Goal: Task Accomplishment & Management: Manage account settings

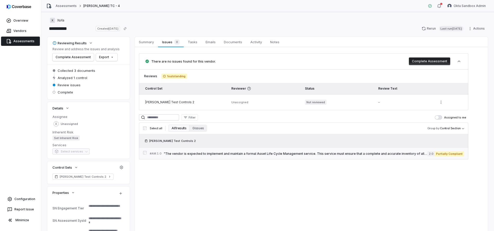
click at [303, 154] on span ""The vendor is expected to implement and maintain a formal Asset Life Cycle Man…" at bounding box center [296, 154] width 264 height 4
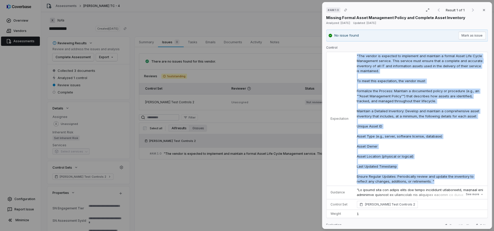
drag, startPoint x: 356, startPoint y: 55, endPoint x: 434, endPoint y: 184, distance: 150.5
click at [434, 184] on td ""The vendor is expected to implement and maintain a formal Asset Life Cycle Man…" at bounding box center [420, 119] width 135 height 134
copy span ""The vendor is expected to implement and maintain a formal Asset Life Cycle Man…"
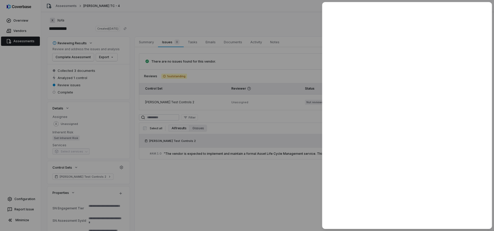
click at [258, 189] on div at bounding box center [247, 115] width 494 height 231
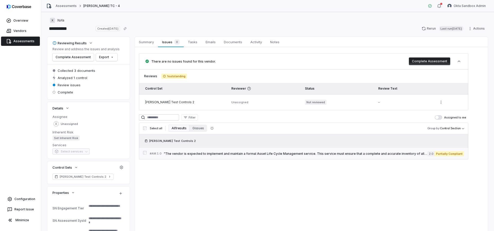
click at [392, 152] on span ""The vendor is expected to implement and maintain a formal Asset Life Cycle Man…" at bounding box center [296, 154] width 264 height 4
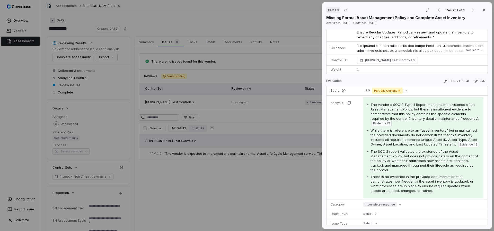
scroll to position [143, 0]
click at [468, 49] on button "See more" at bounding box center [474, 50] width 21 height 9
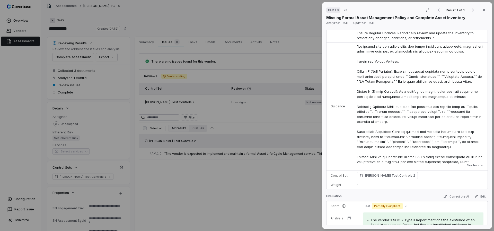
type textarea "*"
click at [222, 65] on div "# AM.1.0 Result 1 of 1 Close Missing Formal Asset Management Policy and Complet…" at bounding box center [247, 115] width 494 height 231
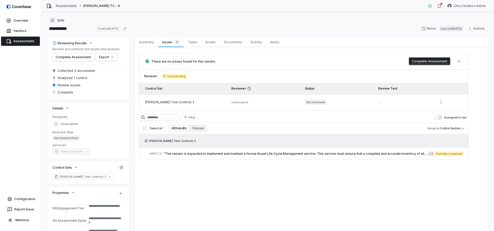
click at [64, 7] on link "Assessments" at bounding box center [66, 6] width 21 height 4
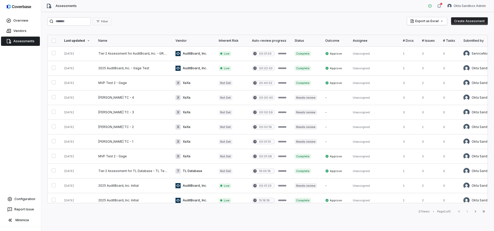
click at [467, 19] on button "Create Assessment" at bounding box center [469, 21] width 37 height 8
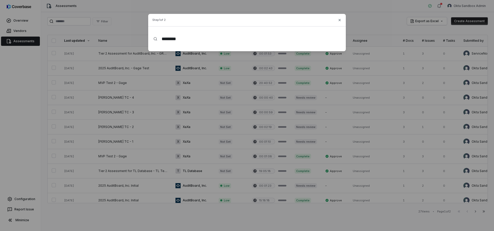
type input "*********"
drag, startPoint x: 197, startPoint y: 38, endPoint x: 153, endPoint y: 38, distance: 44.5
click at [153, 38] on div "*********" at bounding box center [247, 39] width 198 height 16
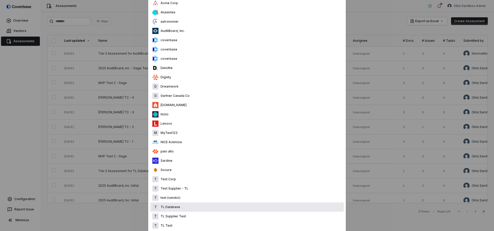
scroll to position [112, 0]
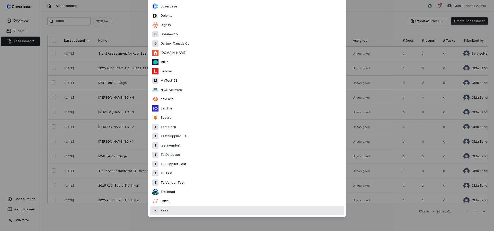
click at [173, 211] on div "X XaXa" at bounding box center [247, 210] width 194 height 9
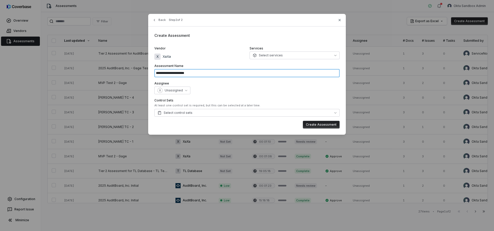
drag, startPoint x: 198, startPoint y: 73, endPoint x: 144, endPoint y: 73, distance: 53.5
click at [144, 73] on div "**********" at bounding box center [247, 74] width 494 height 148
type input "**********"
click at [221, 111] on button "Select control sets" at bounding box center [246, 113] width 185 height 8
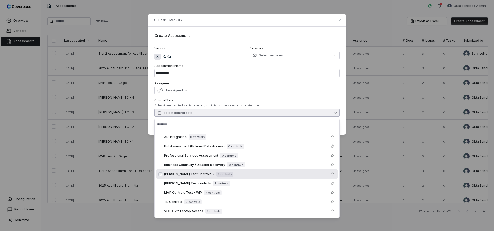
click at [191, 176] on span "[PERSON_NAME] Test Controls 2" at bounding box center [189, 174] width 50 height 4
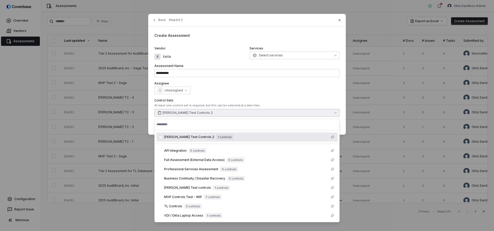
click at [216, 86] on div "Unassigned" at bounding box center [246, 90] width 185 height 8
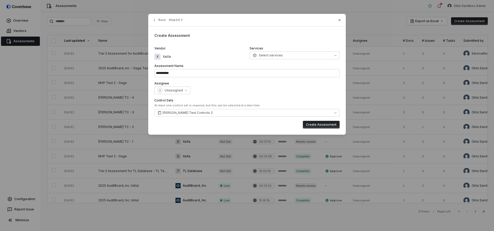
click at [314, 126] on button "Create Assessment" at bounding box center [321, 125] width 37 height 8
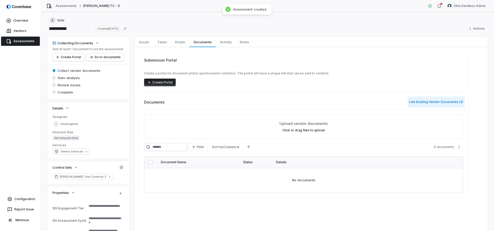
click at [414, 102] on button "Link Existing Vendor Documents ( 3 )" at bounding box center [436, 101] width 57 height 11
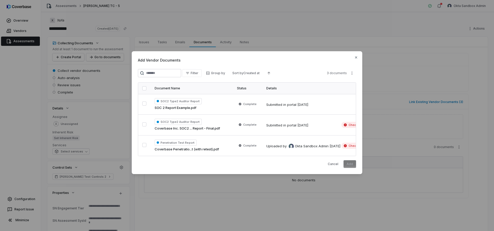
click at [143, 87] on button "button" at bounding box center [144, 88] width 4 height 4
click at [353, 166] on button "Add" at bounding box center [350, 164] width 13 height 8
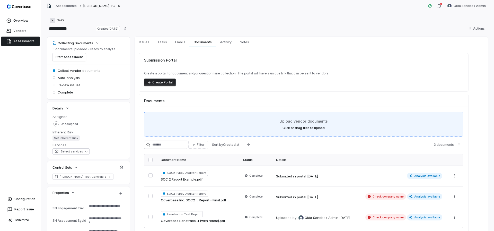
click at [299, 128] on label "Click or drag files to upload" at bounding box center [304, 128] width 42 height 4
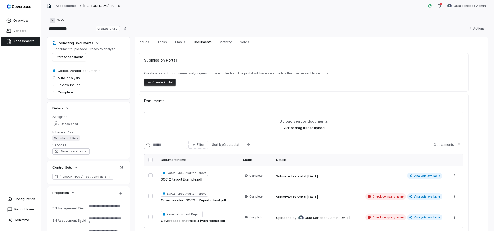
type textarea "*"
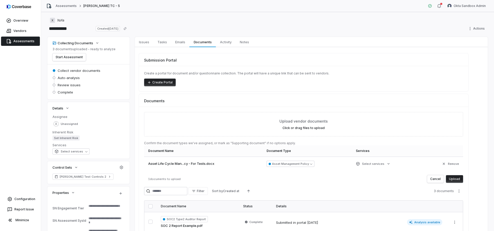
click at [457, 178] on button "Upload" at bounding box center [454, 179] width 17 height 8
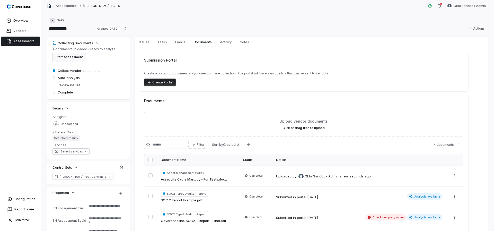
click at [65, 54] on button "Start Assessment" at bounding box center [68, 57] width 33 height 8
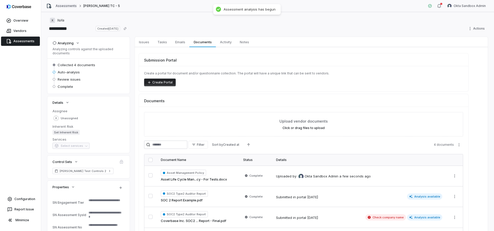
click at [64, 6] on link "Assessments" at bounding box center [66, 6] width 21 height 4
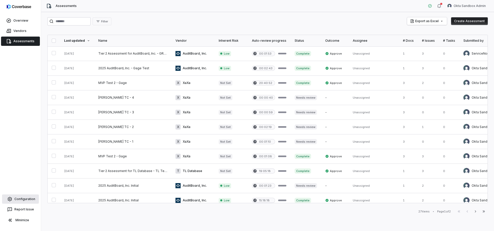
click at [28, 202] on link "Configuration" at bounding box center [20, 198] width 37 height 9
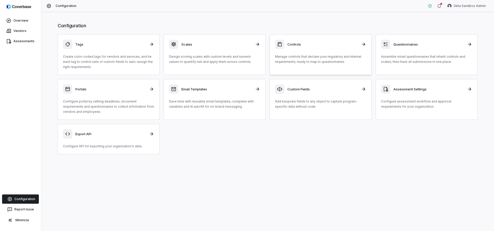
click at [298, 49] on div "Controls Manage controls that declare your regulatory and internal requirements…" at bounding box center [320, 52] width 91 height 25
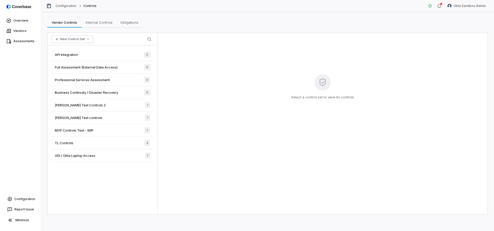
click at [90, 105] on div "Sam Test Controls 2 1" at bounding box center [103, 105] width 104 height 13
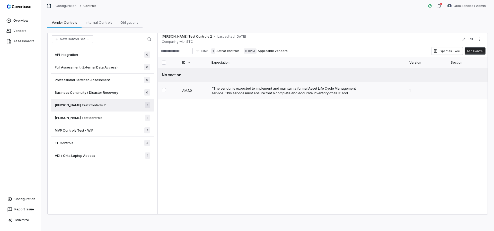
click at [236, 87] on div ""The vendor is expected to implement and maintain a formal Asset Life Cycle Man…" at bounding box center [287, 90] width 151 height 9
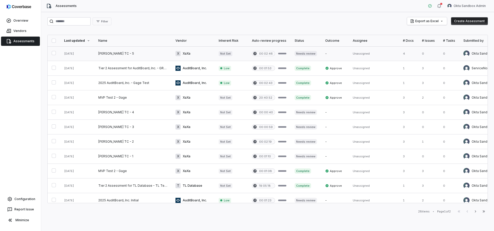
click at [89, 56] on link at bounding box center [77, 53] width 34 height 14
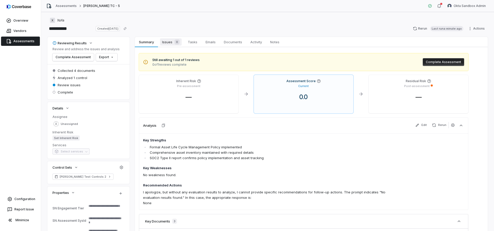
click at [167, 44] on span "Issues 0" at bounding box center [171, 41] width 22 height 7
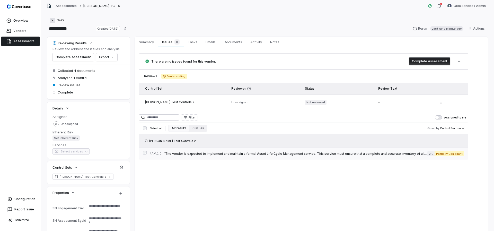
click at [206, 155] on span ""The vendor is expected to implement and maintain a formal Asset Life Cycle Man…" at bounding box center [296, 154] width 264 height 4
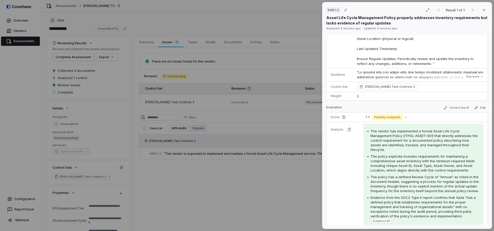
scroll to position [112, 0]
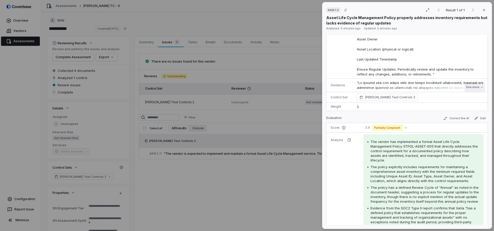
click at [464, 88] on button "See more" at bounding box center [474, 87] width 21 height 9
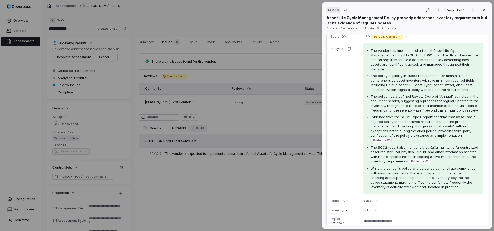
scroll to position [314, 0]
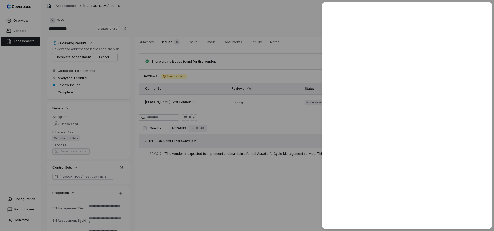
click at [256, 83] on div at bounding box center [247, 115] width 494 height 231
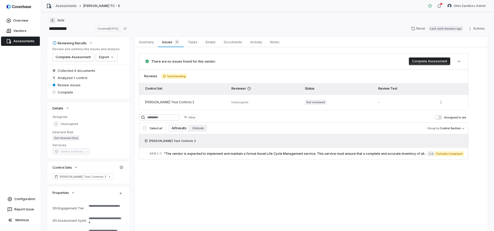
click at [73, 7] on link "Assessments" at bounding box center [66, 6] width 21 height 4
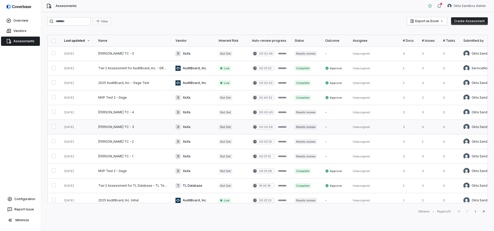
click at [81, 125] on link at bounding box center [77, 127] width 34 height 14
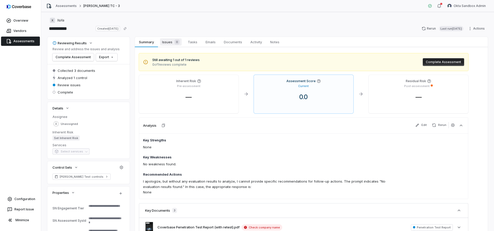
click at [166, 41] on span "Issues 0" at bounding box center [171, 41] width 22 height 7
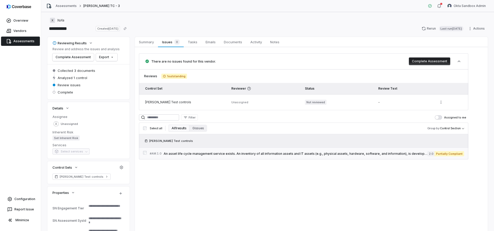
click at [208, 157] on link "# AM.1.0 An asset life cycle management service exists. An inventory of all inf…" at bounding box center [307, 154] width 314 height 12
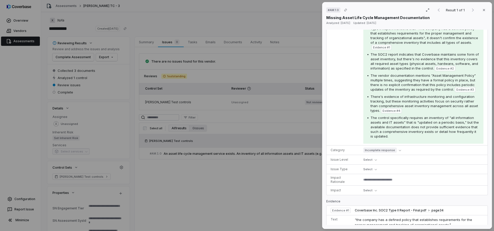
scroll to position [80, 0]
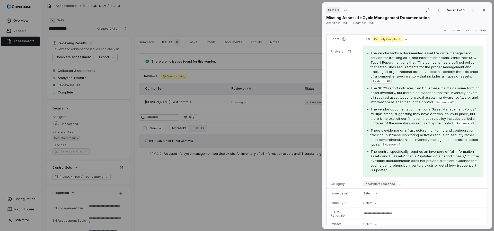
click at [276, 144] on div "# AM.1.0 Result 1 of 1 Close Missing Asset Life Cycle Management Documentation …" at bounding box center [247, 115] width 494 height 231
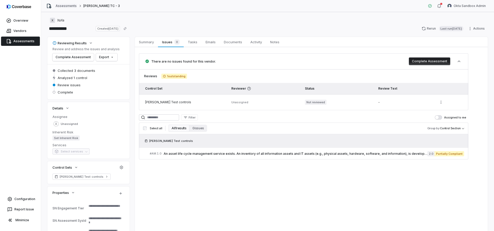
click at [71, 6] on link "Assessments" at bounding box center [66, 6] width 21 height 4
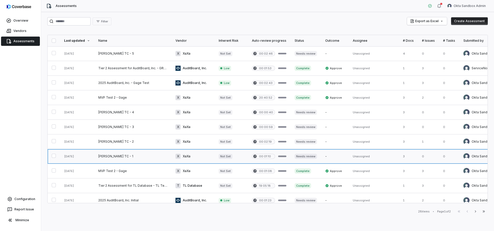
click at [108, 157] on link at bounding box center [132, 156] width 77 height 14
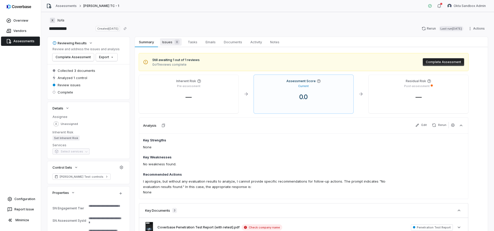
click at [168, 43] on span "Issues 0" at bounding box center [171, 41] width 22 height 7
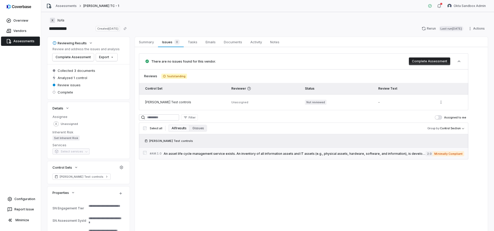
click at [208, 154] on span "An asset life cycle management service exists. An inventory of all information …" at bounding box center [295, 154] width 262 height 4
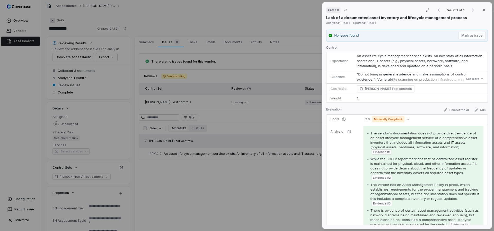
scroll to position [10, 0]
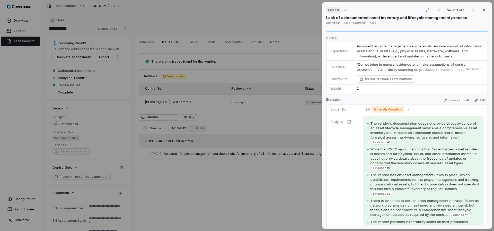
click at [391, 54] on span "An asset life cycle management service exists. An inventory of all information …" at bounding box center [420, 51] width 127 height 14
click at [387, 54] on span "An asset life cycle management service exists. An inventory of all information …" at bounding box center [420, 51] width 127 height 14
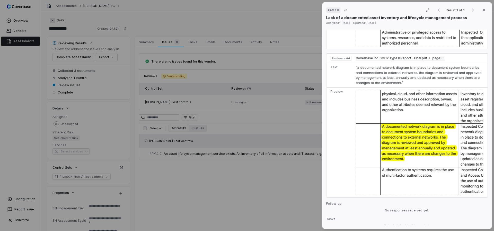
scroll to position [774, 0]
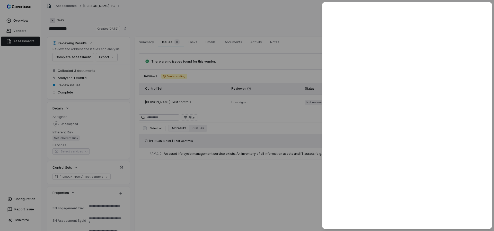
click at [248, 167] on div at bounding box center [247, 115] width 494 height 231
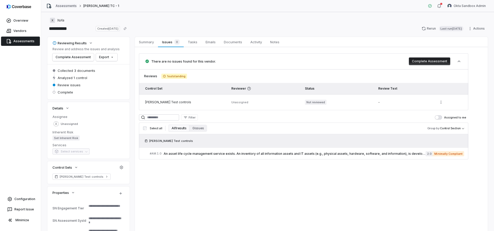
click at [65, 6] on link "Assessments" at bounding box center [66, 6] width 21 height 4
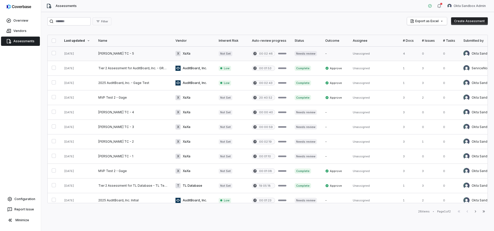
click at [105, 51] on link at bounding box center [132, 53] width 77 height 14
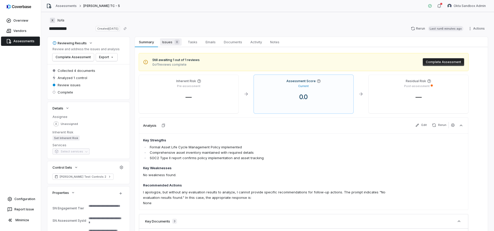
click at [169, 40] on span "Issues 0" at bounding box center [171, 41] width 22 height 7
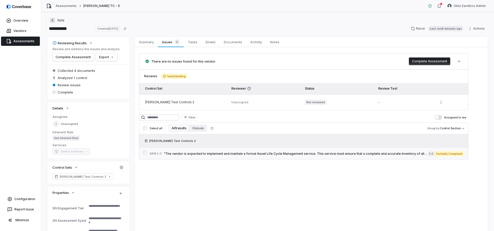
click at [285, 155] on span ""The vendor is expected to implement and maintain a formal Asset Life Cycle Man…" at bounding box center [296, 154] width 264 height 4
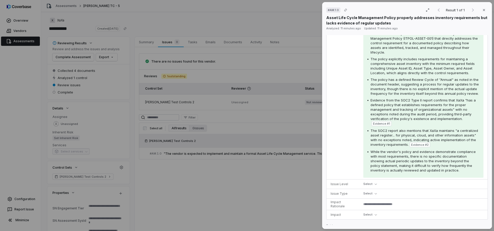
scroll to position [67, 0]
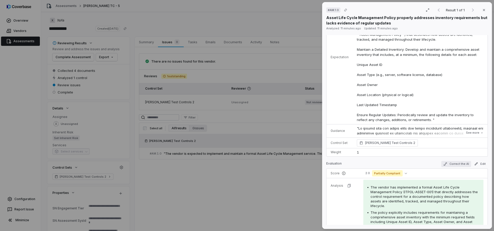
click at [448, 164] on button "Correct the AI" at bounding box center [456, 164] width 30 height 6
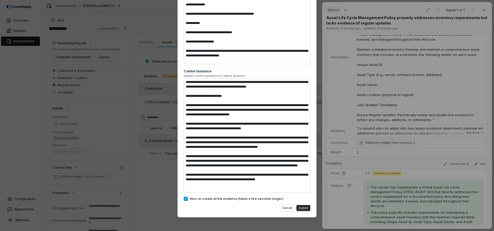
scroll to position [5, 0]
click at [249, 220] on div "Correct the AI and Rerun Analysis You can review the new analysis result before…" at bounding box center [247, 47] width 494 height 367
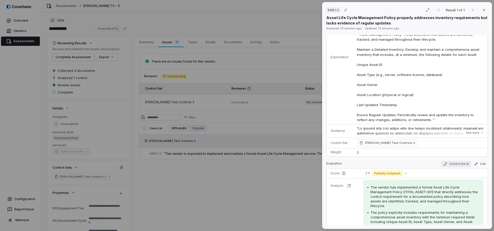
click at [449, 163] on button "Correct the AI" at bounding box center [456, 164] width 30 height 6
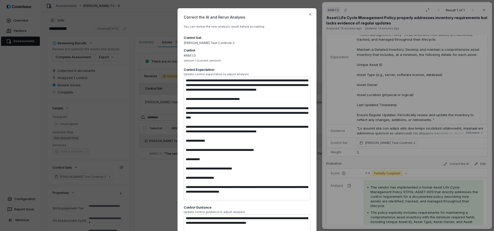
click at [399, 160] on div "Correct the AI and Rerun Analysis You can review the new analysis result before…" at bounding box center [247, 183] width 494 height 367
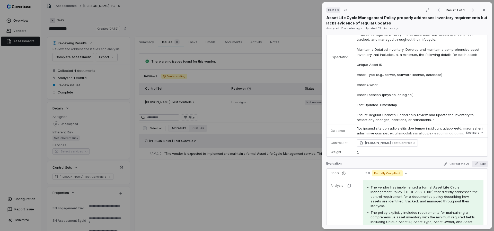
click at [475, 162] on button "Edit" at bounding box center [480, 164] width 16 height 6
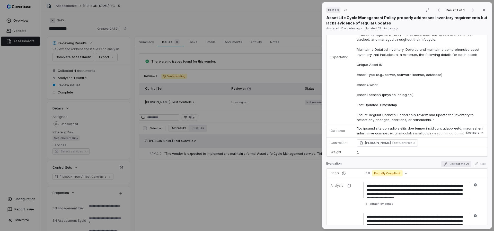
click at [449, 164] on button "Correct the AI" at bounding box center [456, 164] width 30 height 6
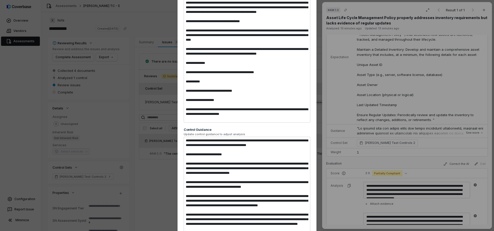
scroll to position [136, 0]
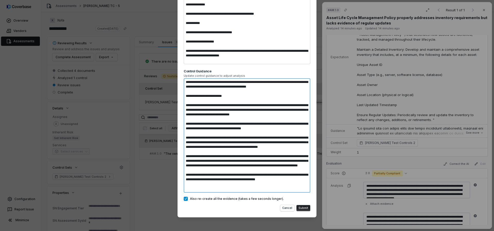
drag, startPoint x: 219, startPoint y: 165, endPoint x: 235, endPoint y: 167, distance: 15.8
click at [235, 167] on textarea at bounding box center [247, 135] width 127 height 114
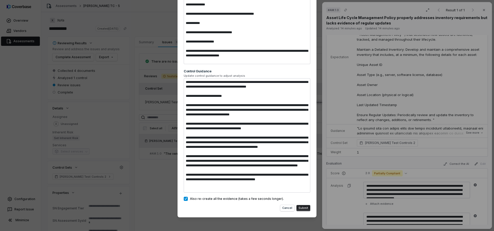
click at [306, 206] on button "Submit" at bounding box center [303, 208] width 14 height 6
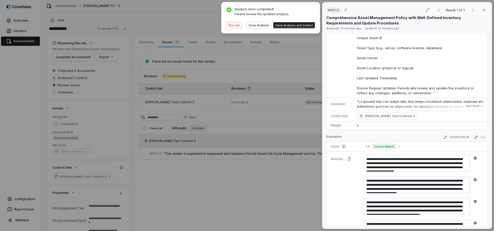
scroll to position [217, 0]
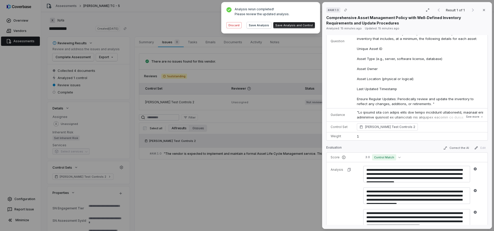
click at [294, 24] on button "Save Analysis and Control" at bounding box center [294, 25] width 42 height 6
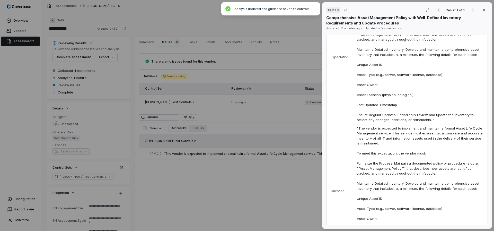
scroll to position [0, 0]
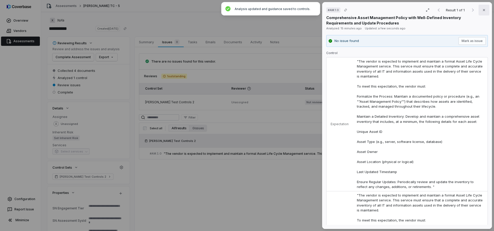
click at [482, 9] on icon "button" at bounding box center [484, 10] width 4 height 4
type textarea "*"
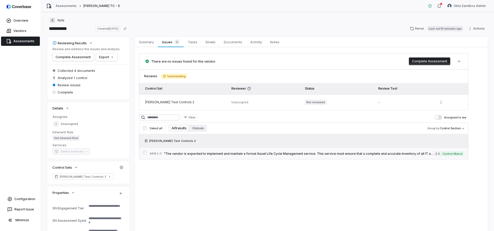
click at [234, 154] on span ""The vendor is expected to implement and maintain a formal Asset Life Cycle Man…" at bounding box center [299, 154] width 270 height 4
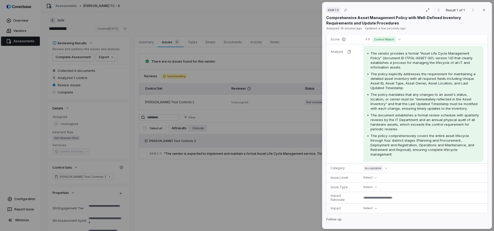
scroll to position [305, 0]
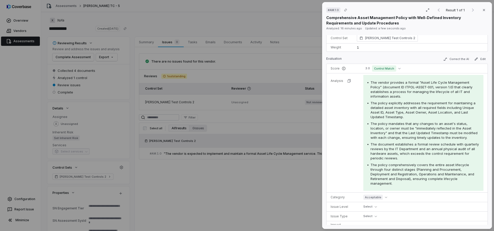
click at [401, 139] on span "The policy mandates that any changes to an asset's status, location, or owner m…" at bounding box center [424, 130] width 107 height 18
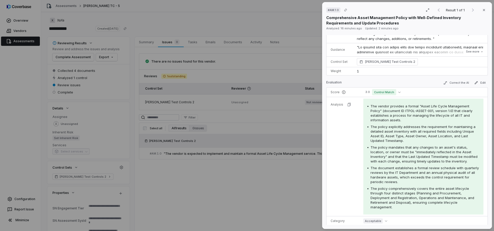
scroll to position [286, 0]
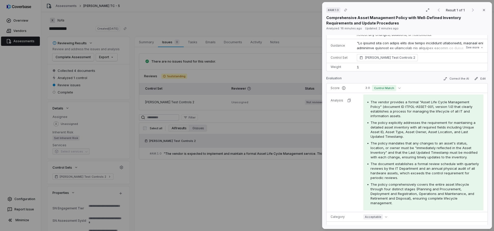
type textarea "*"
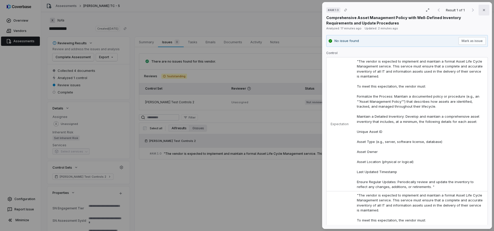
click at [484, 10] on button "Close" at bounding box center [484, 10] width 11 height 11
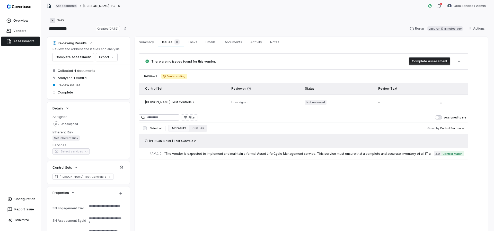
click at [64, 6] on link "Assessments" at bounding box center [66, 6] width 21 height 4
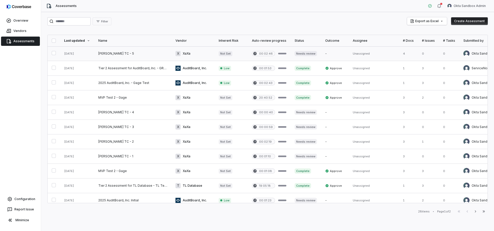
click at [102, 55] on link at bounding box center [132, 53] width 77 height 14
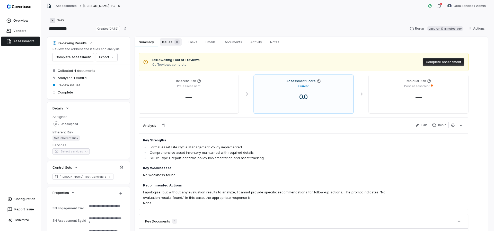
click at [165, 42] on span "Issues 0" at bounding box center [171, 41] width 22 height 7
type textarea "*"
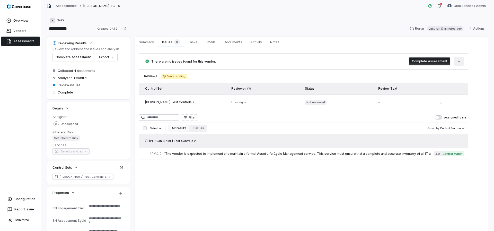
click at [460, 62] on icon "button" at bounding box center [459, 61] width 5 height 5
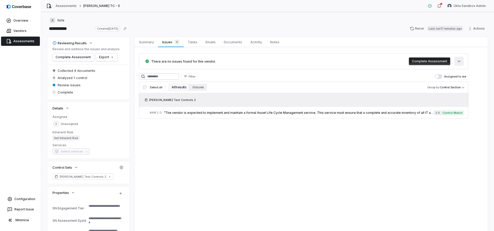
click at [460, 62] on icon "button" at bounding box center [459, 61] width 5 height 5
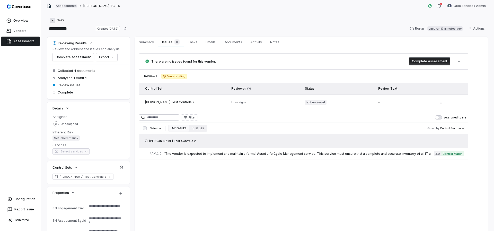
click at [65, 7] on link "Assessments" at bounding box center [66, 6] width 21 height 4
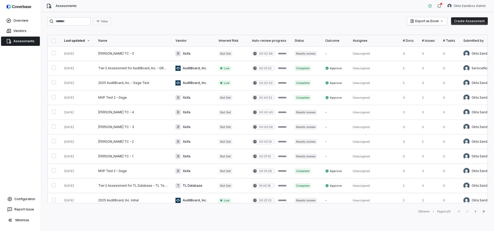
click at [466, 21] on button "Create Assessment" at bounding box center [469, 21] width 37 height 8
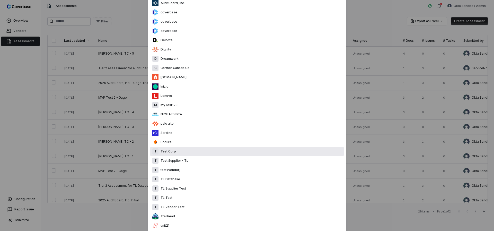
scroll to position [112, 0]
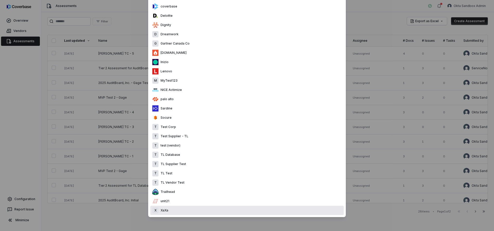
click at [193, 213] on div "X XaXa" at bounding box center [247, 210] width 194 height 9
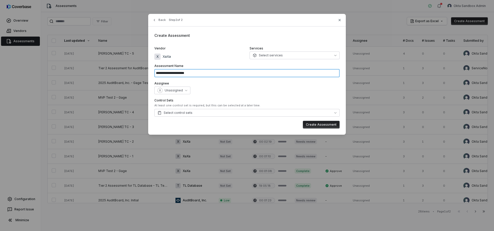
drag, startPoint x: 210, startPoint y: 72, endPoint x: 152, endPoint y: 61, distance: 59.2
click at [152, 61] on div "**********" at bounding box center [247, 74] width 198 height 121
type input "**********"
click at [214, 113] on button "Select control sets" at bounding box center [246, 113] width 185 height 8
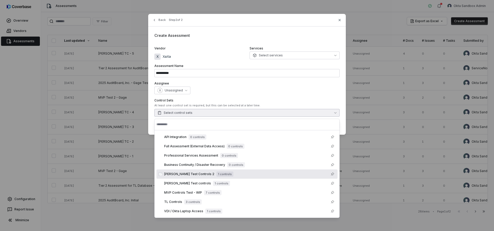
click at [182, 175] on span "[PERSON_NAME] Test Controls 2" at bounding box center [189, 174] width 50 height 4
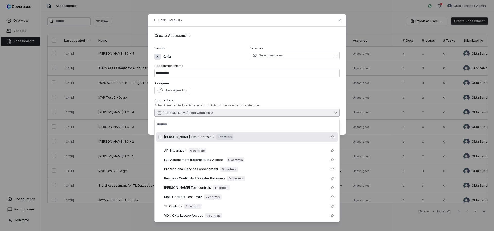
click at [254, 83] on label "Assignee" at bounding box center [246, 83] width 185 height 4
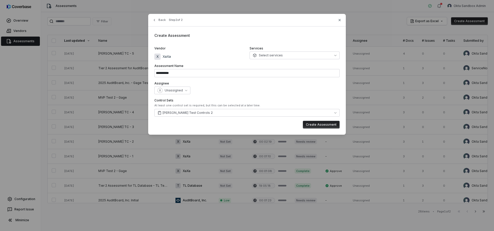
click at [308, 124] on button "Create Assessment" at bounding box center [321, 125] width 37 height 8
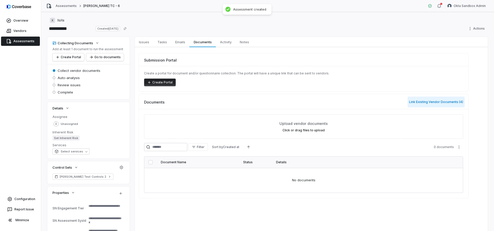
click at [423, 103] on button "Link Existing Vendor Documents ( 4 )" at bounding box center [436, 101] width 57 height 11
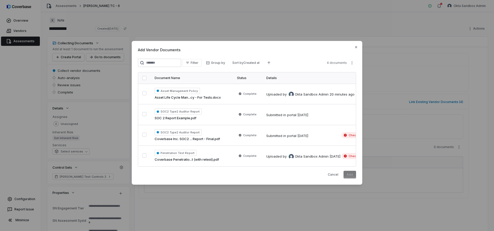
click at [144, 76] on button "button" at bounding box center [144, 78] width 4 height 4
click at [350, 176] on button "Add" at bounding box center [350, 175] width 13 height 8
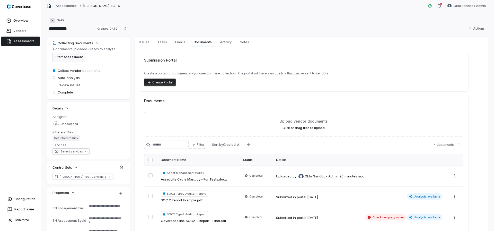
click at [77, 60] on button "Start Assessment" at bounding box center [68, 57] width 33 height 8
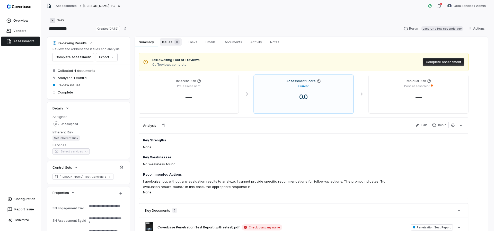
click at [163, 45] on span "Issues 0" at bounding box center [171, 41] width 22 height 7
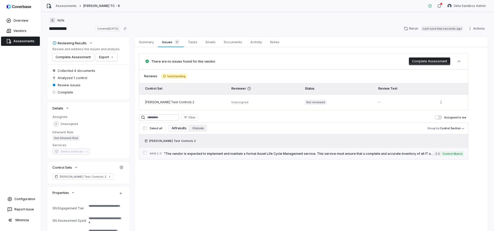
click at [248, 153] on span ""The vendor is expected to implement and maintain a formal Asset Life Cycle Man…" at bounding box center [299, 154] width 270 height 4
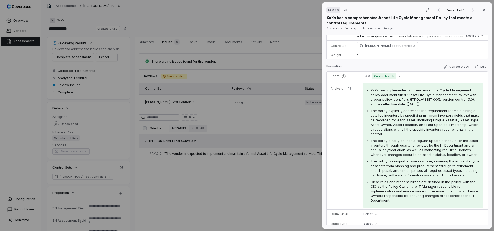
scroll to position [261, 0]
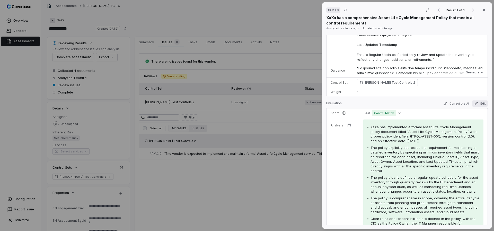
click at [474, 103] on button "Edit" at bounding box center [480, 103] width 16 height 6
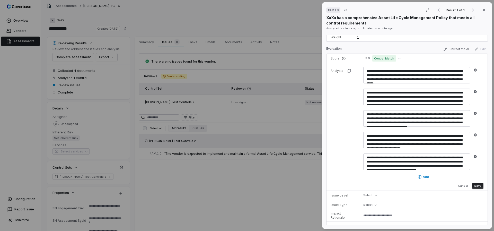
scroll to position [316, 0]
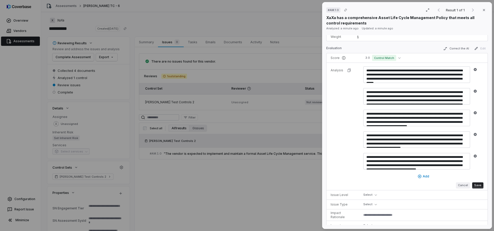
click at [459, 187] on button "Cancel" at bounding box center [463, 185] width 14 height 6
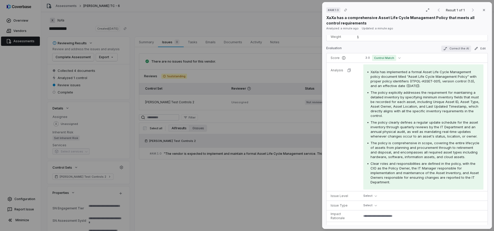
click at [451, 48] on button "Correct the AI" at bounding box center [456, 49] width 30 height 6
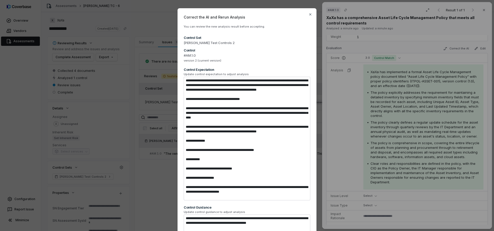
scroll to position [136, 0]
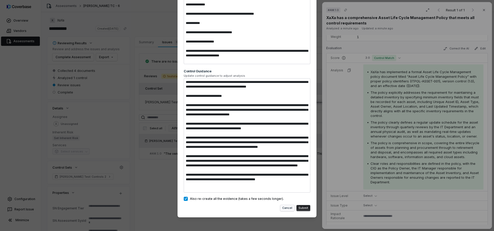
click at [284, 209] on button "Cancel" at bounding box center [287, 208] width 14 height 6
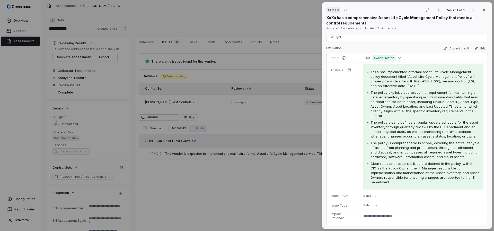
click at [226, 109] on div "# AM.1.0 Result 1 of 1 Close XaXa has a comprehensive Asset Life Cycle Manageme…" at bounding box center [247, 115] width 494 height 231
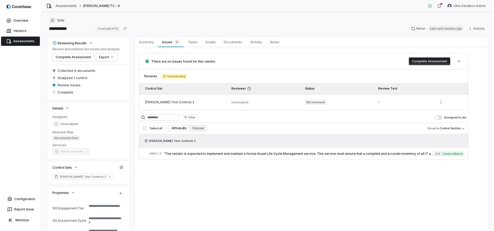
click at [69, 6] on link "Assessments" at bounding box center [66, 6] width 21 height 4
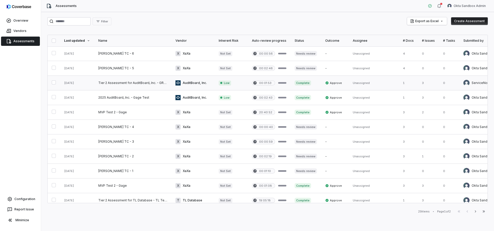
click at [111, 83] on link at bounding box center [132, 83] width 77 height 14
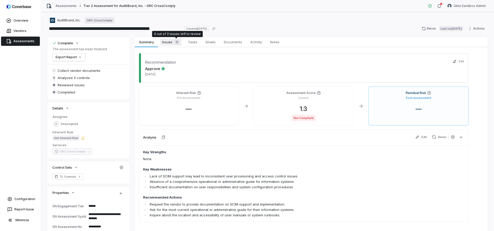
click at [173, 43] on div "0" at bounding box center [175, 41] width 7 height 5
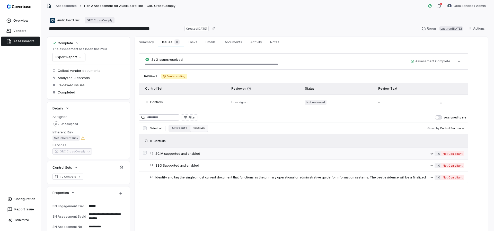
click at [258, 152] on span "SCIM supported and enabled" at bounding box center [292, 154] width 275 height 4
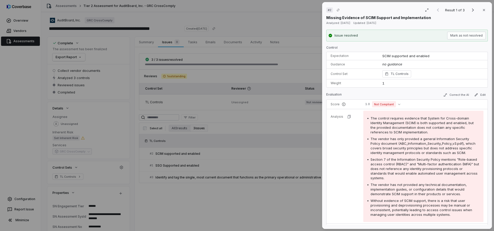
click at [251, 140] on div "# 2 Result 1 of 3 Close Missing Evidence of SCIM Support and Implementation Ana…" at bounding box center [247, 115] width 494 height 231
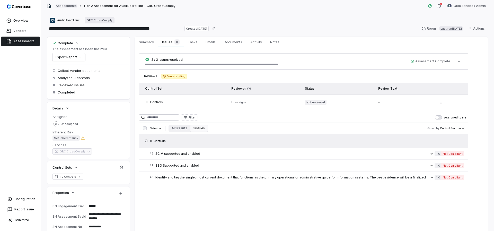
click at [70, 6] on link "Assessments" at bounding box center [66, 6] width 21 height 4
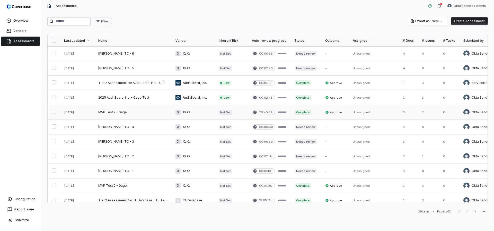
click at [115, 116] on link at bounding box center [132, 112] width 77 height 14
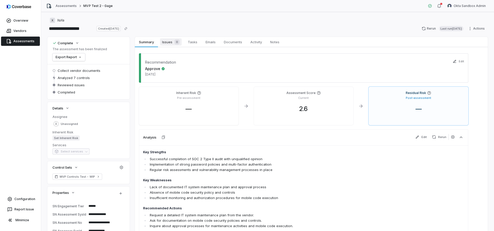
click at [168, 45] on span "Issues 0" at bounding box center [171, 41] width 22 height 7
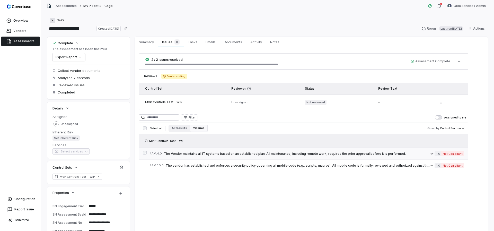
click at [252, 152] on span "The Vendor maintains all IT systems based on an established plan. All maintenan…" at bounding box center [297, 154] width 267 height 4
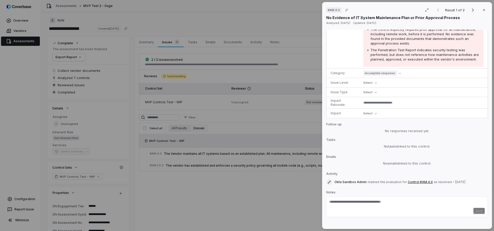
scroll to position [13, 0]
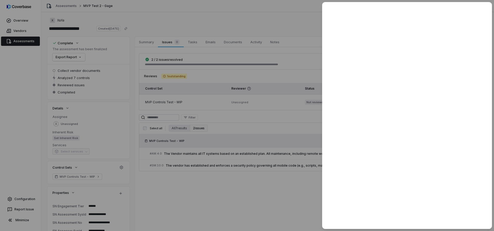
click at [272, 193] on div at bounding box center [247, 115] width 494 height 231
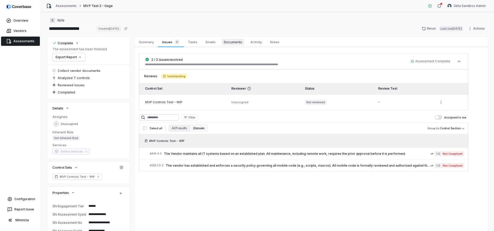
click at [233, 45] on link "Documents Documents" at bounding box center [233, 42] width 27 height 10
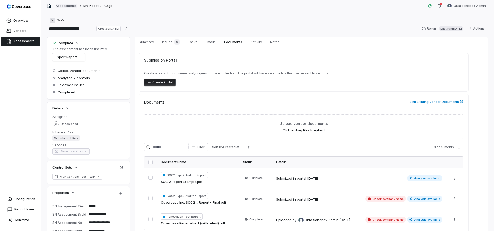
click at [64, 7] on link "Assessments" at bounding box center [66, 6] width 21 height 4
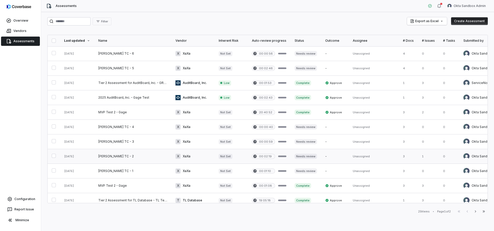
scroll to position [213, 0]
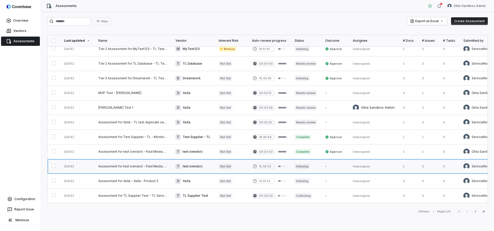
click at [122, 164] on link at bounding box center [132, 166] width 77 height 14
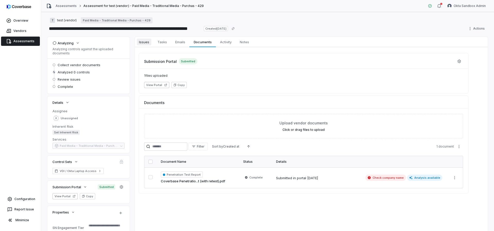
click at [140, 44] on span "Issues" at bounding box center [144, 42] width 14 height 7
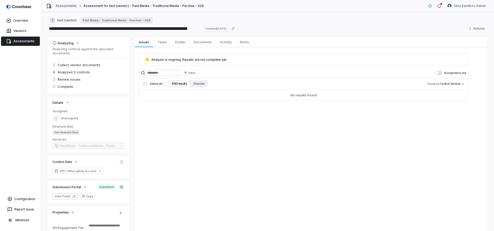
click at [63, 7] on link "Assessments" at bounding box center [66, 6] width 21 height 4
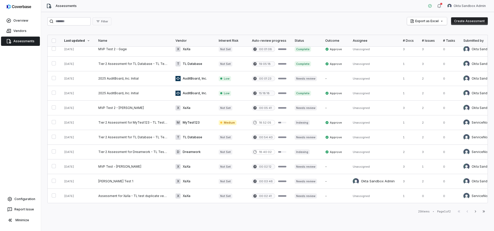
scroll to position [112, 0]
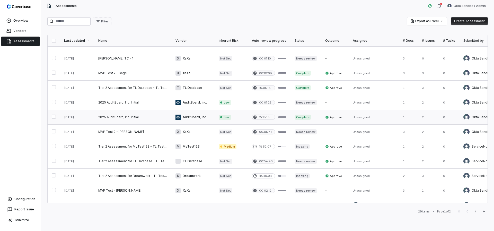
click at [107, 118] on link at bounding box center [132, 117] width 77 height 14
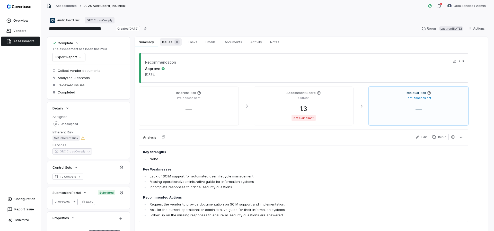
click at [173, 42] on div "0" at bounding box center [175, 41] width 7 height 5
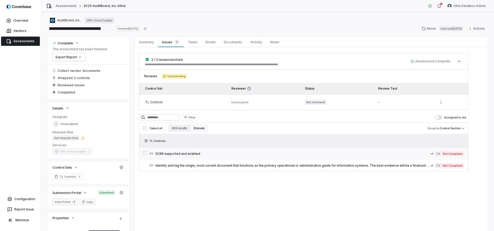
click at [208, 150] on link "# 2 SCIM supported and enabled 1.0 Not Compliant" at bounding box center [307, 154] width 314 height 12
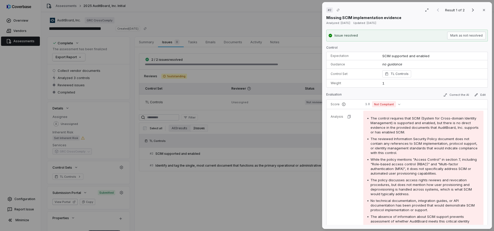
scroll to position [178, 0]
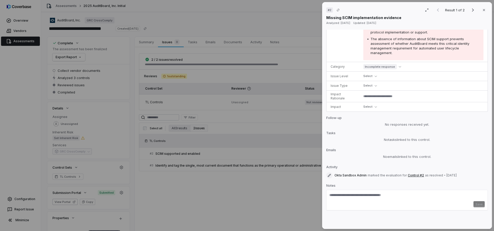
click at [59, 15] on div "# 2 Result 1 of 2 Close Missing SCIM implementation evidence Analyzed: 7 days a…" at bounding box center [247, 115] width 494 height 231
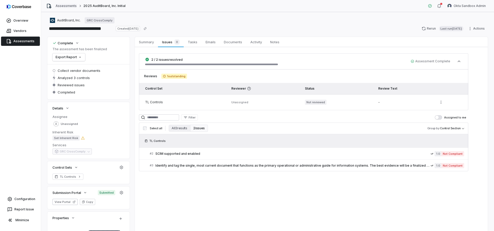
click at [57, 6] on link "Assessments" at bounding box center [66, 6] width 21 height 4
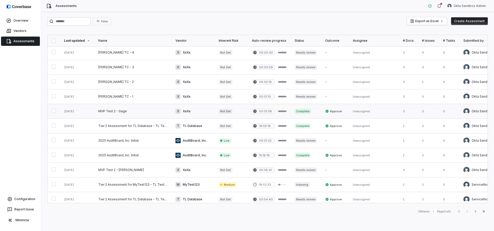
scroll to position [75, 0]
click at [117, 127] on link at bounding box center [132, 125] width 77 height 14
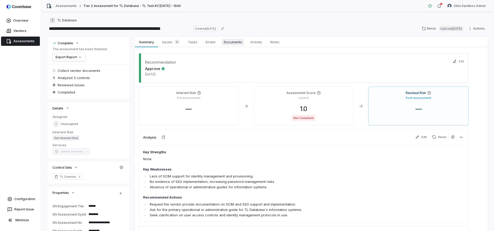
click at [234, 45] on link "Documents Documents" at bounding box center [233, 42] width 27 height 10
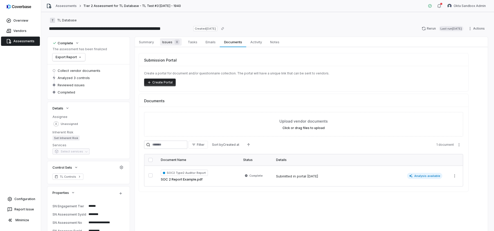
click at [167, 43] on span "Issues 0" at bounding box center [171, 41] width 22 height 7
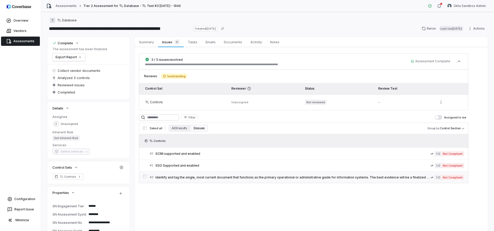
click at [271, 175] on span "Identify and tag the single, most current document that functions as the primar…" at bounding box center [292, 177] width 275 height 4
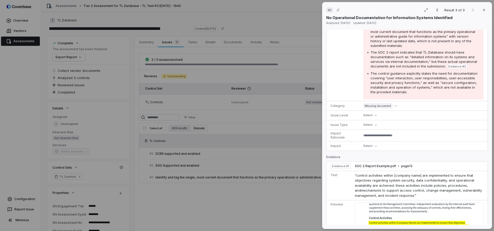
scroll to position [181, 0]
click at [251, 193] on div "# 3 Result 3 of 3 Close No Operational Documentation for Information Systems Id…" at bounding box center [247, 115] width 494 height 231
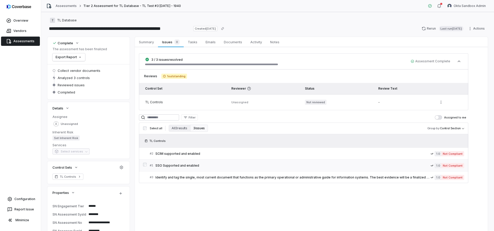
click at [236, 163] on div "# 1 SSO Supported and enabled" at bounding box center [290, 165] width 281 height 5
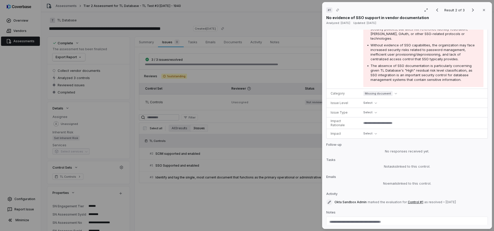
scroll to position [173, 0]
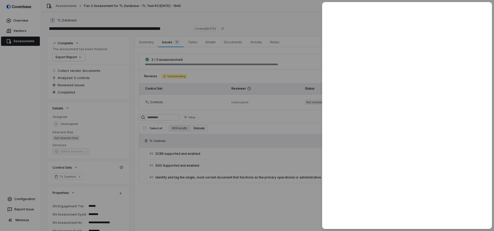
click at [247, 191] on div at bounding box center [247, 115] width 494 height 231
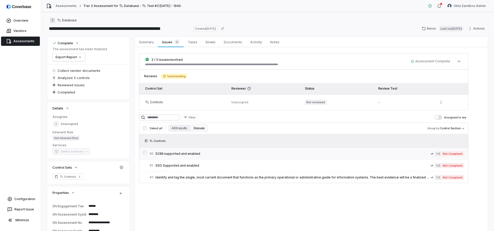
click at [224, 150] on link "# 2 SCIM supported and enabled 1.0 Not Compliant" at bounding box center [307, 154] width 314 height 12
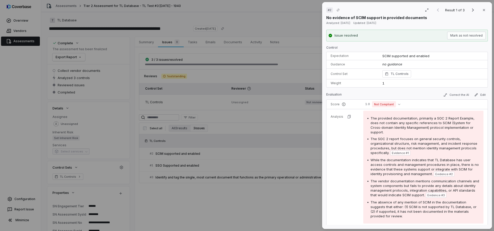
click at [91, 49] on div "# 2 Result 1 of 3 Close No evidence of SCIM support in provided documents Analy…" at bounding box center [247, 115] width 494 height 231
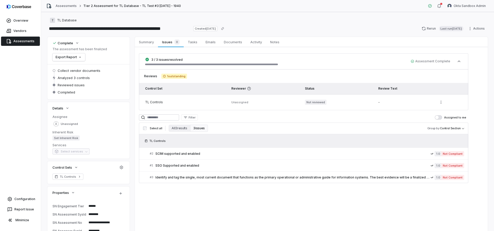
click at [69, 8] on div "Assessments Tier 2 Assessment for TL Database - TL Test #3 7.24.25 - 1940" at bounding box center [113, 5] width 135 height 5
click at [69, 6] on link "Assessments" at bounding box center [66, 6] width 21 height 4
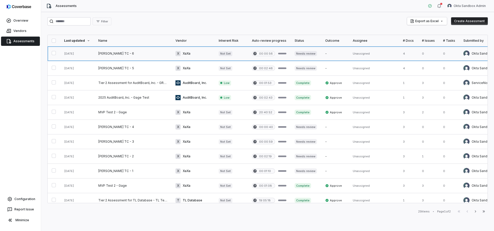
click at [106, 50] on link at bounding box center [132, 53] width 77 height 14
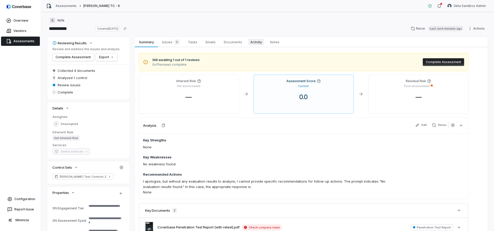
click at [260, 44] on span "Activity" at bounding box center [256, 42] width 16 height 7
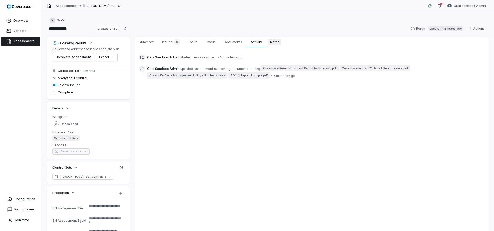
click at [275, 43] on span "Notes" at bounding box center [274, 42] width 13 height 7
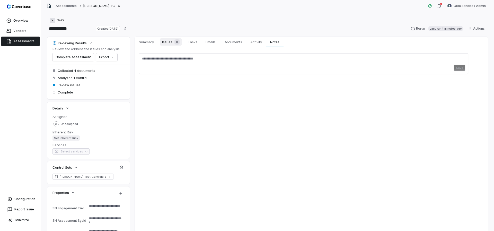
click at [168, 43] on span "Issues 0" at bounding box center [171, 41] width 22 height 7
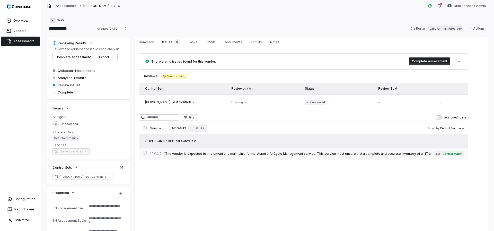
click at [372, 152] on span ""The vendor is expected to implement and maintain a formal Asset Life Cycle Man…" at bounding box center [299, 154] width 270 height 4
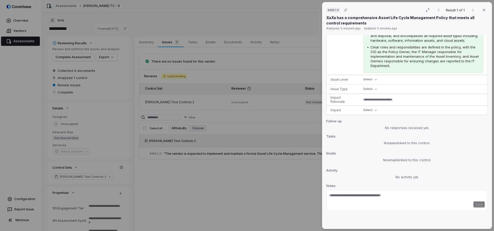
scroll to position [437, 0]
click at [480, 13] on button "Close" at bounding box center [484, 10] width 11 height 11
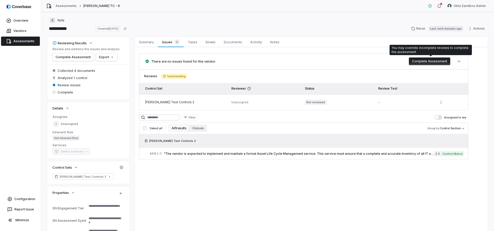
click at [432, 60] on button "Complete Assessment" at bounding box center [429, 61] width 41 height 8
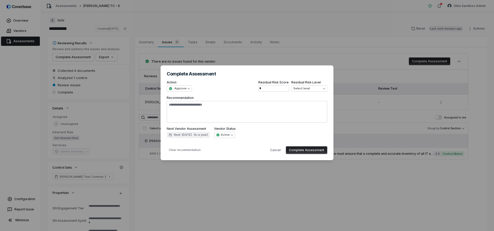
click at [310, 149] on button "Complete Assessment" at bounding box center [306, 150] width 41 height 8
type textarea "*"
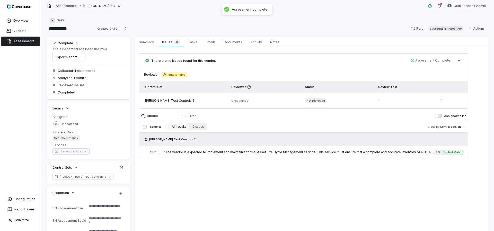
click at [72, 6] on link "Assessments" at bounding box center [66, 6] width 21 height 4
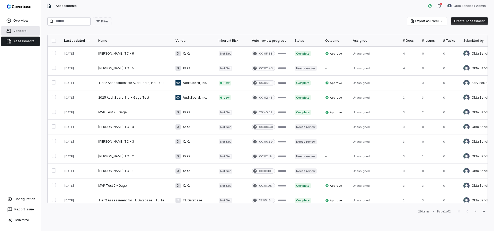
click at [13, 32] on link "Vendors" at bounding box center [20, 30] width 39 height 9
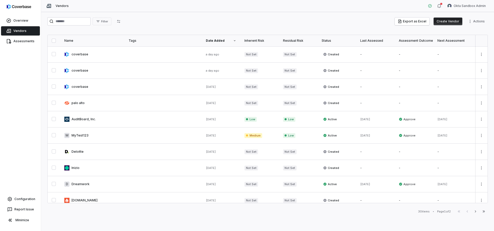
click at [448, 22] on button "Create Vendor" at bounding box center [448, 21] width 29 height 8
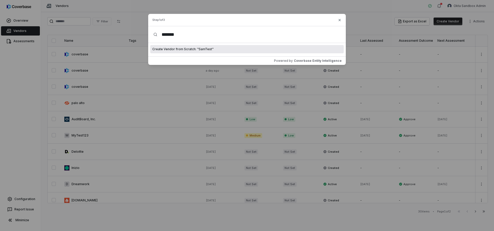
type input "*******"
click at [191, 49] on span "Create Vendor from Scratch: " SamTest "" at bounding box center [182, 49] width 61 height 4
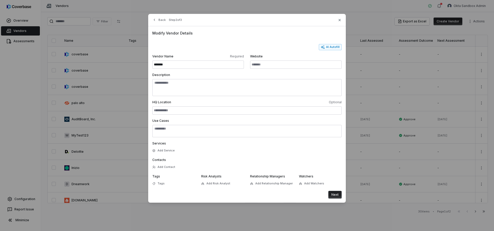
click at [333, 195] on button "Next" at bounding box center [334, 195] width 13 height 8
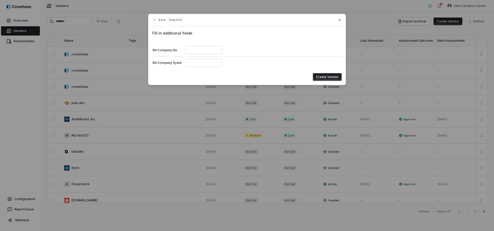
click at [323, 78] on button "Create Vendor" at bounding box center [327, 77] width 29 height 8
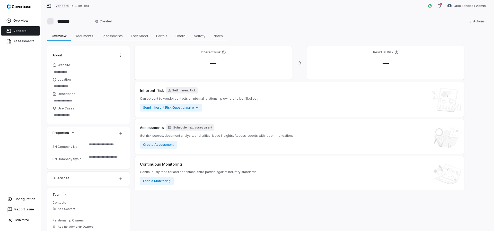
click at [59, 4] on link "Vendors" at bounding box center [62, 6] width 13 height 4
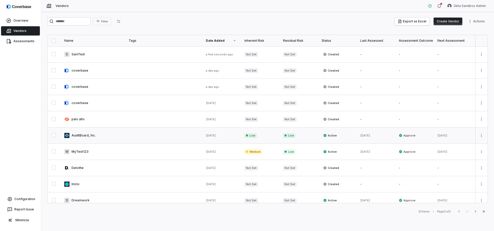
scroll to position [251, 0]
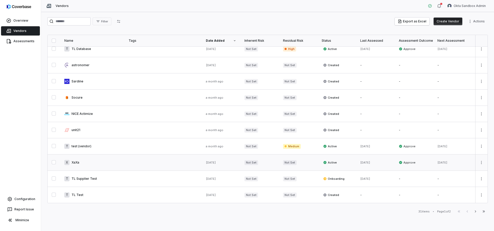
click at [83, 154] on link at bounding box center [92, 162] width 64 height 16
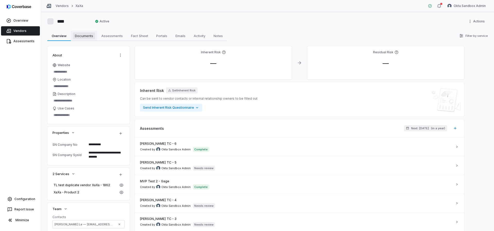
click at [89, 33] on span "Documents" at bounding box center [84, 35] width 22 height 7
type textarea "*"
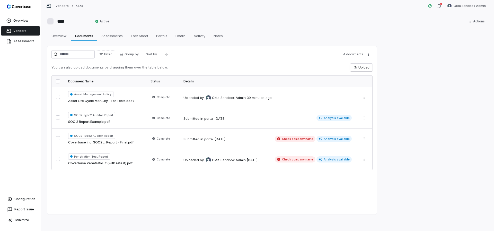
click at [57, 82] on button "button" at bounding box center [58, 81] width 4 height 4
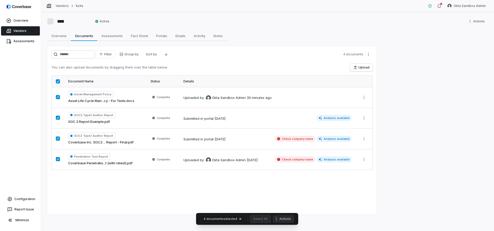
click at [279, 222] on button "Actions" at bounding box center [283, 219] width 21 height 8
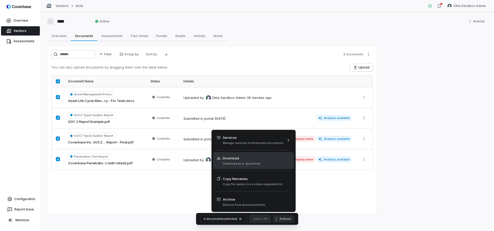
click at [241, 162] on span "Download as a .zip archive." at bounding box center [242, 164] width 38 height 4
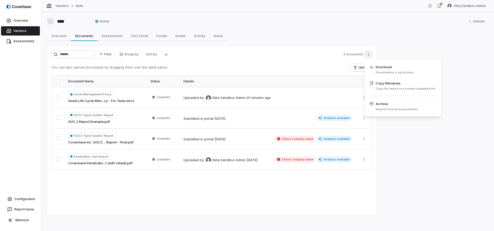
click at [368, 56] on html "Overview Vendors Assessments Configuration Report Issue Minimize Vendors XaXa O…" at bounding box center [247, 115] width 494 height 231
click at [386, 71] on span "Download as a .zip archive." at bounding box center [395, 73] width 38 height 4
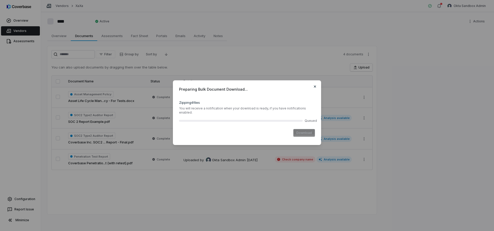
click at [315, 88] on icon "button" at bounding box center [315, 86] width 4 height 4
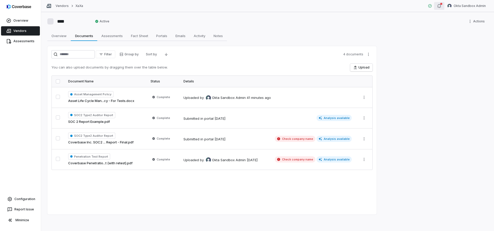
click at [440, 9] on button "button" at bounding box center [439, 6] width 10 height 8
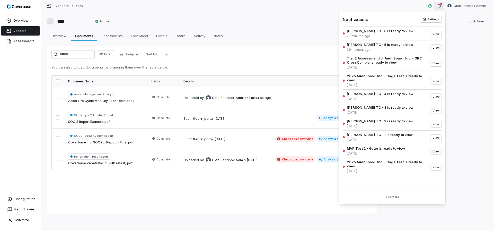
click at [303, 191] on div "Filter Group by Sort by 4 documents You can also upload documents by dragging t…" at bounding box center [211, 130] width 329 height 168
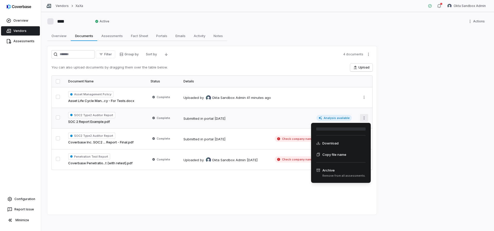
click at [364, 116] on html "Overview Vendors Assessments Configuration Report Issue Minimize Vendors XaXa O…" at bounding box center [247, 115] width 494 height 231
click at [337, 143] on span "Download" at bounding box center [330, 143] width 16 height 5
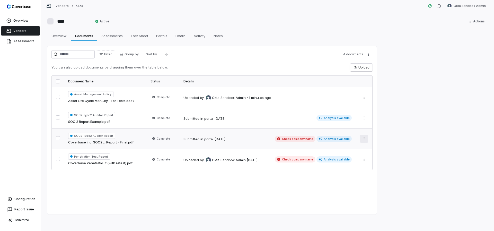
click at [362, 136] on html "Overview Vendors Assessments Configuration Report Issue Minimize Vendors XaXa O…" at bounding box center [247, 115] width 494 height 231
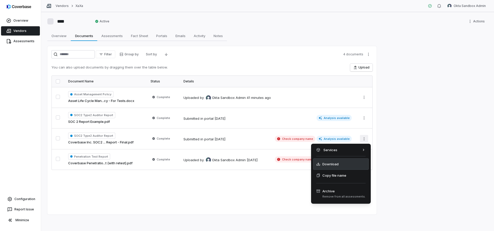
click at [339, 162] on div "Download" at bounding box center [341, 163] width 56 height 11
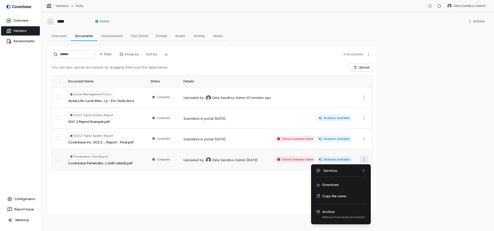
click at [367, 159] on html "Overview Vendors Assessments Configuration Report Issue Minimize Vendors XaXa O…" at bounding box center [247, 115] width 494 height 231
click at [343, 187] on div "Download" at bounding box center [341, 184] width 56 height 11
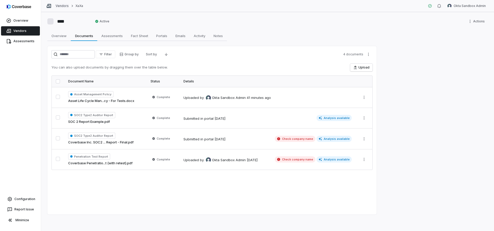
click at [62, 6] on link "Vendors" at bounding box center [62, 6] width 13 height 4
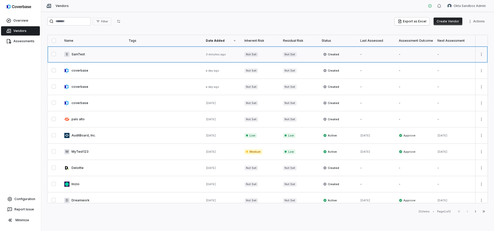
click at [77, 54] on link at bounding box center [92, 54] width 64 height 16
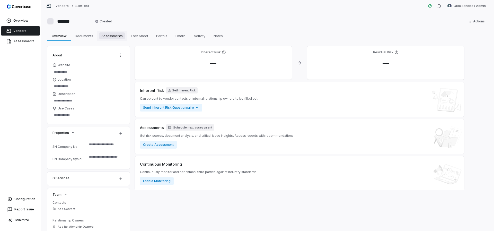
click at [104, 38] on span "Assessments" at bounding box center [111, 35] width 25 height 7
type textarea "*"
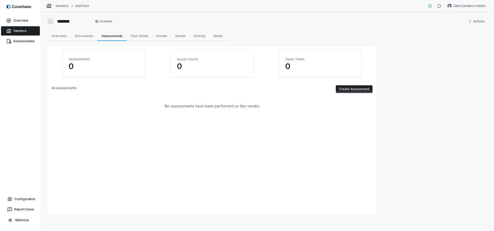
click at [350, 91] on button "Create Assessment" at bounding box center [354, 89] width 37 height 8
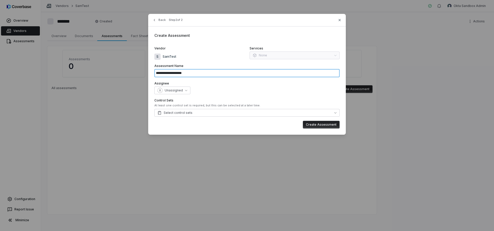
drag, startPoint x: 226, startPoint y: 74, endPoint x: 148, endPoint y: 70, distance: 78.3
click at [148, 70] on div "**********" at bounding box center [247, 74] width 198 height 121
click at [166, 71] on input "**********" at bounding box center [246, 73] width 185 height 8
drag, startPoint x: 203, startPoint y: 75, endPoint x: 170, endPoint y: 73, distance: 32.2
click at [170, 73] on input "**********" at bounding box center [246, 73] width 185 height 8
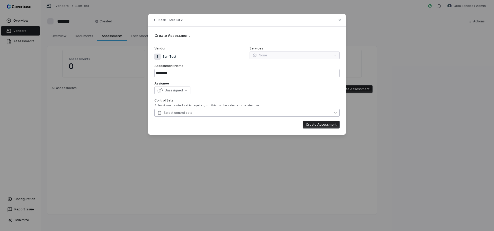
click at [280, 113] on button "Select control sets" at bounding box center [246, 113] width 185 height 8
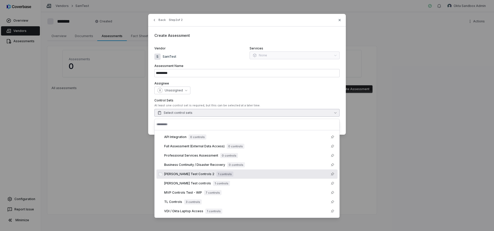
click at [183, 174] on span "[PERSON_NAME] Test Controls 2" at bounding box center [189, 174] width 50 height 4
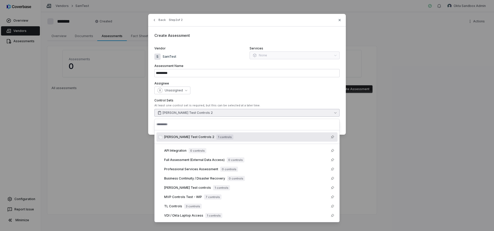
click at [242, 90] on div "Unassigned" at bounding box center [246, 90] width 185 height 8
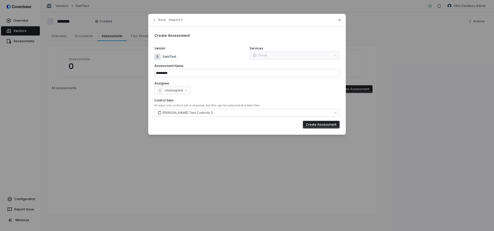
click at [319, 126] on button "Create Assessment" at bounding box center [321, 125] width 37 height 8
type input "**********"
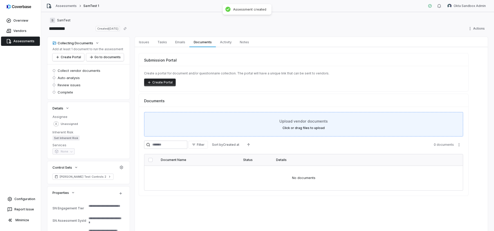
click at [296, 129] on label "Click or drag files to upload" at bounding box center [304, 128] width 42 height 4
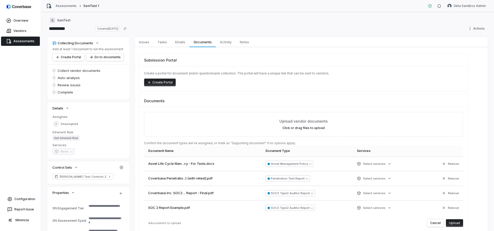
click at [457, 223] on button "Upload" at bounding box center [454, 223] width 17 height 8
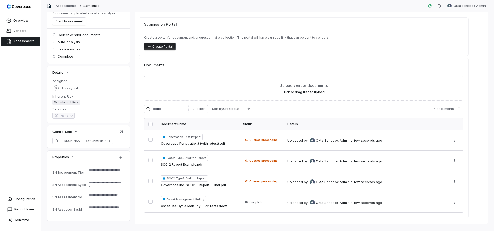
scroll to position [45, 0]
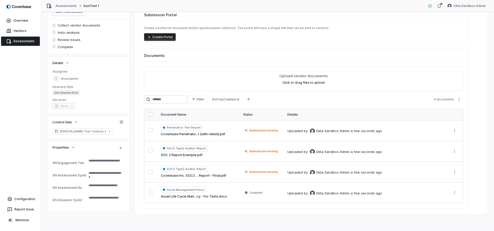
type textarea "*"
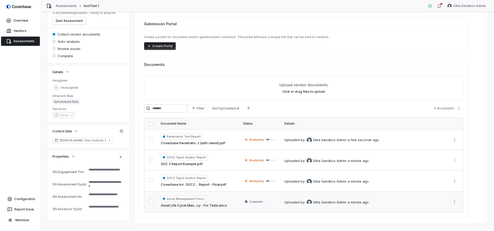
scroll to position [45, 0]
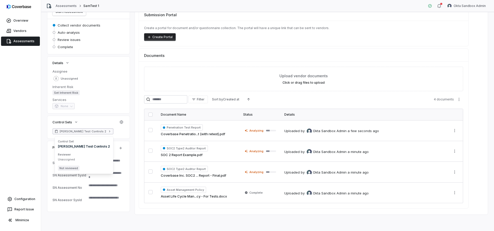
click at [108, 132] on icon at bounding box center [110, 131] width 4 height 4
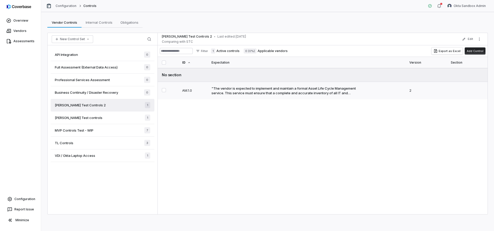
click at [243, 89] on div ""The vendor is expected to implement and maintain a formal Asset Life Cycle Man…" at bounding box center [287, 90] width 151 height 9
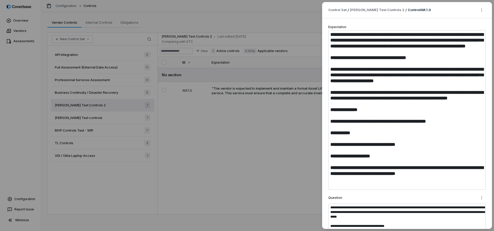
click at [238, 133] on div "**********" at bounding box center [247, 115] width 494 height 231
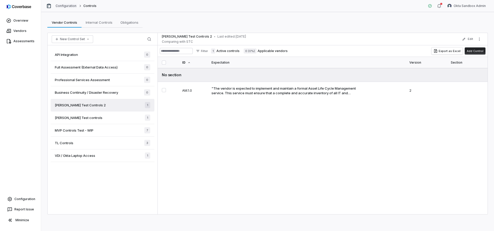
click at [63, 6] on link "Configuration" at bounding box center [66, 6] width 21 height 4
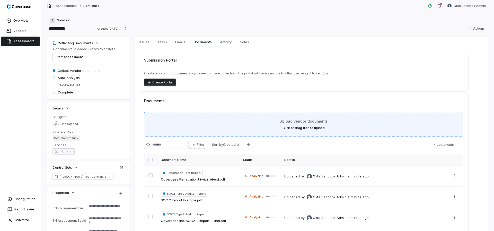
type textarea "*"
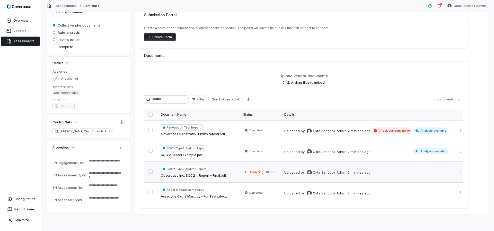
scroll to position [33, 0]
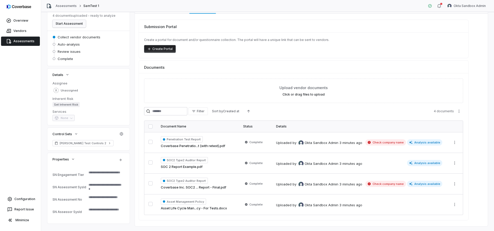
click at [59, 25] on button "Start Assessment" at bounding box center [68, 24] width 33 height 8
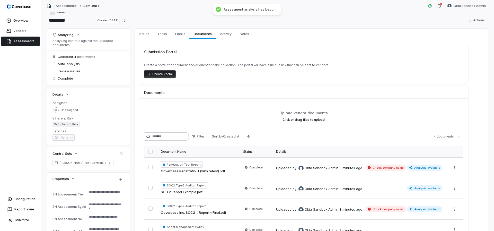
scroll to position [0, 0]
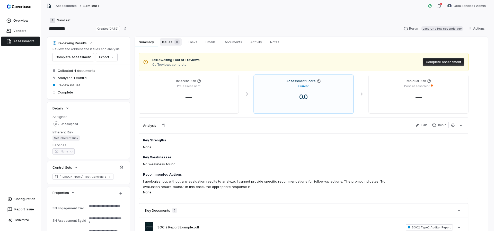
click at [169, 44] on span "Issues 0" at bounding box center [171, 41] width 22 height 7
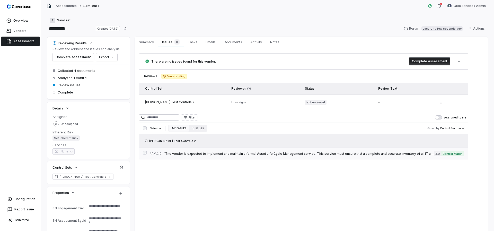
click at [258, 154] on span ""The vendor is expected to implement and maintain a formal Asset Life Cycle Man…" at bounding box center [299, 154] width 270 height 4
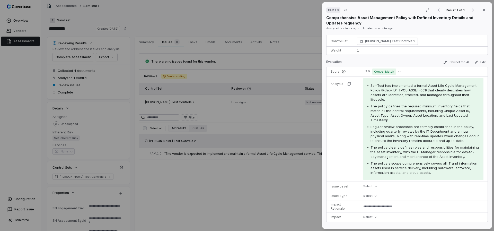
scroll to position [279, 0]
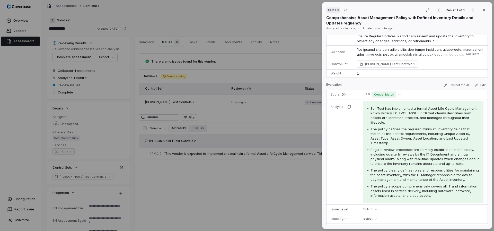
click at [229, 113] on div "# AM.1.0 Result 1 of 1 Close Comprehensive Asset Management Policy with Defined…" at bounding box center [247, 115] width 494 height 231
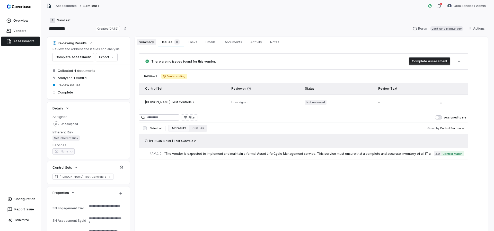
click at [143, 43] on span "Summary" at bounding box center [146, 42] width 19 height 7
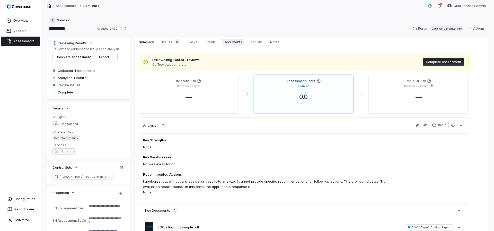
click at [235, 42] on span "Documents" at bounding box center [233, 42] width 22 height 7
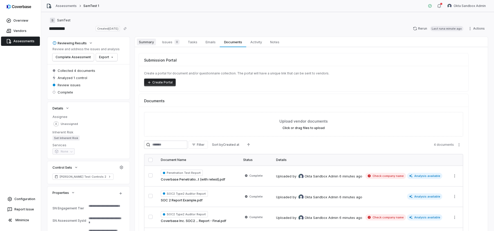
click at [151, 45] on span "Summary" at bounding box center [146, 42] width 19 height 7
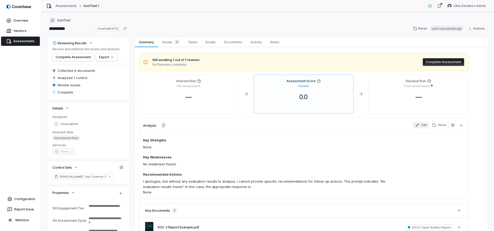
click at [422, 126] on button "Edit" at bounding box center [421, 125] width 16 height 6
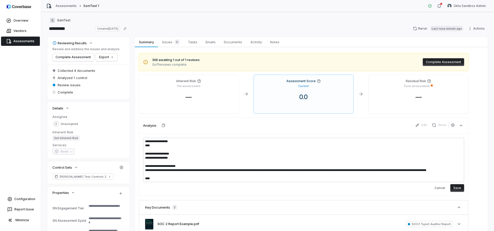
click at [221, 128] on div "Analysis Edit Rerun" at bounding box center [303, 125] width 329 height 16
click at [438, 187] on button "Cancel" at bounding box center [440, 188] width 17 height 8
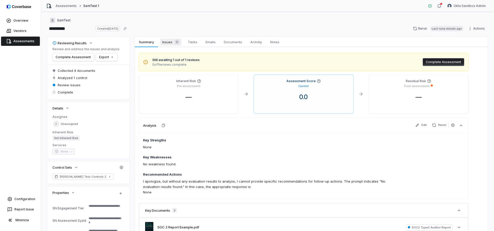
click at [165, 44] on span "Issues 0" at bounding box center [171, 41] width 22 height 7
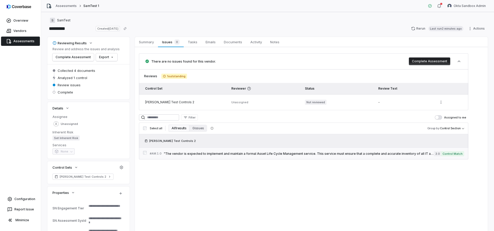
click at [231, 153] on span ""The vendor is expected to implement and maintain a formal Asset Life Cycle Man…" at bounding box center [299, 154] width 270 height 4
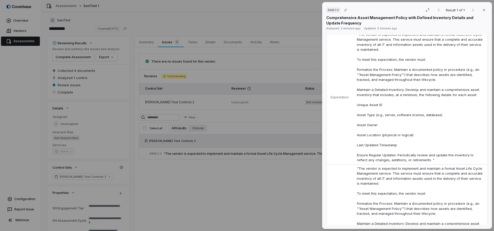
scroll to position [26, 0]
click at [133, 68] on div "# AM.1.0 Result 1 of 1 Close Comprehensive Asset Management Policy with Defined…" at bounding box center [247, 115] width 494 height 231
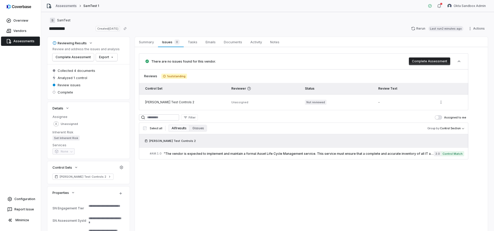
click at [69, 5] on link "Assessments" at bounding box center [66, 6] width 21 height 4
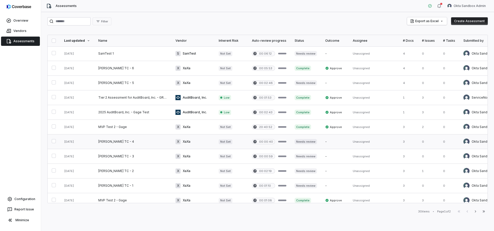
click at [117, 142] on link at bounding box center [132, 141] width 77 height 14
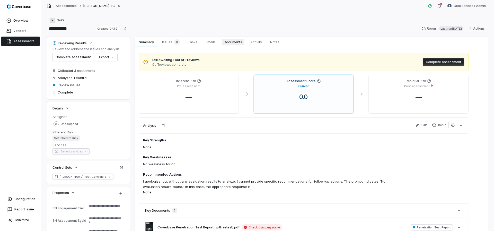
click at [234, 41] on span "Documents" at bounding box center [233, 42] width 22 height 7
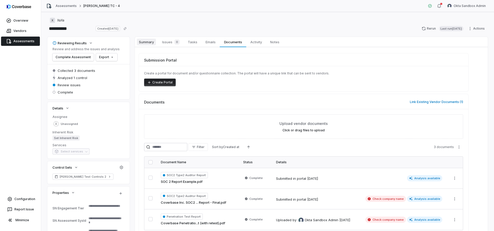
click at [146, 42] on span "Summary" at bounding box center [146, 42] width 19 height 7
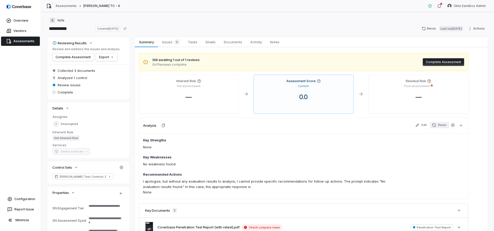
click at [442, 124] on button "Rerun" at bounding box center [439, 125] width 19 height 6
click at [172, 43] on span "Issues 0" at bounding box center [171, 41] width 22 height 7
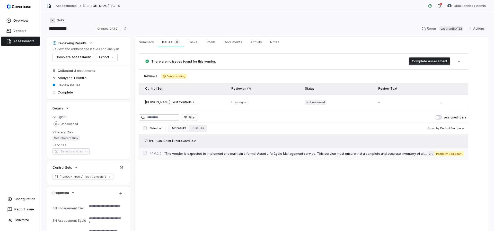
click at [282, 152] on span ""The vendor is expected to implement and maintain a formal Asset Life Cycle Man…" at bounding box center [296, 154] width 264 height 4
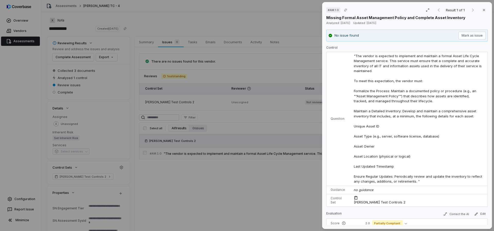
type textarea "*"
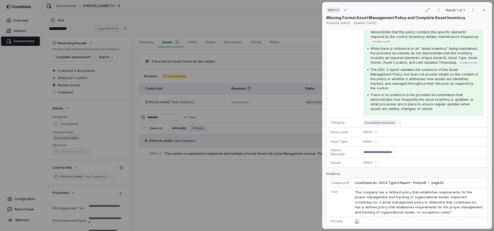
scroll to position [226, 0]
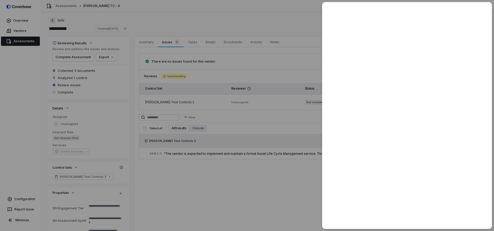
click at [258, 190] on div at bounding box center [247, 115] width 494 height 231
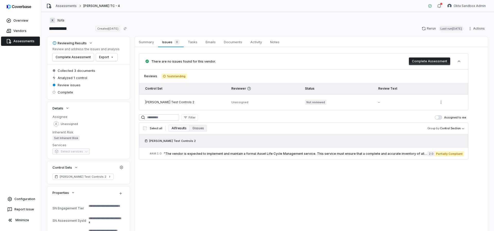
click at [65, 4] on link "Assessments" at bounding box center [66, 6] width 21 height 4
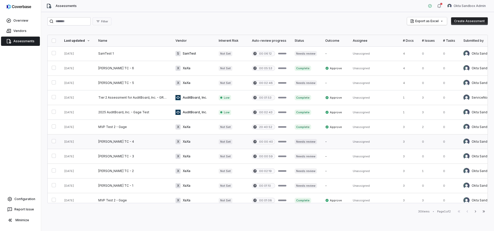
click at [114, 142] on link at bounding box center [132, 141] width 77 height 14
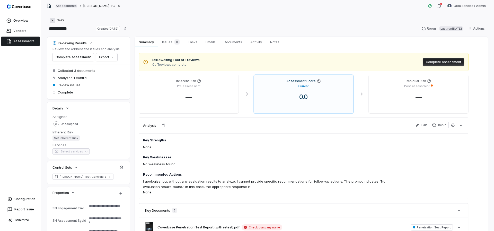
click at [57, 6] on link "Assessments" at bounding box center [66, 6] width 21 height 4
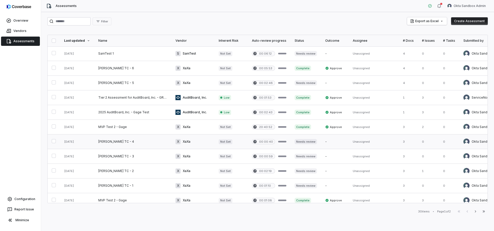
click at [54, 142] on button "button" at bounding box center [54, 141] width 4 height 4
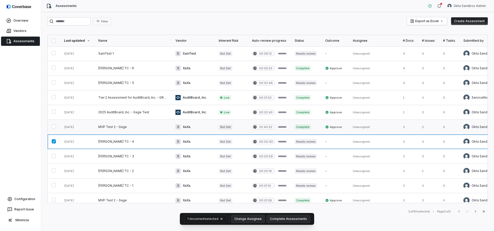
click at [123, 127] on link at bounding box center [132, 127] width 77 height 14
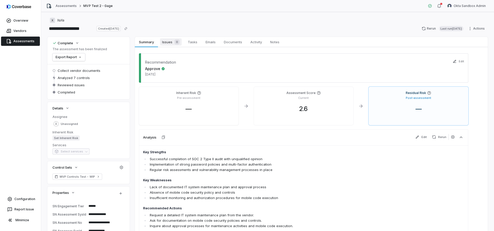
click at [167, 43] on span "Issues 0" at bounding box center [171, 41] width 22 height 7
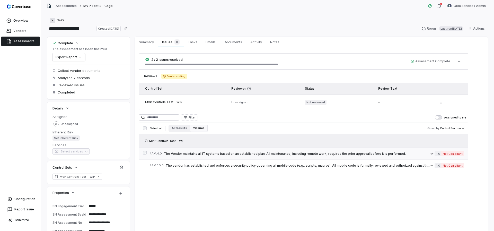
click at [272, 155] on div "# AM.4.0 The Vendor maintains all IT systems based on an established plan. All …" at bounding box center [290, 153] width 281 height 5
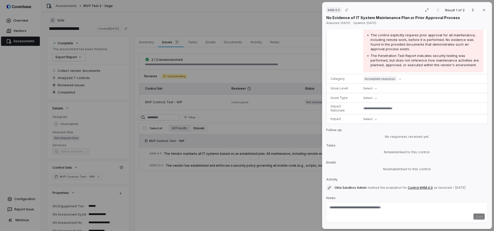
scroll to position [156, 0]
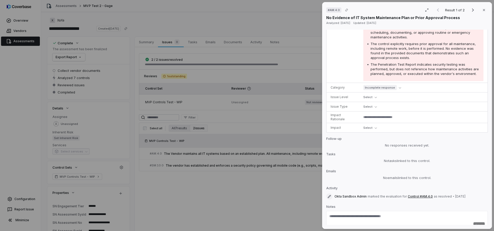
click at [254, 191] on div "# AM.4.0 Result 1 of 2 Close No Evidence of IT System Maintenance Plan or Prior…" at bounding box center [247, 115] width 494 height 231
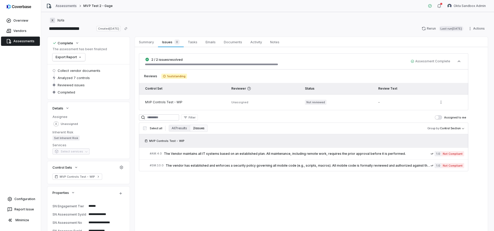
click at [61, 5] on link "Assessments" at bounding box center [66, 6] width 21 height 4
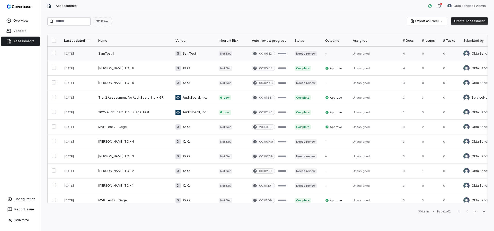
click at [111, 56] on link at bounding box center [132, 53] width 77 height 14
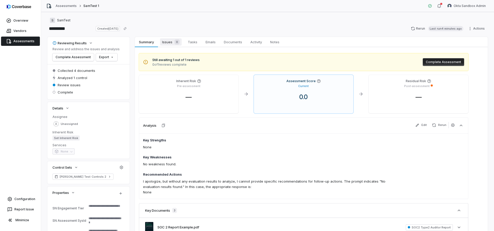
click at [168, 42] on span "Issues 0" at bounding box center [171, 41] width 22 height 7
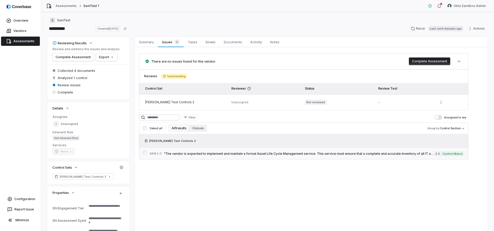
click at [308, 153] on span ""The vendor is expected to implement and maintain a formal Asset Life Cycle Man…" at bounding box center [299, 154] width 270 height 4
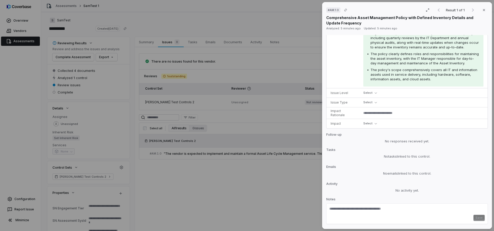
scroll to position [414, 0]
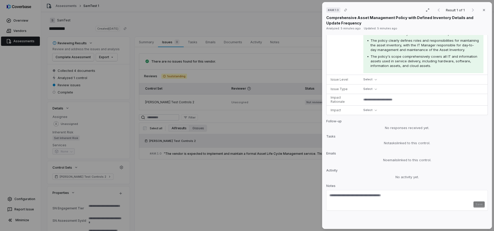
click at [281, 178] on div "# AM.1.0 Result 1 of 1 Close Comprehensive Asset Management Policy with Defined…" at bounding box center [247, 115] width 494 height 231
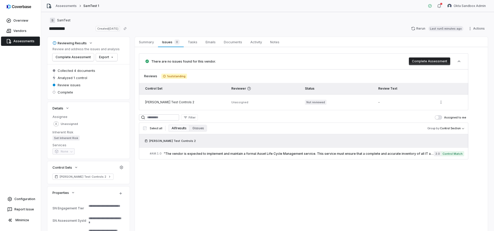
type textarea "*"
click at [470, 6] on html "Overview Vendors Assessments Configuration Report Issue Minimize Assessments Sa…" at bounding box center [247, 115] width 494 height 231
click at [465, 47] on div "Log out" at bounding box center [466, 47] width 39 height 8
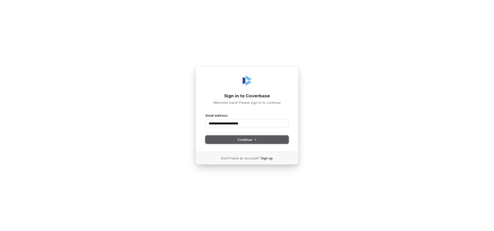
click at [250, 137] on span "Continue" at bounding box center [247, 139] width 19 height 5
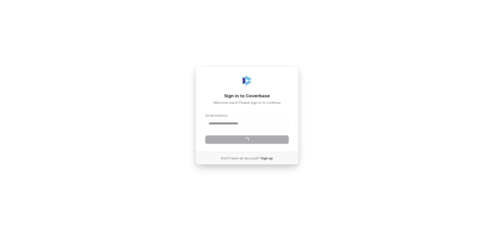
type input "**********"
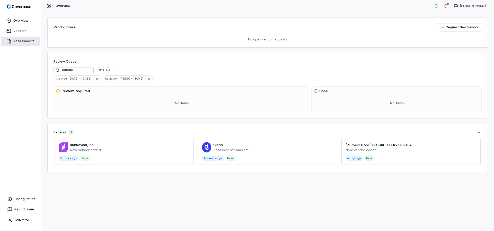
click at [29, 39] on link "Assessments" at bounding box center [20, 41] width 39 height 9
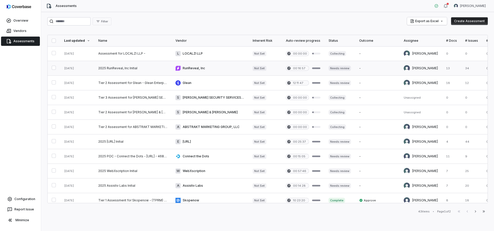
click at [111, 66] on link at bounding box center [132, 68] width 77 height 14
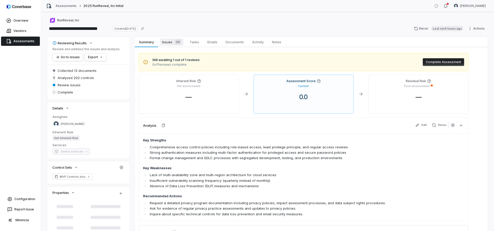
click at [169, 43] on span "Issues 34" at bounding box center [171, 41] width 23 height 7
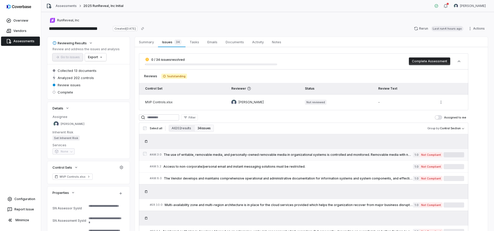
click at [212, 156] on span "The use of writable, removable media, and personally-owned removable media in o…" at bounding box center [288, 155] width 249 height 4
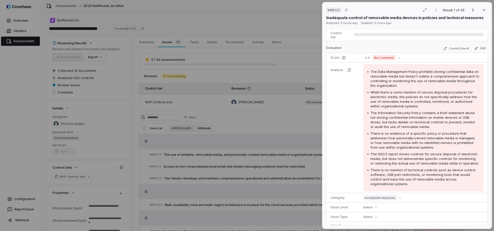
scroll to position [49, 0]
click at [250, 132] on div "# AM.3.0 Result 1 of 25 Close Inadequate control of removable media devices in …" at bounding box center [247, 115] width 494 height 231
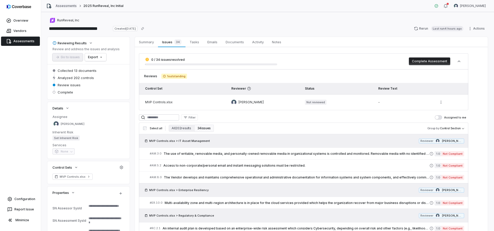
click at [66, 6] on link "Assessments" at bounding box center [66, 6] width 21 height 4
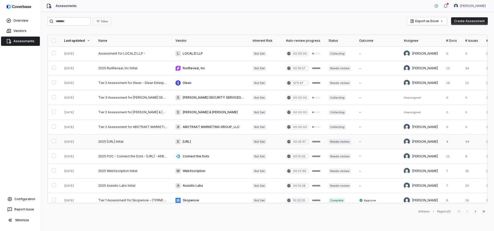
click at [111, 143] on link at bounding box center [132, 141] width 77 height 14
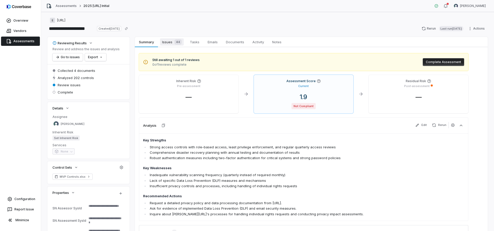
click at [170, 43] on span "Issues 44" at bounding box center [172, 41] width 24 height 7
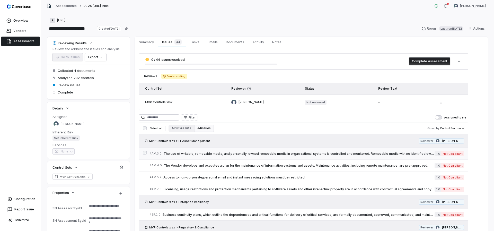
click at [231, 157] on link "# AM.3.0 The use of writable, removable media, and personally-owned removable m…" at bounding box center [307, 154] width 314 height 12
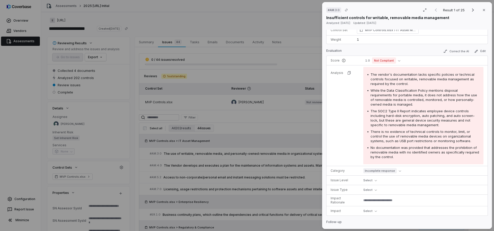
scroll to position [54, 0]
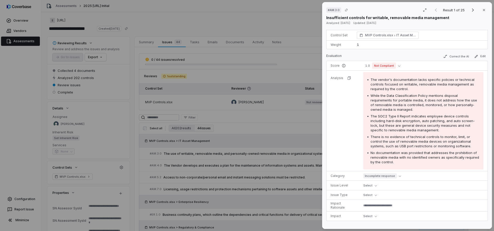
click at [63, 37] on div "# AM.3.0 Result 1 of 25 Close Insufficient controls for writable, removable med…" at bounding box center [247, 115] width 494 height 231
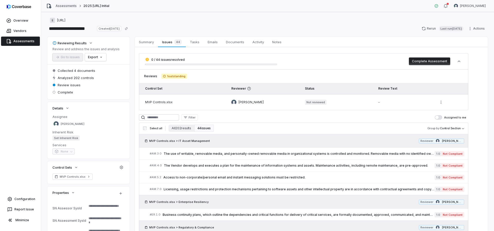
click at [63, 6] on link "Assessments" at bounding box center [66, 6] width 21 height 4
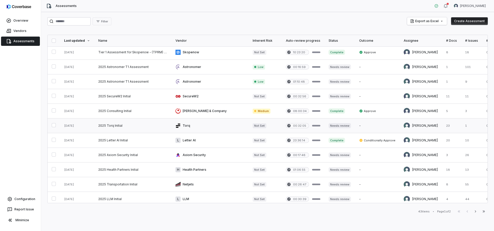
scroll to position [130, 0]
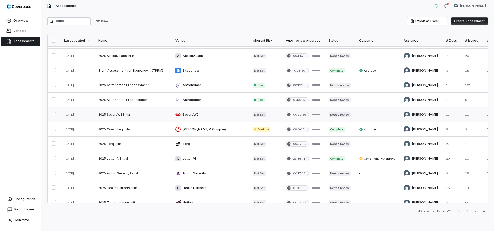
click at [110, 115] on link at bounding box center [132, 114] width 77 height 14
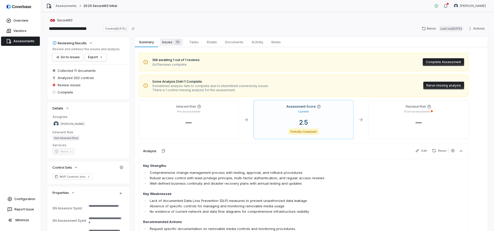
click at [167, 42] on span "Issues 10" at bounding box center [171, 41] width 23 height 7
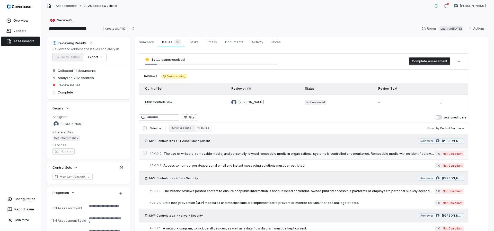
click at [196, 154] on span "The use of writable, removable media, and personally-owned removable media in o…" at bounding box center [299, 154] width 271 height 4
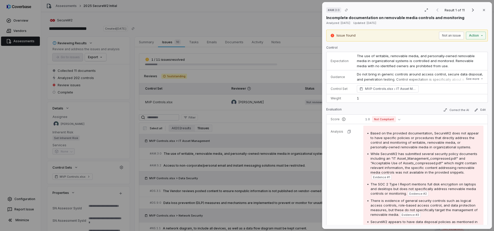
click at [227, 132] on div "# AM.3.0 Result 1 of 11 Close Incomplete documentation on removable media contr…" at bounding box center [247, 115] width 494 height 231
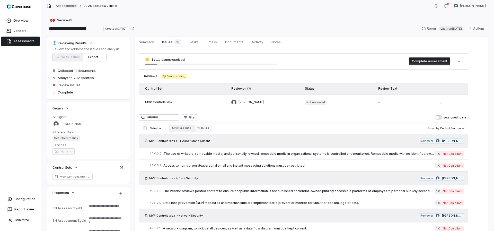
click at [66, 6] on link "Assessments" at bounding box center [66, 6] width 21 height 4
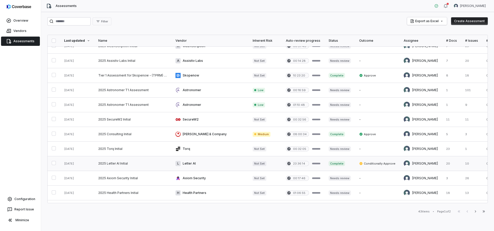
scroll to position [125, 0]
click at [113, 90] on link at bounding box center [132, 89] width 77 height 14
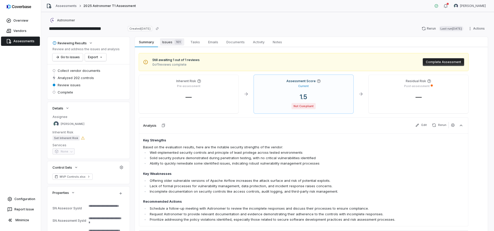
click at [171, 42] on span "Issues 101" at bounding box center [172, 41] width 24 height 7
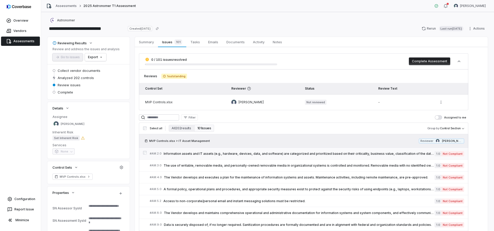
click at [218, 154] on span "Information assets and IT assets (e.g., hardware, devices, data, and software) …" at bounding box center [299, 154] width 271 height 4
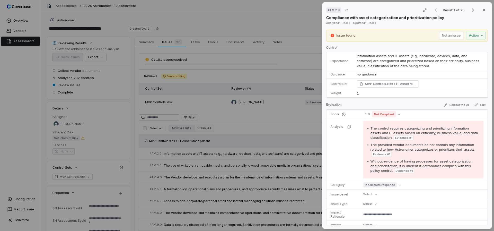
click at [221, 124] on div "# AM.2.0 Result 1 of 25 Close Compliance with asset categorization and prioriti…" at bounding box center [247, 115] width 494 height 231
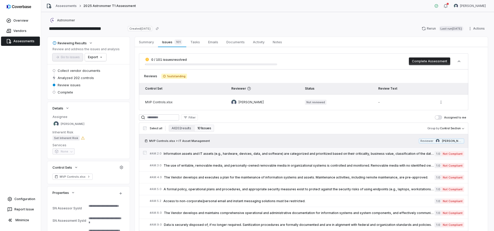
click at [238, 154] on span "Information assets and IT assets (e.g., hardware, devices, data, and software) …" at bounding box center [299, 154] width 271 height 4
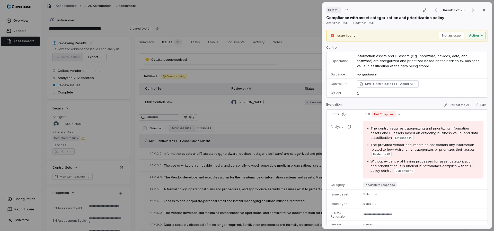
type textarea "*"
click at [252, 130] on div "# AM.2.0 Result 1 of 25 Close Compliance with asset categorization and prioriti…" at bounding box center [247, 115] width 494 height 231
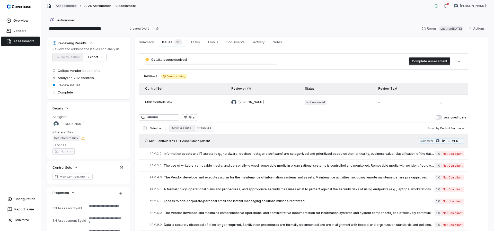
click at [72, 7] on link "Assessments" at bounding box center [66, 6] width 21 height 4
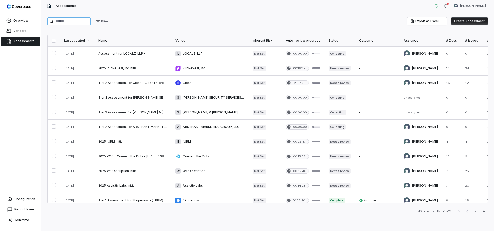
click at [65, 19] on input "search" at bounding box center [68, 21] width 43 height 8
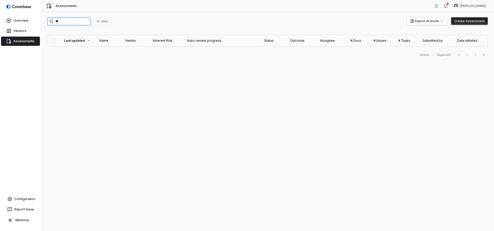
type input "*"
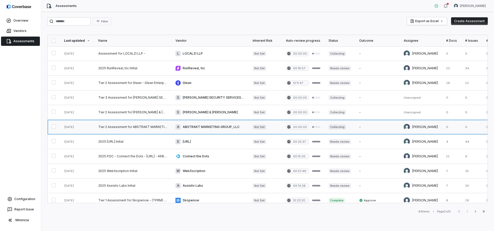
click at [108, 126] on link at bounding box center [132, 127] width 77 height 14
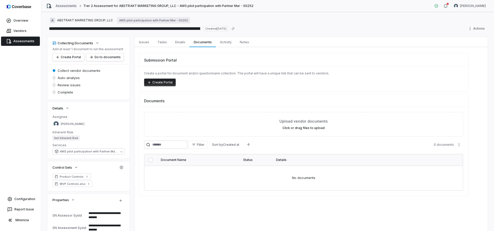
click at [64, 7] on link "Assessments" at bounding box center [66, 6] width 21 height 4
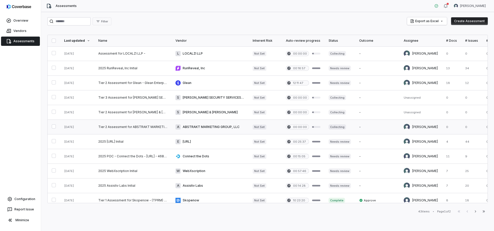
click at [110, 127] on link at bounding box center [132, 127] width 77 height 14
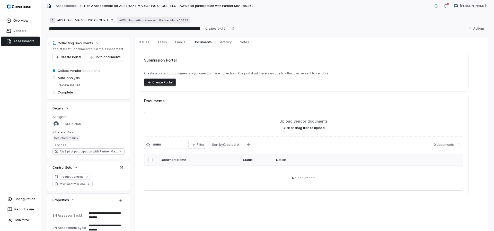
type textarea "*"
click at [69, 4] on link "Assessments" at bounding box center [66, 6] width 21 height 4
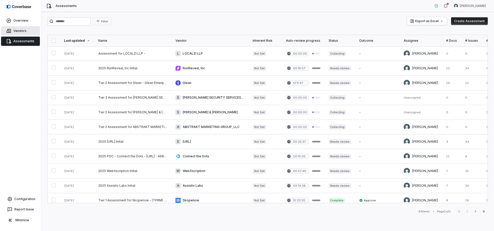
click at [27, 29] on link "Vendors" at bounding box center [20, 30] width 39 height 9
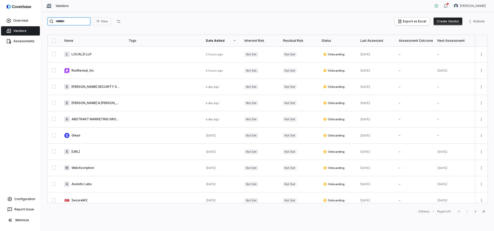
click at [80, 24] on input "search" at bounding box center [68, 21] width 43 height 8
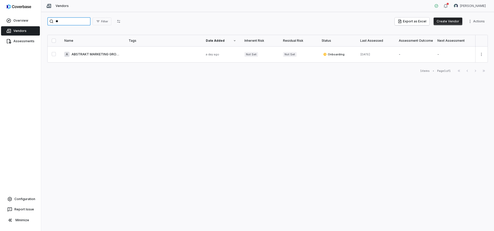
type input "*"
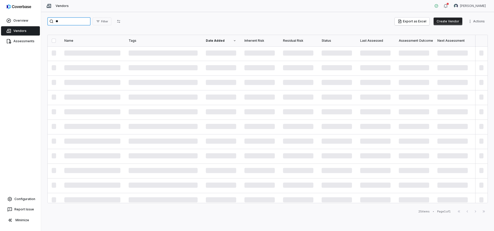
type input "*"
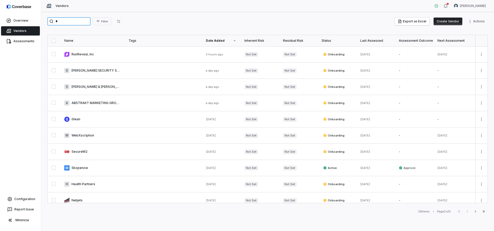
type input "*"
click at [197, 20] on div "* Filter Export as Excel Create Vendor Actions" at bounding box center [267, 21] width 441 height 8
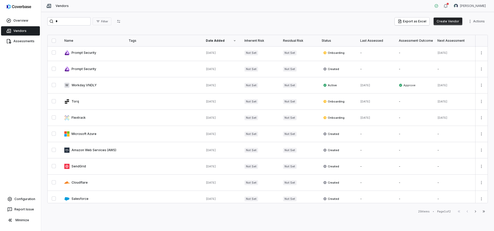
scroll to position [251, 0]
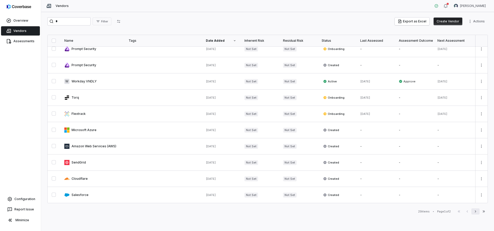
click at [474, 210] on icon "button" at bounding box center [475, 211] width 4 height 4
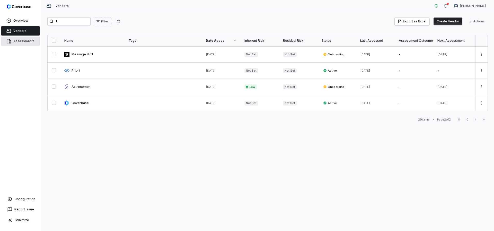
click at [20, 41] on link "Assessments" at bounding box center [20, 41] width 39 height 9
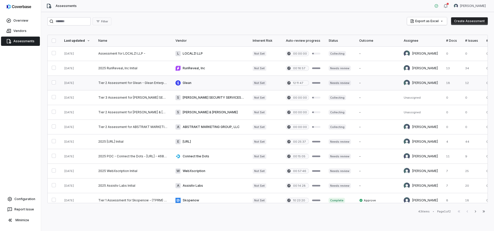
click at [117, 83] on link at bounding box center [132, 83] width 77 height 14
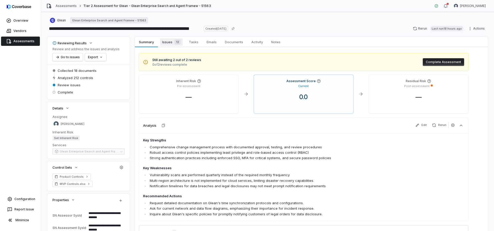
click at [172, 44] on span "Issues 12" at bounding box center [171, 41] width 23 height 7
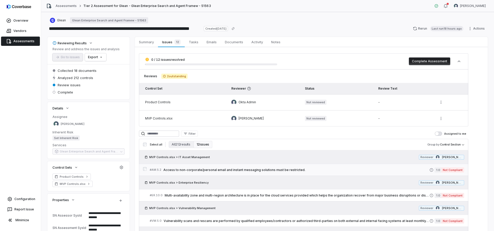
click at [201, 170] on span "Access to non-corporate/personal email and instant messaging solutions must be …" at bounding box center [296, 170] width 266 height 4
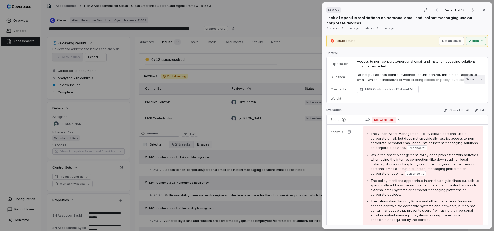
click at [471, 78] on button "See more" at bounding box center [474, 79] width 21 height 9
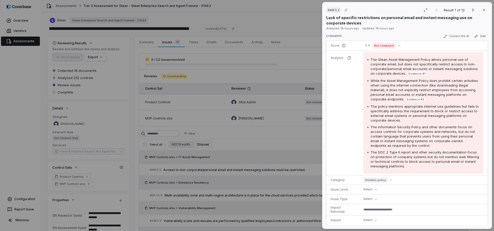
scroll to position [111, 0]
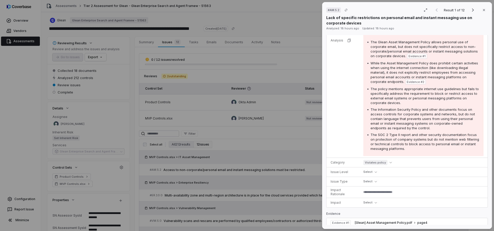
click at [261, 155] on div "# AM.5.2 Result 1 of 12 Close Lack of specific restrictions on personal email a…" at bounding box center [247, 115] width 494 height 231
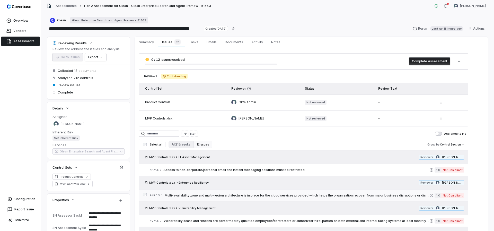
click at [280, 196] on span "Multi-availability zone and multi-region architecture is in place for the cloud…" at bounding box center [297, 195] width 265 height 4
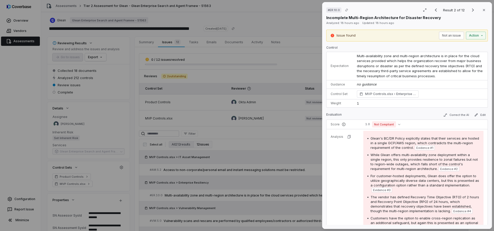
click at [280, 180] on div "# ER.10.0 Result 2 of 12 Close Incomplete Multi-Region Architecture for Disaste…" at bounding box center [247, 115] width 494 height 231
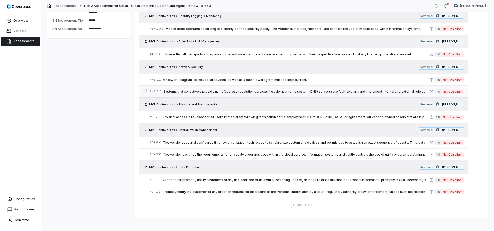
scroll to position [220, 0]
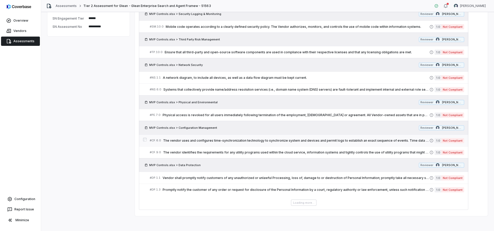
click at [259, 138] on span "The vendor uses and configures time-synchronization technology to synchronize s…" at bounding box center [296, 140] width 266 height 4
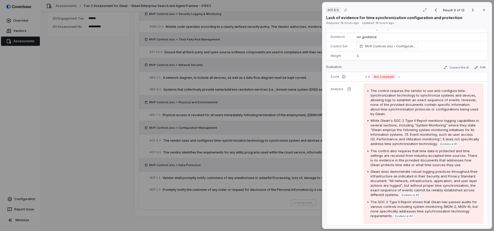
scroll to position [37, 0]
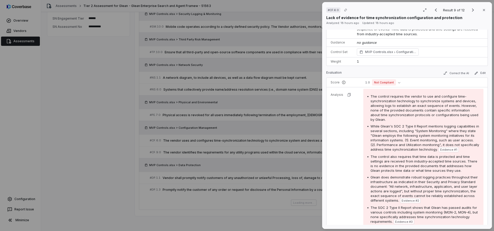
click at [283, 127] on div "# CF.6.0 Result 9 of 12 Close Lack of evidence for time synchronization configu…" at bounding box center [247, 115] width 494 height 231
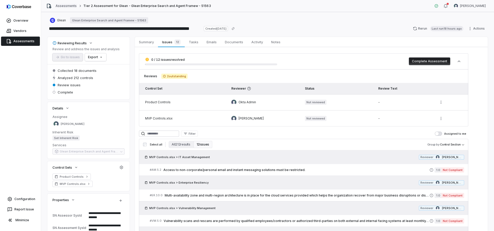
click at [62, 7] on link "Assessments" at bounding box center [66, 6] width 21 height 4
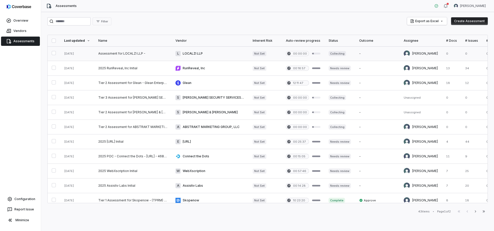
click at [112, 57] on link at bounding box center [132, 53] width 77 height 14
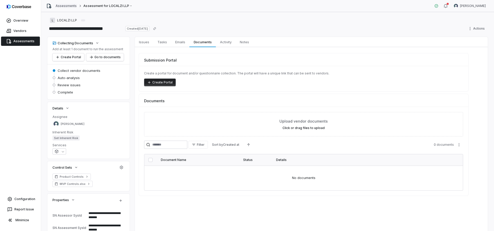
click at [60, 6] on link "Assessments" at bounding box center [66, 6] width 21 height 4
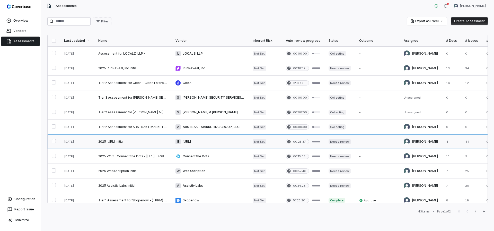
click at [118, 141] on link at bounding box center [132, 141] width 77 height 14
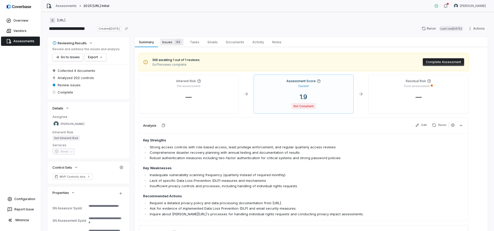
click at [172, 44] on span "Issues 44" at bounding box center [172, 41] width 24 height 7
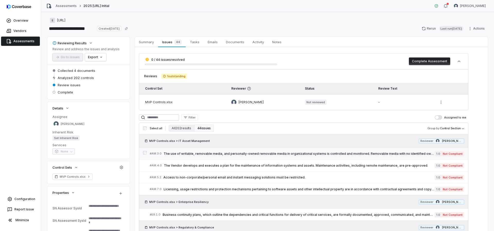
click at [198, 153] on span "The use of writable, removable media, and personally-owned removable media in o…" at bounding box center [299, 154] width 271 height 4
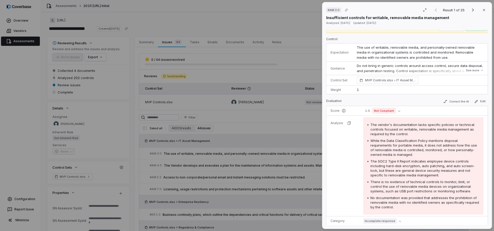
scroll to position [9, 0]
click at [279, 142] on div "# AM.3.0 Result 1 of 25 Close Insufficient controls for writable, removable med…" at bounding box center [247, 115] width 494 height 231
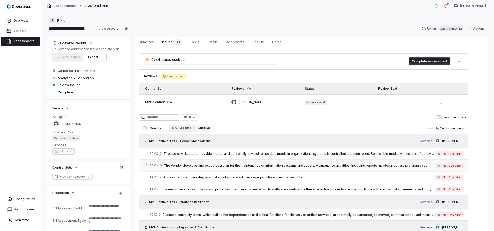
click at [244, 164] on span "The Vendor develops and executes a plan for the maintenance of information syst…" at bounding box center [299, 165] width 271 height 4
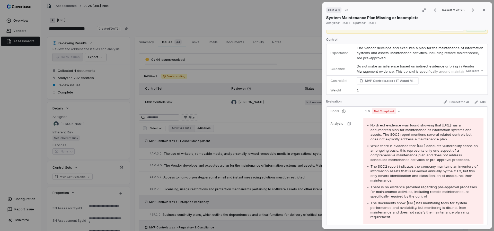
scroll to position [22, 0]
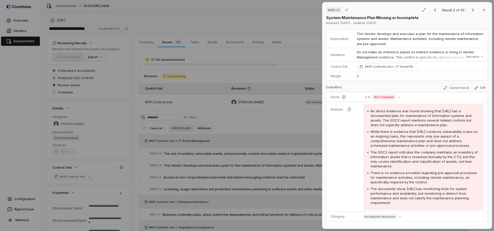
click at [308, 146] on div "# AM.4.0 Result 2 of 25 Close System Maintenance Plan Missing or Incomplete Ana…" at bounding box center [247, 115] width 494 height 231
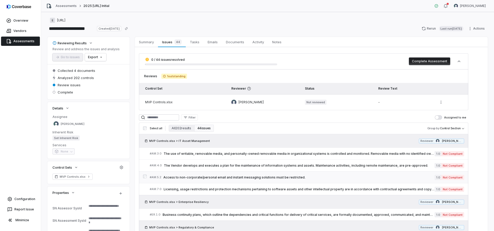
click at [241, 176] on span "Access to non-corporate/personal email and instant messaging solutions must be …" at bounding box center [298, 177] width 271 height 4
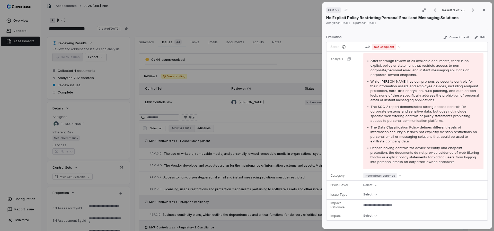
scroll to position [68, 0]
click at [401, 123] on div "After thorough review of all available documents, there is no explicit policy o…" at bounding box center [423, 110] width 112 height 106
click at [263, 153] on div "# AM.5.2 Result 3 of 25 Close No Explicit Policy Restricting Personal Email and…" at bounding box center [247, 115] width 494 height 231
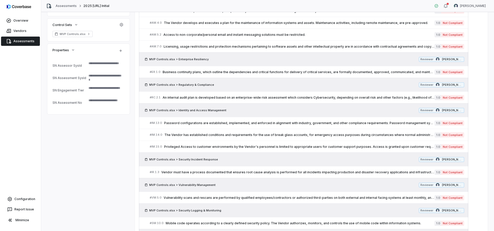
scroll to position [328, 0]
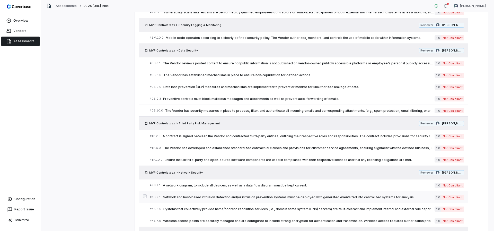
click at [252, 193] on link "# NS.2.1 Network and host-based intrusion detection and/or intrusion prevention…" at bounding box center [307, 197] width 314 height 12
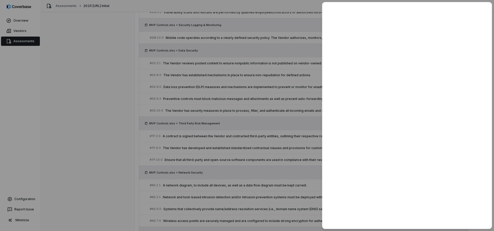
click at [102, 129] on div at bounding box center [247, 115] width 494 height 231
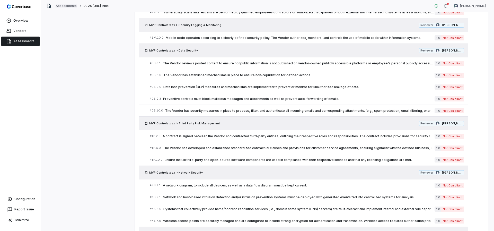
click at [64, 5] on link "Assessments" at bounding box center [66, 6] width 21 height 4
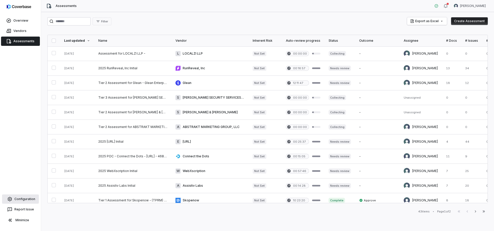
click at [30, 199] on link "Configuration" at bounding box center [20, 198] width 37 height 9
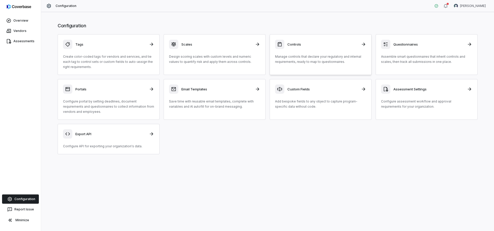
click at [293, 62] on p "Manage controls that declare your regulatory and internal requirements, ready t…" at bounding box center [320, 59] width 91 height 10
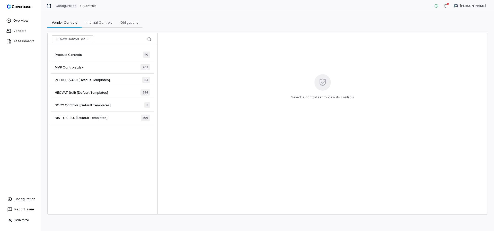
click at [60, 7] on link "Configuration" at bounding box center [66, 6] width 21 height 4
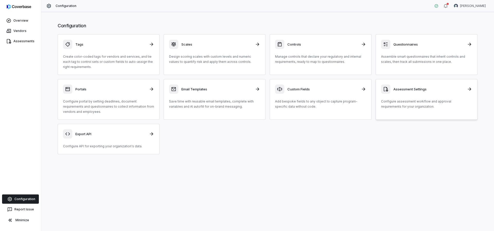
click at [415, 108] on p "Configure assessment workflow and approval requirements for your organization." at bounding box center [426, 104] width 91 height 10
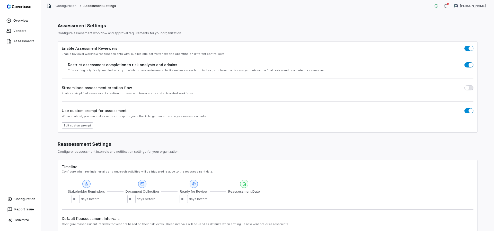
click at [80, 123] on button "Edit custom prompt" at bounding box center [77, 125] width 31 height 6
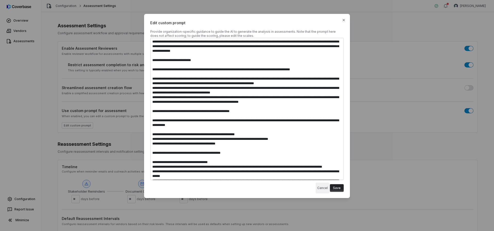
click at [324, 190] on button "Cancel" at bounding box center [323, 187] width 14 height 11
type textarea "*"
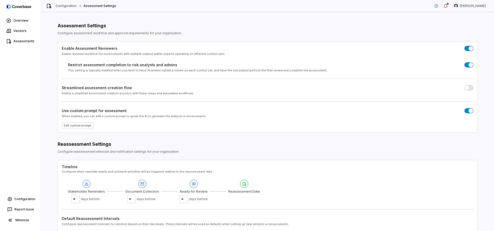
click at [370, 59] on div "Enable Assessment Reviewers Enable reviewer workflow for assessments with multi…" at bounding box center [268, 86] width 420 height 91
click at [471, 4] on html "Overview Vendors Assessments Configuration Report Issue Minimize Configuration …" at bounding box center [247, 115] width 494 height 231
click at [463, 47] on div "Log out" at bounding box center [466, 47] width 39 height 8
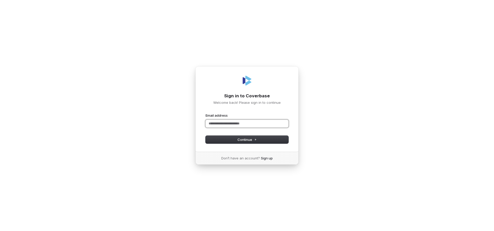
paste input "**********"
click at [232, 138] on button "Continue" at bounding box center [247, 140] width 83 height 8
type input "**********"
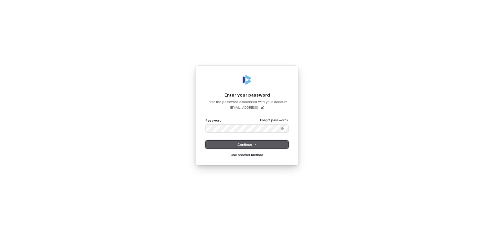
click at [225, 142] on button "Continue" at bounding box center [247, 145] width 83 height 8
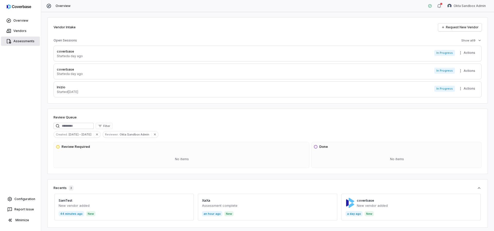
click at [21, 41] on link "Assessments" at bounding box center [20, 41] width 39 height 9
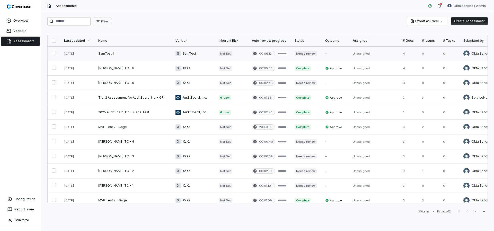
click at [106, 56] on link at bounding box center [132, 53] width 77 height 14
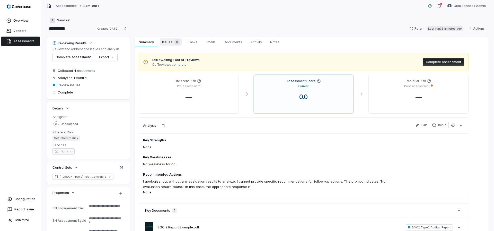
click at [167, 39] on span "Issues 0" at bounding box center [171, 41] width 22 height 7
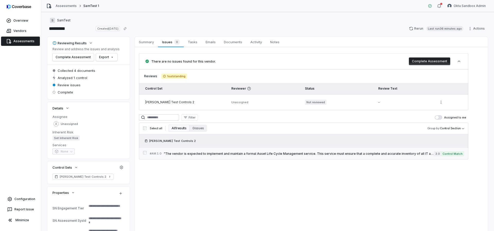
click at [284, 153] on span ""The vendor is expected to implement and maintain a formal Asset Life Cycle Man…" at bounding box center [299, 154] width 270 height 4
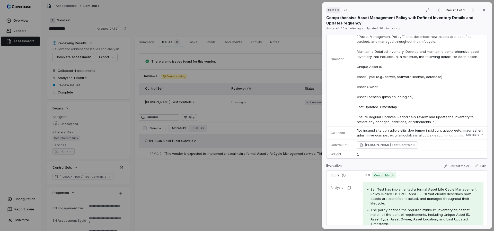
scroll to position [292, 0]
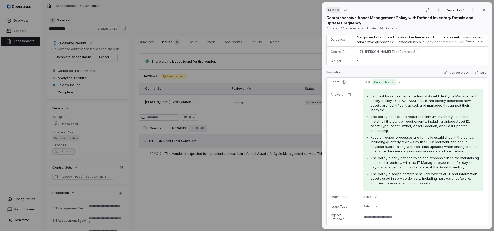
click at [418, 126] on span "The policy defines the required minimum inventory fields that match all the con…" at bounding box center [421, 124] width 100 height 18
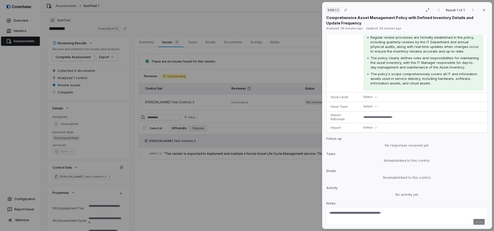
scroll to position [414, 0]
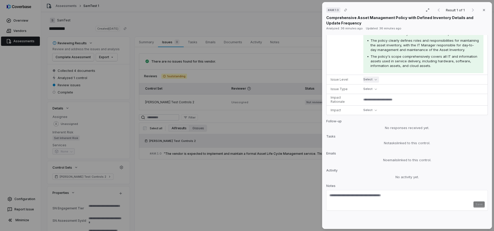
click at [377, 78] on button "Select" at bounding box center [371, 79] width 16 height 6
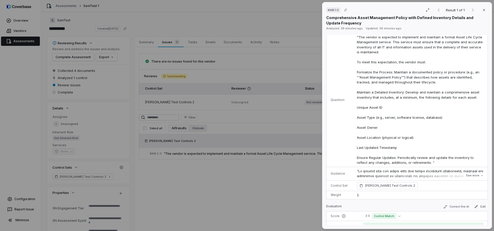
scroll to position [118, 0]
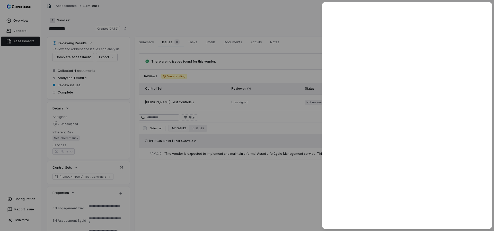
click at [263, 183] on div at bounding box center [247, 115] width 494 height 231
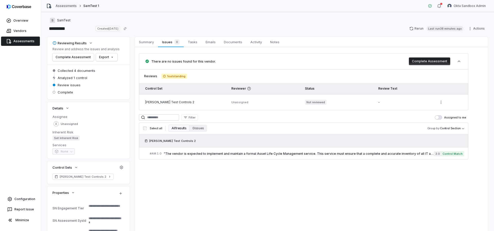
click at [68, 4] on link "Assessments" at bounding box center [66, 6] width 21 height 4
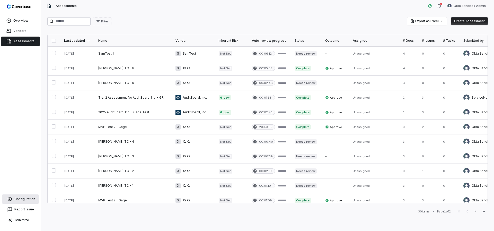
click at [17, 200] on link "Configuration" at bounding box center [20, 198] width 37 height 9
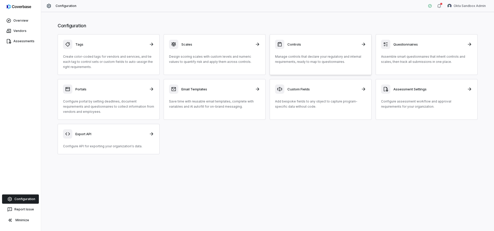
click at [314, 50] on div "Controls Manage controls that declare your regulatory and internal requirements…" at bounding box center [320, 52] width 91 height 25
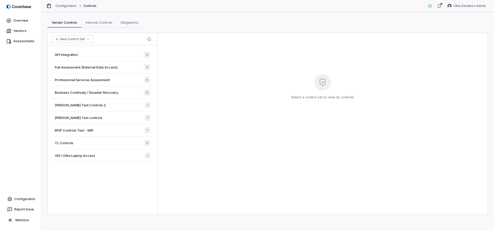
click at [75, 115] on span "[PERSON_NAME] Test controls" at bounding box center [79, 117] width 48 height 5
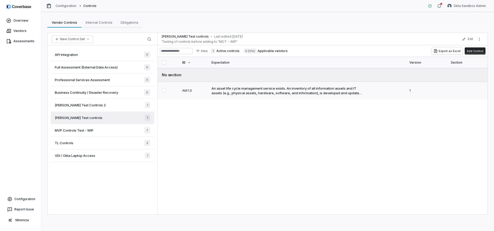
click at [166, 91] on button "Select AM.1.0 control" at bounding box center [164, 90] width 4 height 4
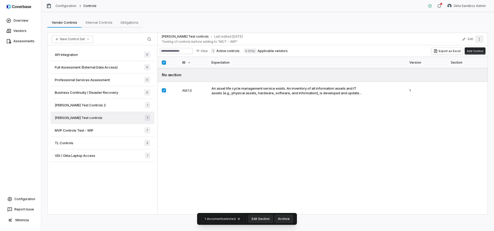
click at [481, 41] on button "More actions" at bounding box center [479, 39] width 8 height 8
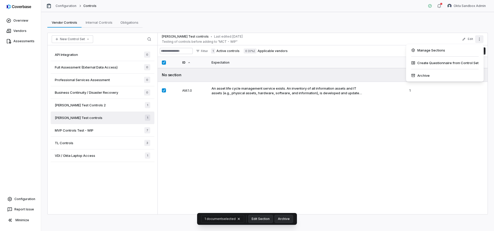
click at [244, 117] on div "Sam Test controls • Last edited: Aug 26, 2025 Testing of controls before adding…" at bounding box center [323, 123] width 330 height 181
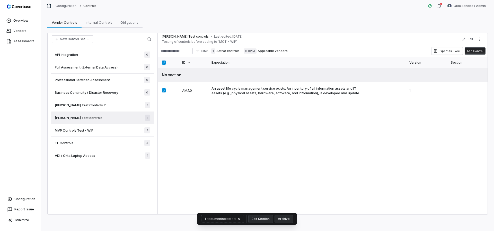
click at [75, 103] on span "[PERSON_NAME] Test Controls 2" at bounding box center [80, 105] width 51 height 5
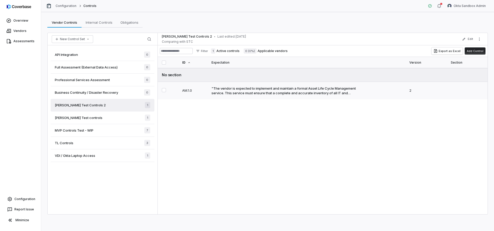
click at [163, 92] on button "Select AM.1.0 control" at bounding box center [164, 90] width 4 height 4
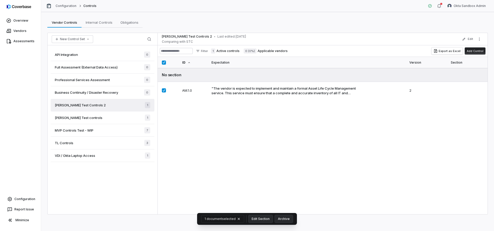
click at [79, 131] on span "MVP Controls Test - WIP" at bounding box center [74, 130] width 39 height 5
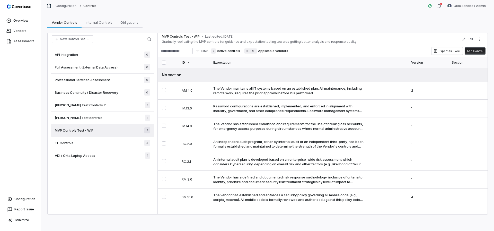
click at [164, 61] on button "button" at bounding box center [164, 62] width 4 height 4
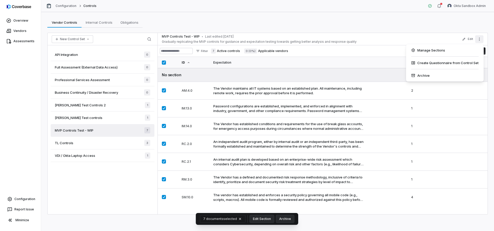
click at [481, 40] on icon "More actions" at bounding box center [479, 39] width 4 height 4
click at [303, 19] on div "Vendor Controls Vendor Controls Internal Controls Internal Controls Obligations…" at bounding box center [267, 22] width 441 height 10
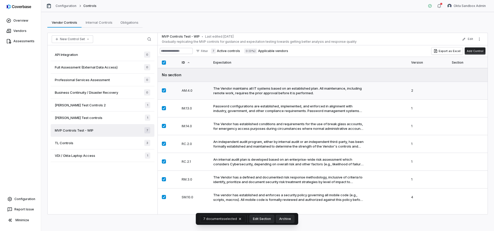
click at [163, 89] on button "Select AM.4.0 control" at bounding box center [164, 90] width 4 height 4
click at [164, 61] on button "button" at bounding box center [164, 62] width 4 height 4
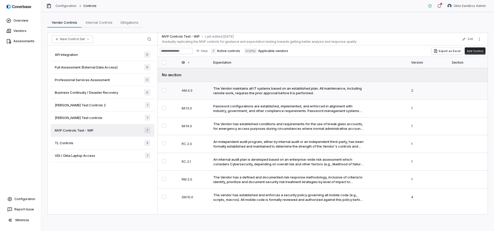
click at [240, 91] on div "The Vendor maintains all IT systems based on an established plan. All maintenan…" at bounding box center [288, 90] width 151 height 9
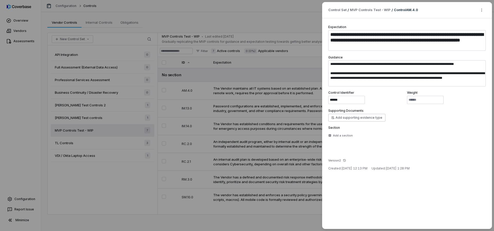
click at [224, 75] on div "**********" at bounding box center [247, 115] width 494 height 231
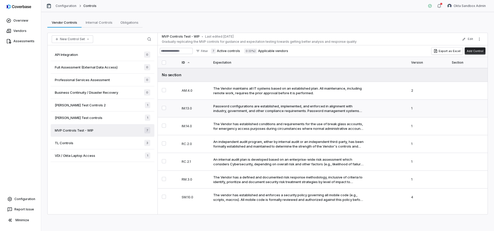
click at [222, 112] on div "Password configurations are established, implemented, and enforced in alignment…" at bounding box center [288, 108] width 151 height 9
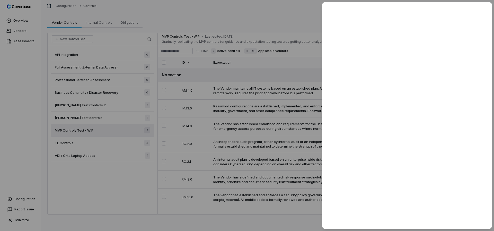
click at [293, 67] on div at bounding box center [247, 115] width 494 height 231
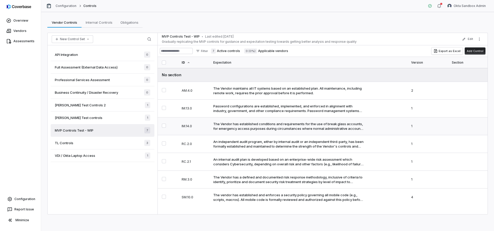
click at [251, 123] on div "The Vendor has established conditions and requirements for the use of break gla…" at bounding box center [288, 125] width 151 height 9
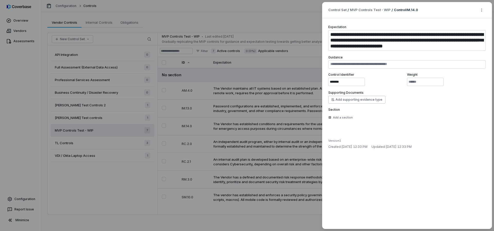
click at [232, 65] on div "**********" at bounding box center [247, 115] width 494 height 231
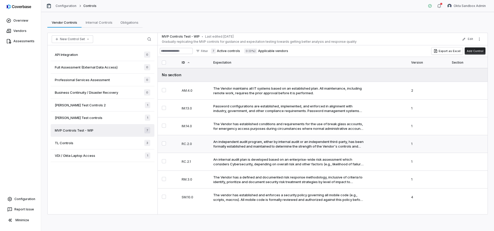
click at [235, 146] on div "An independent audit program, either by internal audit or an independent third-…" at bounding box center [288, 143] width 151 height 9
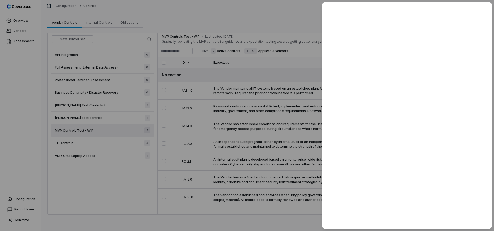
click at [231, 141] on div at bounding box center [247, 115] width 494 height 231
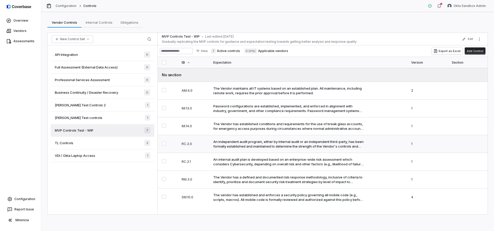
click at [238, 144] on div "An independent audit program, either by internal audit or an independent third-…" at bounding box center [288, 143] width 151 height 9
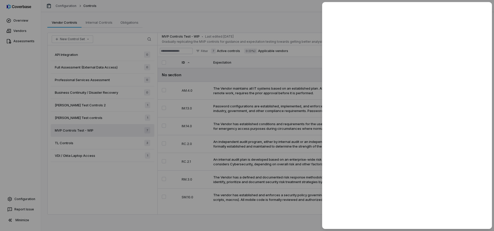
click at [237, 164] on div at bounding box center [247, 115] width 494 height 231
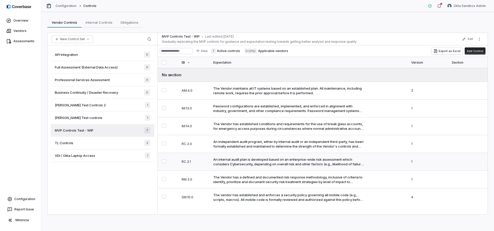
click at [229, 162] on div "An internal audit plan is developed based on an enterprise-wide risk assessment…" at bounding box center [288, 161] width 151 height 9
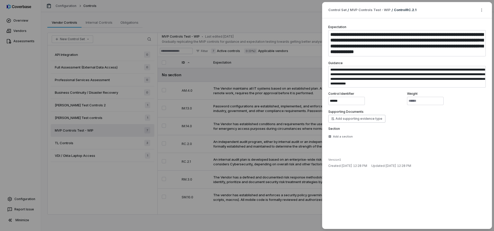
click at [175, 68] on div "**********" at bounding box center [247, 115] width 494 height 231
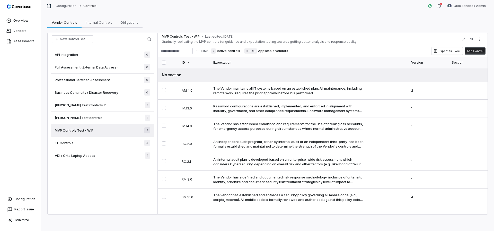
click at [164, 65] on button "button" at bounding box center [164, 62] width 4 height 4
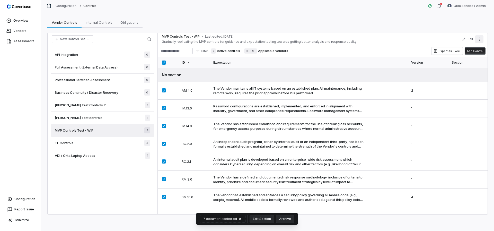
click at [479, 41] on button "More actions" at bounding box center [479, 39] width 8 height 8
click at [427, 74] on div "Archive" at bounding box center [445, 75] width 74 height 8
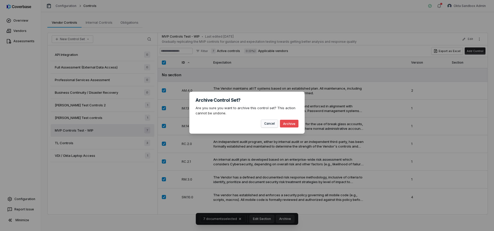
click at [271, 122] on button "Cancel" at bounding box center [269, 124] width 17 height 8
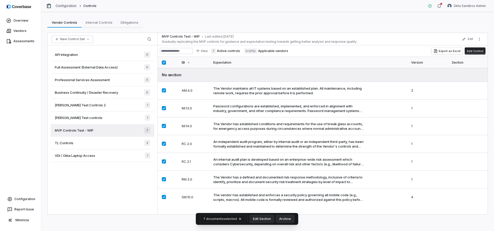
click at [71, 7] on link "Configuration" at bounding box center [66, 6] width 21 height 4
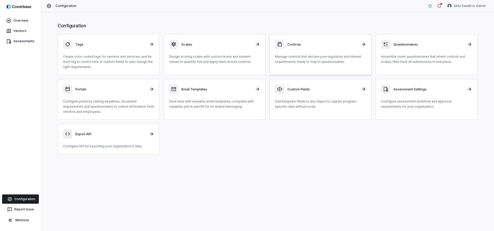
click at [289, 56] on p "Manage controls that declare your regulatory and internal requirements, ready t…" at bounding box center [320, 59] width 91 height 10
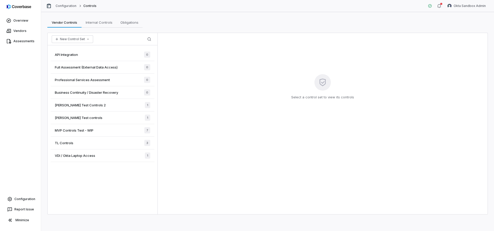
click at [78, 131] on span "MVP Controls Test - WIP" at bounding box center [74, 130] width 39 height 5
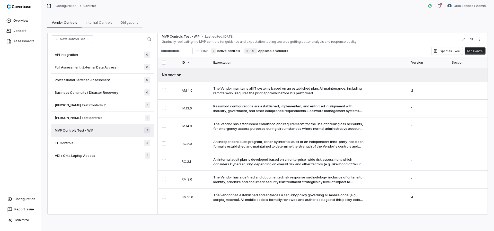
click at [165, 63] on button "button" at bounding box center [164, 62] width 4 height 4
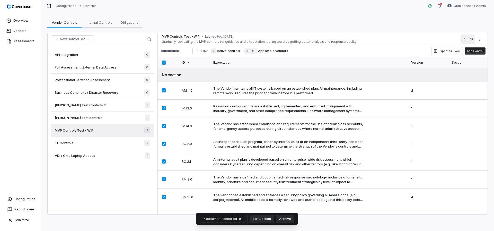
click at [466, 39] on button "Edit" at bounding box center [468, 38] width 14 height 9
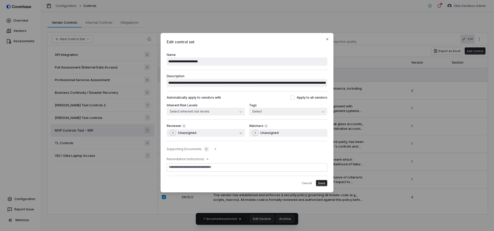
type textarea "*"
click at [380, 33] on div "**********" at bounding box center [247, 115] width 494 height 181
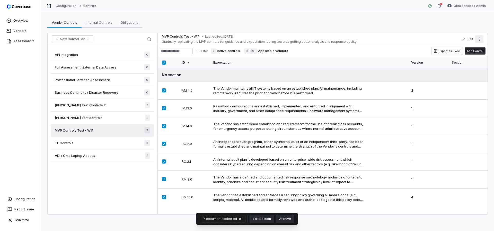
click at [482, 40] on button "More actions" at bounding box center [479, 39] width 8 height 8
click at [445, 72] on div "Archive" at bounding box center [445, 75] width 74 height 8
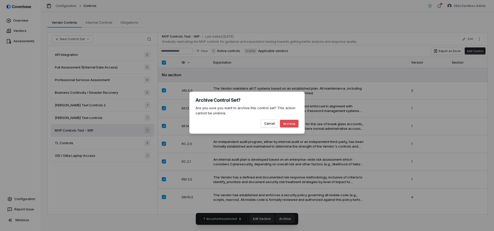
click at [293, 122] on button "Archive" at bounding box center [289, 124] width 19 height 8
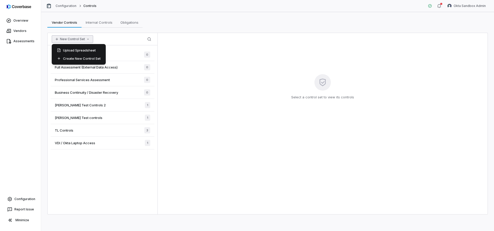
click at [71, 41] on button "New Control Set" at bounding box center [72, 39] width 41 height 8
click at [160, 19] on div "Vendor Controls Vendor Controls Internal Controls Internal Controls Obligations…" at bounding box center [267, 22] width 441 height 10
click at [72, 40] on button "New Control Set" at bounding box center [72, 39] width 41 height 8
click at [82, 57] on div "Create New Control Set" at bounding box center [79, 58] width 50 height 8
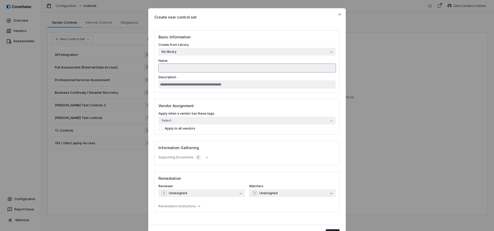
click at [186, 66] on input "Name" at bounding box center [247, 68] width 177 height 8
type input "*"
type input "**********"
click at [190, 84] on input "Description" at bounding box center [247, 84] width 177 height 8
type input "*"
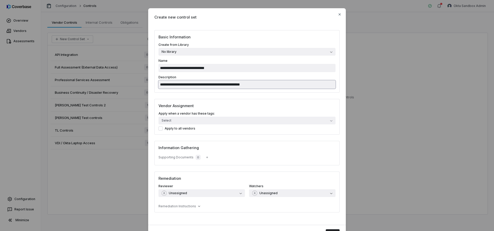
click at [162, 85] on input "**********" at bounding box center [247, 84] width 177 height 8
click at [257, 84] on input "**********" at bounding box center [247, 84] width 177 height 8
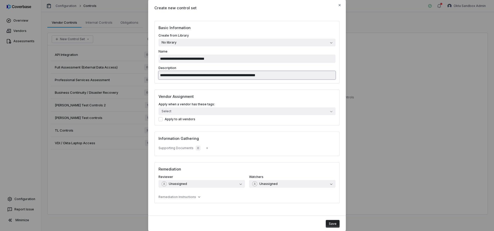
scroll to position [24, 0]
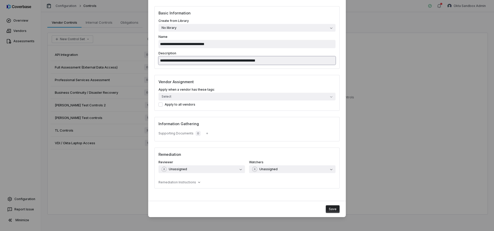
type input "**********"
click at [331, 208] on button "Save" at bounding box center [333, 209] width 14 height 8
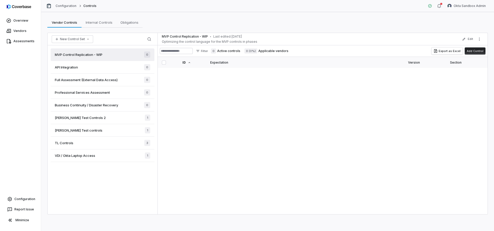
click at [474, 49] on button "Add Control" at bounding box center [475, 50] width 21 height 7
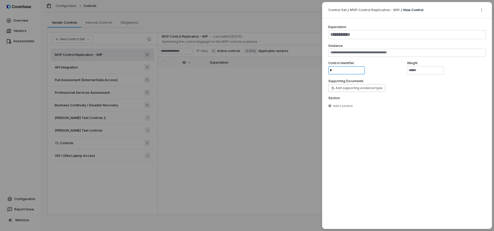
click at [338, 73] on input "*" at bounding box center [346, 70] width 37 height 8
paste input "*****"
type textarea "*"
type input "******"
type textarea "*"
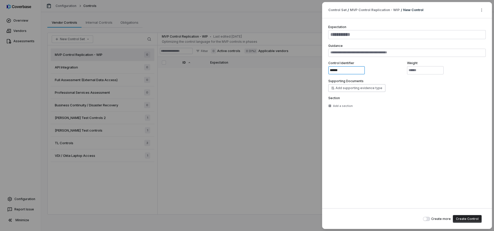
type input "******"
click at [337, 33] on textarea at bounding box center [406, 34] width 157 height 9
paste textarea "**********"
type textarea "*"
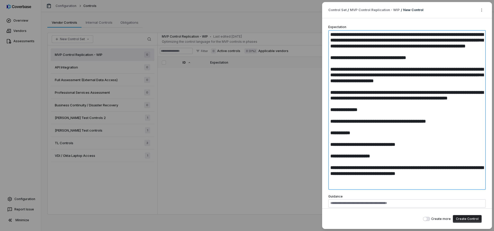
type textarea "**********"
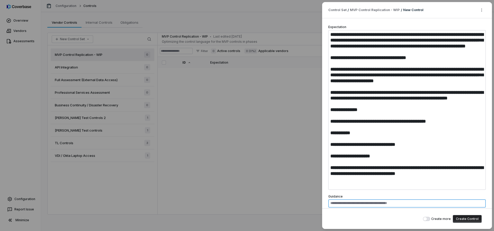
click at [366, 203] on textarea at bounding box center [406, 203] width 157 height 8
paste textarea "**********"
type textarea "*"
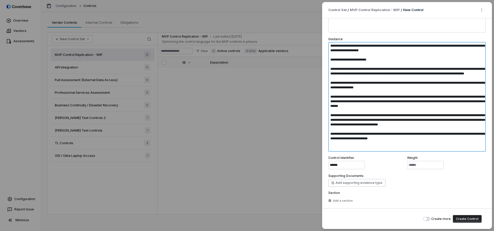
scroll to position [160, 0]
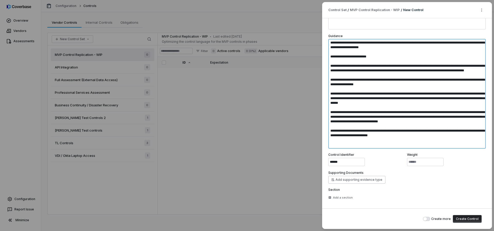
type textarea "**********"
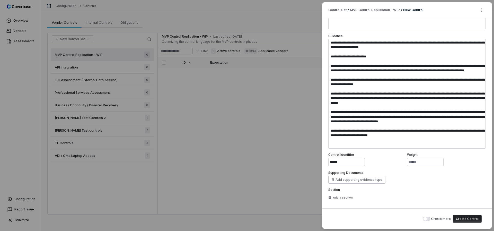
click at [465, 218] on button "Create Control" at bounding box center [467, 219] width 29 height 8
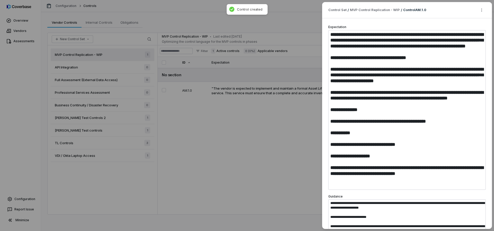
type textarea "*"
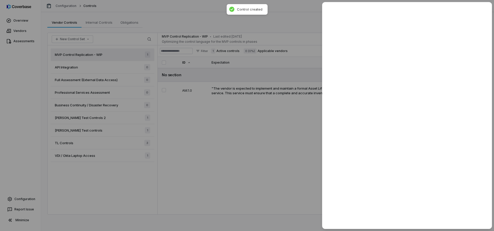
click at [274, 130] on div at bounding box center [247, 115] width 494 height 231
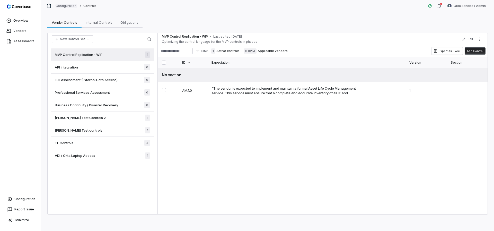
click at [73, 4] on link "Configuration" at bounding box center [66, 6] width 21 height 4
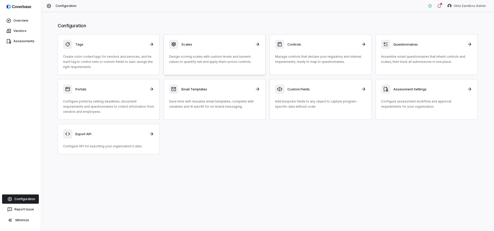
click at [205, 59] on p "Design scoring scales with custom levels and numeric values to quantify risk an…" at bounding box center [214, 59] width 91 height 10
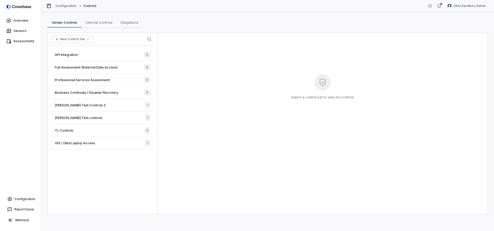
click at [89, 102] on div "[PERSON_NAME] Test Controls 2 1" at bounding box center [103, 105] width 104 height 13
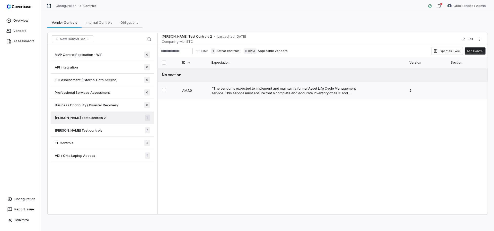
click at [236, 94] on div ""The vendor is expected to implement and maintain a formal Asset Life Cycle Man…" at bounding box center [287, 90] width 151 height 9
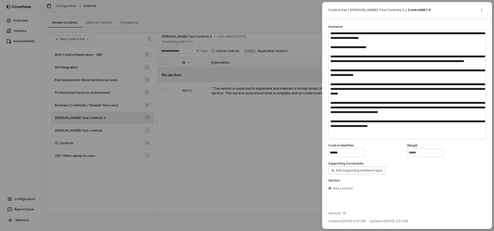
scroll to position [303, 0]
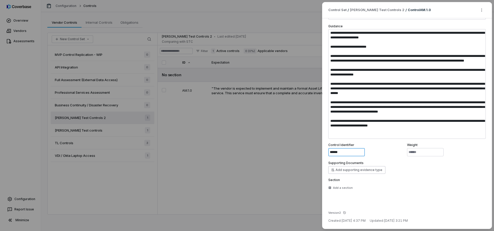
click at [349, 154] on input "******" at bounding box center [346, 152] width 37 height 8
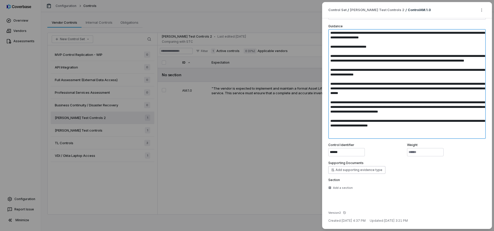
click at [329, 33] on textarea at bounding box center [406, 84] width 157 height 110
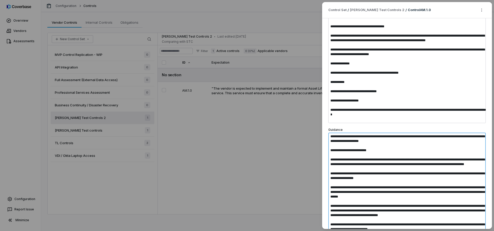
scroll to position [0, 0]
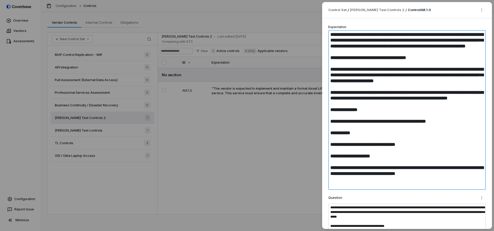
click at [332, 36] on textarea "**********" at bounding box center [406, 110] width 157 height 160
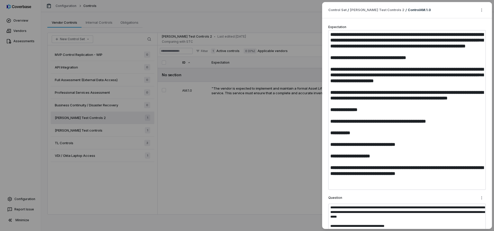
type textarea "*"
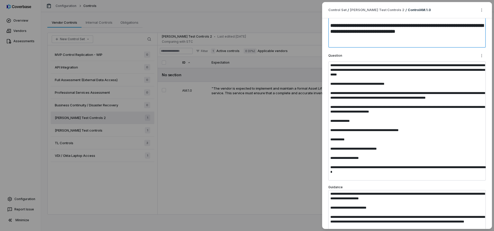
scroll to position [145, 0]
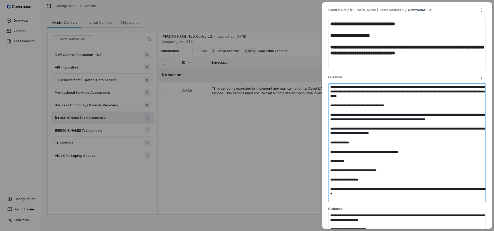
scroll to position [119, 0]
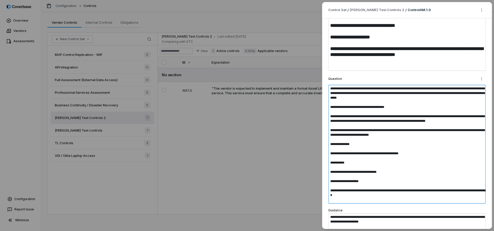
drag, startPoint x: 375, startPoint y: 130, endPoint x: 328, endPoint y: 85, distance: 65.5
click at [328, 85] on textarea "**********" at bounding box center [406, 144] width 157 height 119
type textarea "*"
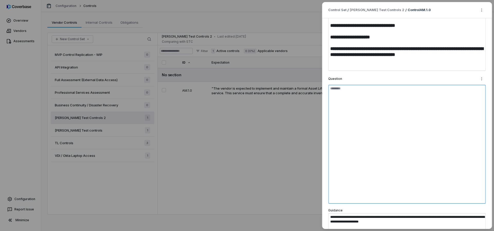
type textarea "*"
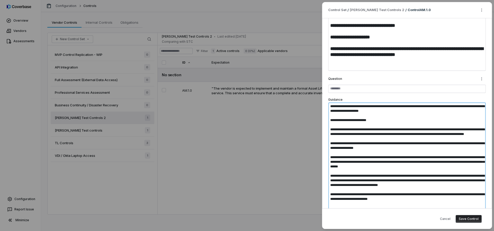
click at [330, 106] on textarea at bounding box center [406, 157] width 157 height 110
click at [467, 219] on button "Save Control" at bounding box center [469, 219] width 26 height 8
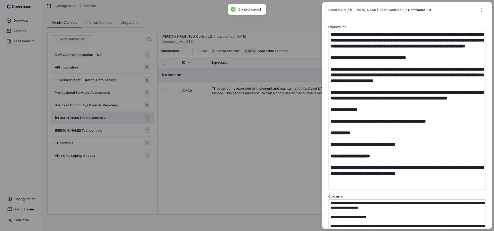
click at [280, 134] on div "**********" at bounding box center [247, 115] width 494 height 231
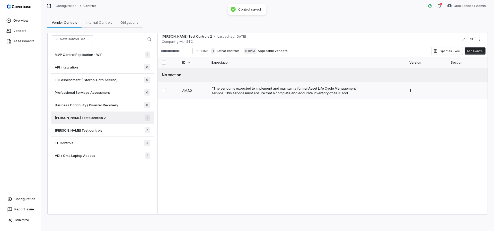
click at [260, 87] on div ""The vendor is expected to implement and maintain a formal Asset Life Cycle Man…" at bounding box center [287, 90] width 151 height 9
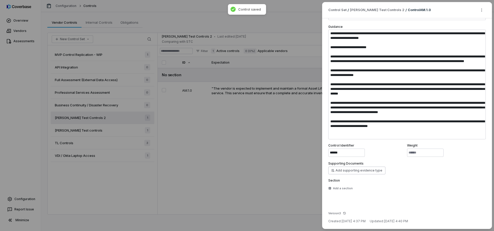
scroll to position [170, 0]
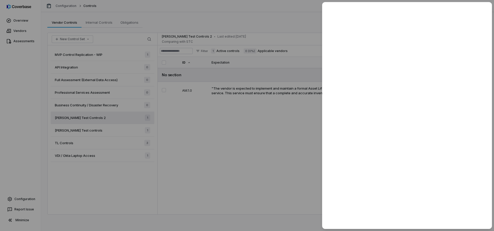
click at [270, 141] on div at bounding box center [247, 115] width 494 height 231
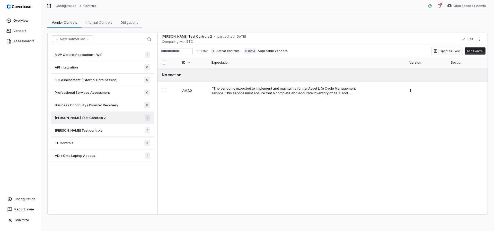
click at [120, 131] on div "[PERSON_NAME] Test controls 1" at bounding box center [103, 130] width 104 height 13
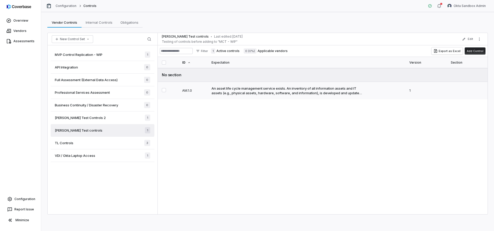
click at [236, 93] on div "An asset life cycle management service exists. An inventory of all information …" at bounding box center [287, 90] width 151 height 9
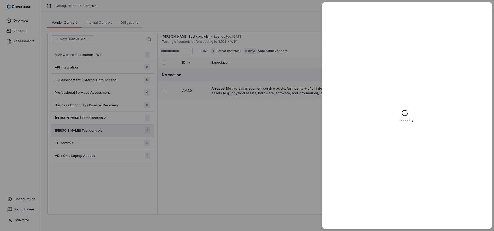
type textarea "*"
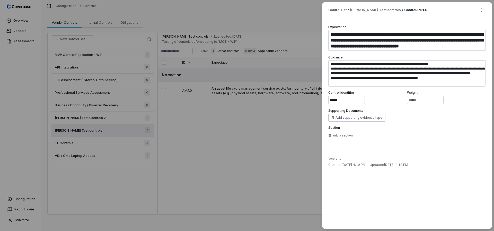
click at [271, 117] on div "**********" at bounding box center [247, 115] width 494 height 231
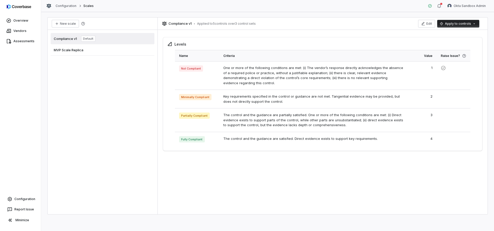
click at [72, 50] on span "MVP Scale Replica" at bounding box center [69, 50] width 30 height 5
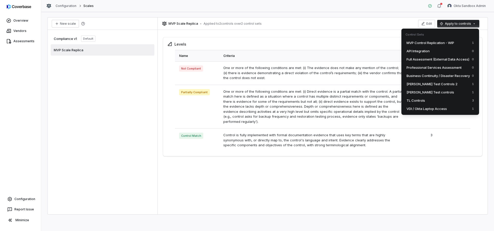
click at [453, 25] on html "Overview Vendors Assessments Configuration Report Issue Minimize Configuration …" at bounding box center [247, 115] width 494 height 231
click at [430, 42] on span "MVP Control Replication - WIP" at bounding box center [431, 42] width 48 height 5
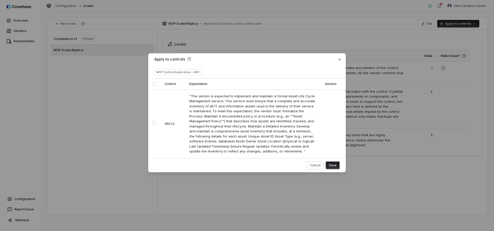
click at [332, 163] on button "Save" at bounding box center [333, 165] width 14 height 8
click at [312, 164] on button "Cancel" at bounding box center [315, 165] width 17 height 8
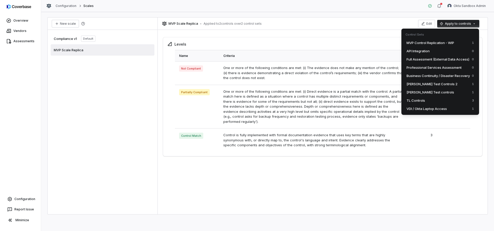
click at [449, 24] on html "Overview Vendors Assessments Configuration Report Issue Minimize Configuration …" at bounding box center [247, 115] width 494 height 231
click at [437, 84] on span "[PERSON_NAME] Test Controls 2" at bounding box center [432, 83] width 51 height 5
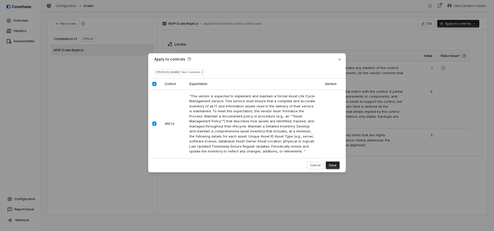
click at [332, 165] on button "Save" at bounding box center [333, 165] width 14 height 8
click at [340, 58] on icon "button" at bounding box center [340, 59] width 4 height 4
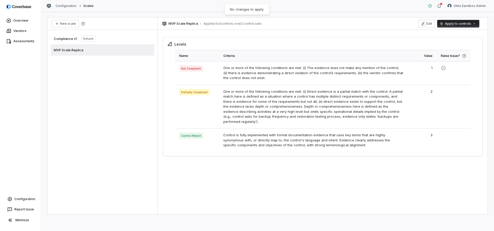
click at [453, 24] on html "Overview Vendors Assessments Configuration Report Issue Minimize Configuration …" at bounding box center [247, 115] width 494 height 231
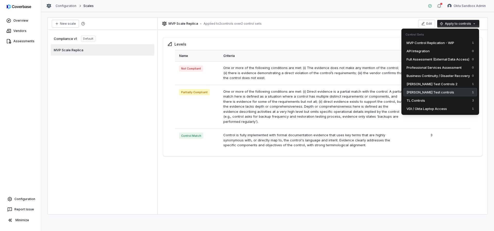
click at [447, 92] on div "[PERSON_NAME] Test controls 1" at bounding box center [440, 92] width 74 height 8
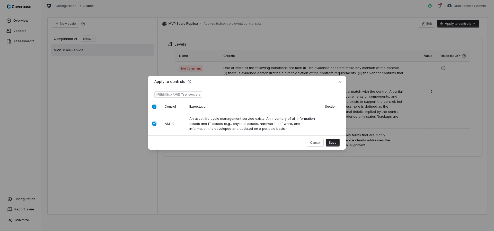
click at [338, 142] on button "Save" at bounding box center [333, 143] width 14 height 8
click at [339, 81] on icon "button" at bounding box center [340, 82] width 2 height 2
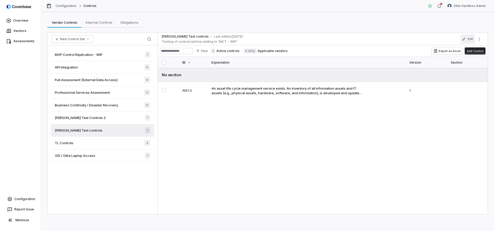
click at [466, 40] on icon "button" at bounding box center [464, 39] width 4 height 4
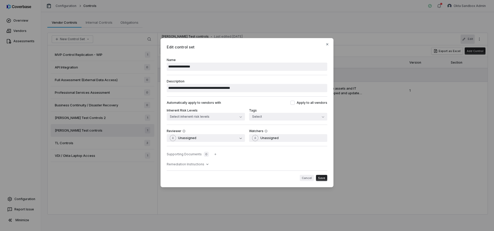
click at [306, 177] on button "Cancel" at bounding box center [307, 178] width 14 height 6
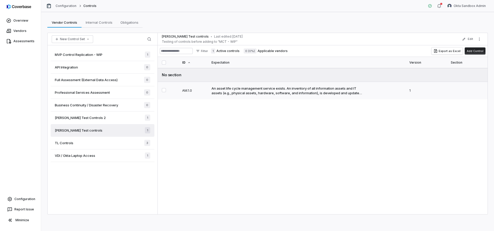
click at [246, 94] on div "An asset life cycle management service exists. An inventory of all information …" at bounding box center [287, 90] width 151 height 9
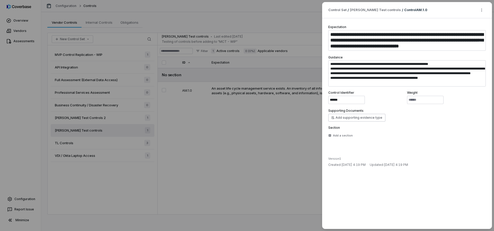
type textarea "*"
click at [356, 40] on textarea "**********" at bounding box center [406, 40] width 157 height 21
paste textarea
type textarea "**********"
type textarea "*"
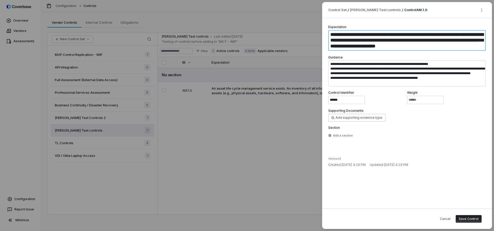
type textarea "**********"
type textarea "*"
click at [439, 82] on textarea "**********" at bounding box center [406, 73] width 157 height 26
type textarea "*"
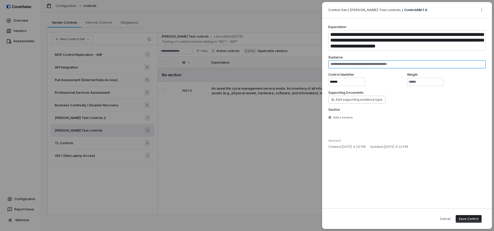
type textarea "*"
click at [347, 83] on input "******" at bounding box center [346, 82] width 37 height 8
paste input
type input "******"
type textarea "*"
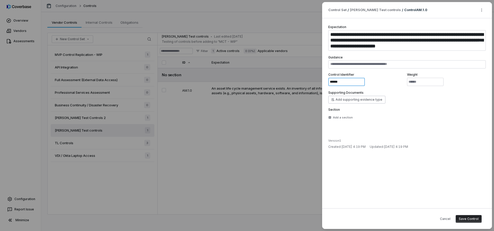
type input "******"
click at [473, 219] on button "Save Control" at bounding box center [469, 219] width 26 height 8
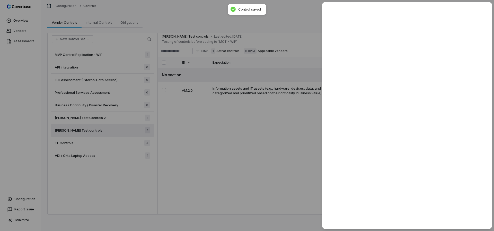
click at [278, 147] on div at bounding box center [247, 115] width 494 height 231
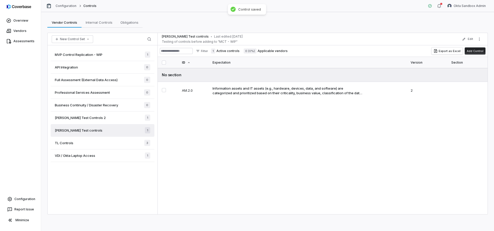
click at [112, 115] on div "Sam Test Controls 2 1" at bounding box center [103, 117] width 104 height 13
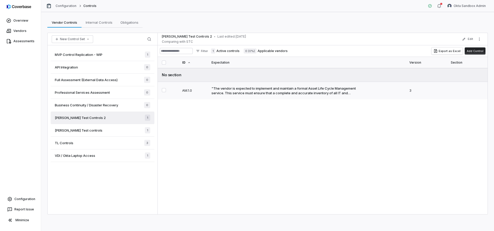
click at [339, 91] on div ""The vendor is expected to implement and maintain a formal Asset Life Cycle Man…" at bounding box center [287, 90] width 151 height 9
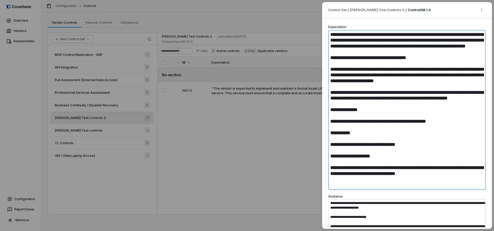
click at [347, 65] on textarea "**********" at bounding box center [406, 110] width 157 height 160
paste textarea "**********"
type textarea "*"
type textarea "**********"
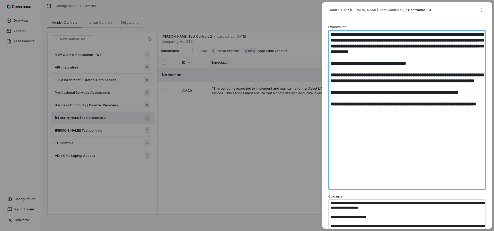
type textarea "*"
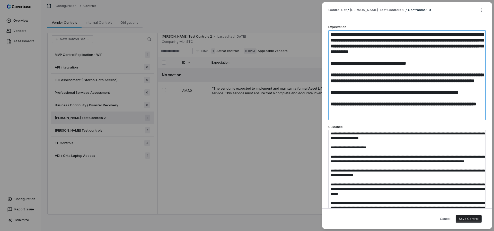
type textarea "**********"
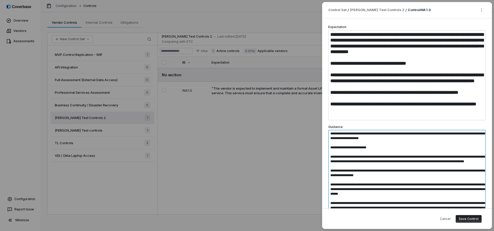
click at [361, 145] on textarea at bounding box center [406, 185] width 157 height 110
paste textarea "**********"
type textarea "*"
type textarea "**********"
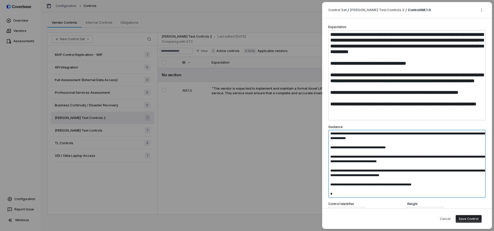
type textarea "*"
type textarea "**********"
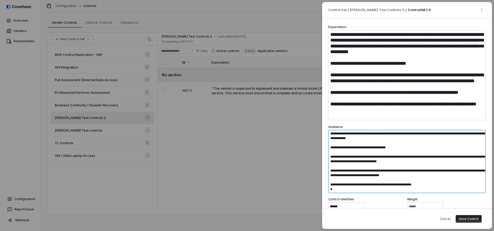
type textarea "*"
type textarea "**********"
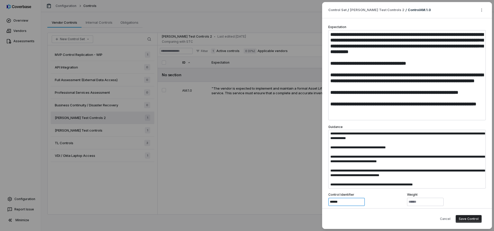
click at [356, 203] on input "******" at bounding box center [346, 202] width 37 height 8
paste input
type textarea "*"
type input "******"
click at [471, 220] on button "Save Control" at bounding box center [469, 219] width 26 height 8
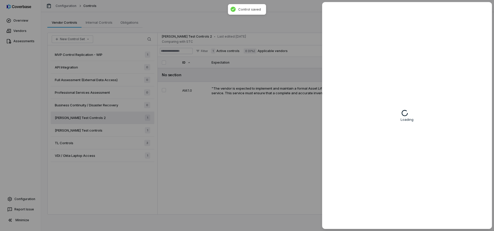
type textarea "*"
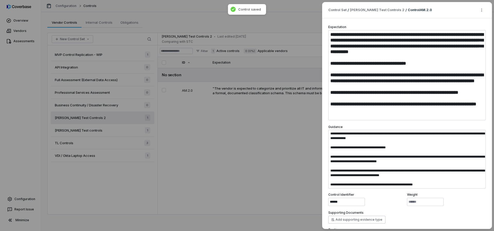
click at [231, 151] on div "**********" at bounding box center [247, 115] width 494 height 231
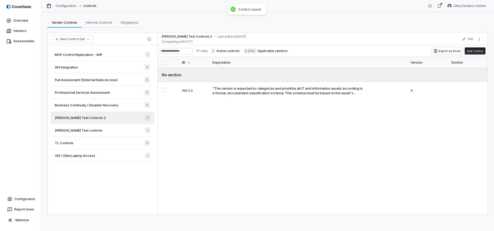
click at [111, 132] on div "Sam Test controls 1" at bounding box center [103, 130] width 104 height 13
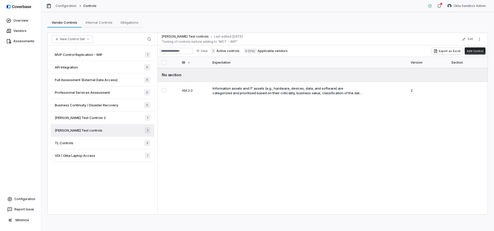
click at [108, 119] on div "Sam Test Controls 2 1" at bounding box center [103, 117] width 104 height 13
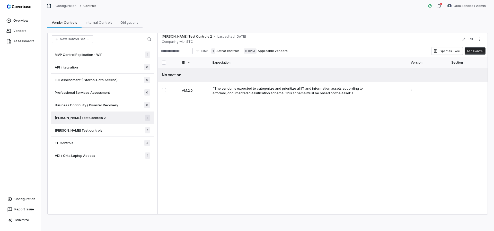
click at [109, 129] on div "Sam Test controls 1" at bounding box center [103, 130] width 104 height 13
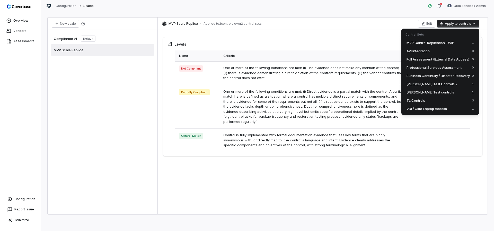
click at [453, 24] on html "Overview Vendors Assessments Configuration Report Issue Minimize Configuration …" at bounding box center [247, 115] width 494 height 231
click at [432, 42] on span "MVP Control Replication - WIP" at bounding box center [431, 42] width 48 height 5
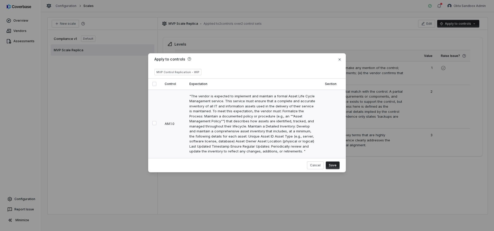
click at [156, 124] on button "Select row" at bounding box center [154, 123] width 4 height 4
click at [335, 167] on button "Save" at bounding box center [333, 165] width 14 height 8
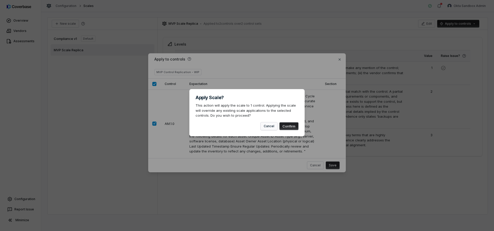
click at [269, 126] on button "Cancel" at bounding box center [269, 126] width 17 height 8
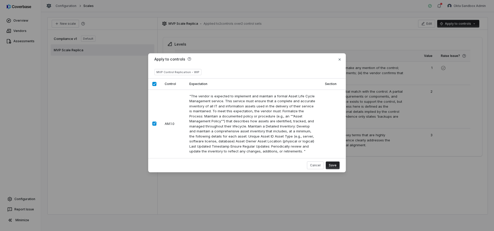
click at [337, 168] on button "Save" at bounding box center [333, 165] width 14 height 8
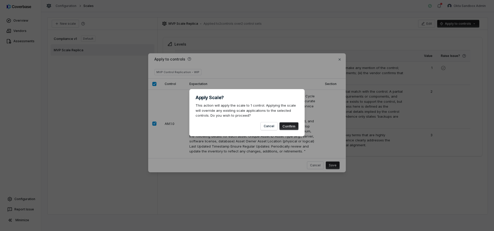
click at [294, 126] on button "Confirm" at bounding box center [288, 126] width 19 height 8
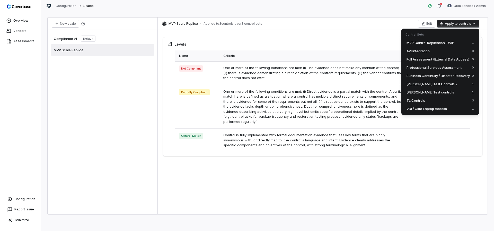
click at [452, 21] on html "Overview Vendors Assessments Configuration Report Issue Minimize Configuration …" at bounding box center [247, 115] width 494 height 231
click at [437, 86] on span "[PERSON_NAME] Test Controls 2" at bounding box center [432, 83] width 51 height 5
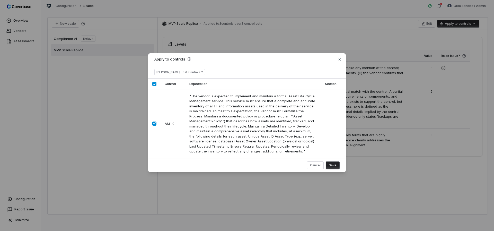
click at [333, 164] on button "Save" at bounding box center [333, 165] width 14 height 8
click at [340, 60] on icon "button" at bounding box center [340, 59] width 2 height 2
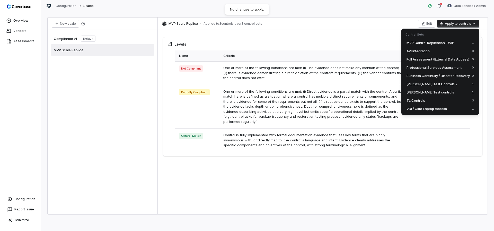
click at [455, 24] on html "Overview Vendors Assessments Configuration Report Issue Minimize Configuration …" at bounding box center [247, 115] width 494 height 231
click at [434, 93] on span "[PERSON_NAME] Test controls" at bounding box center [431, 92] width 48 height 5
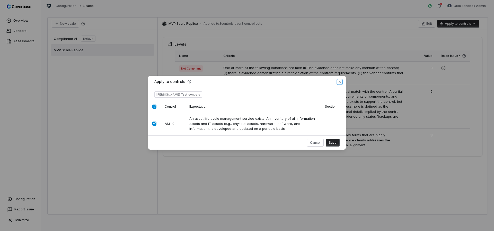
click at [340, 82] on icon "button" at bounding box center [340, 82] width 4 height 4
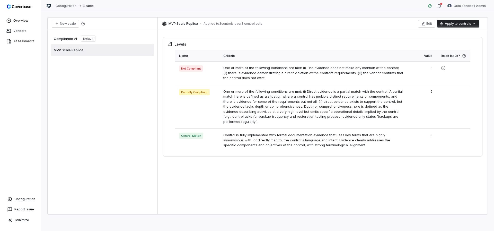
click at [453, 23] on html "Overview Vendors Assessments Configuration Report Issue Minimize Configuration …" at bounding box center [247, 115] width 494 height 231
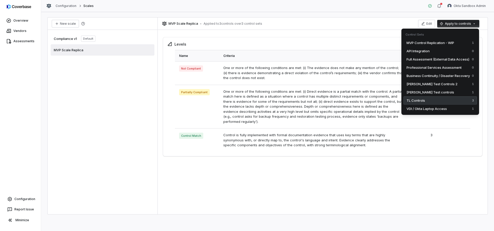
click at [447, 99] on div "TL Controls 3" at bounding box center [440, 100] width 74 height 8
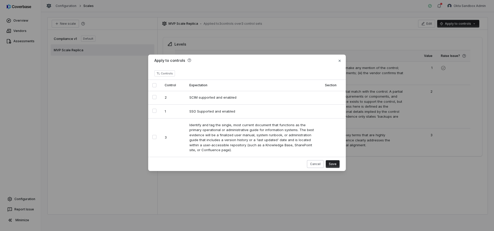
click at [317, 163] on button "Cancel" at bounding box center [315, 164] width 17 height 8
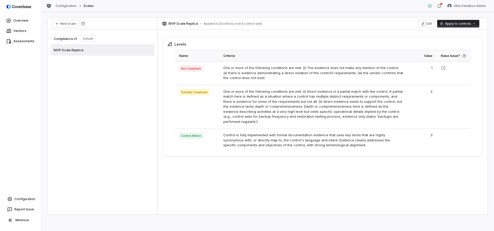
click at [459, 25] on html "Overview Vendors Assessments Configuration Report Issue Minimize Configuration …" at bounding box center [247, 115] width 494 height 231
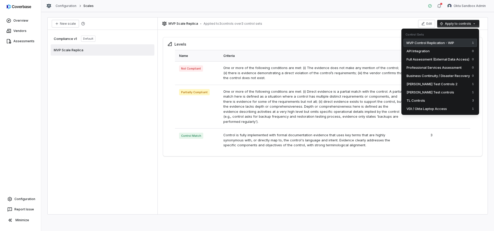
click at [452, 44] on span "MVP Control Replication - WIP" at bounding box center [431, 42] width 48 height 5
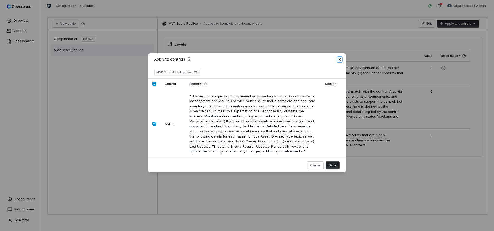
click at [339, 60] on icon "button" at bounding box center [340, 59] width 4 height 4
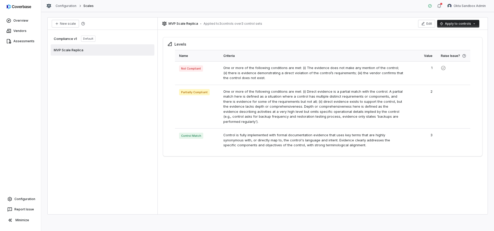
click at [448, 25] on html "Overview Vendors Assessments Configuration Report Issue Minimize Configuration …" at bounding box center [247, 115] width 494 height 231
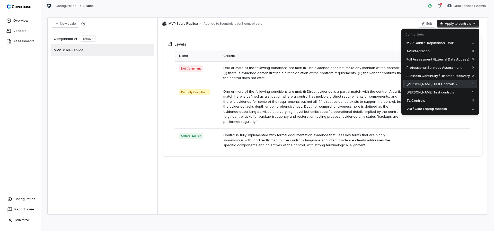
click at [424, 84] on span "[PERSON_NAME] Test Controls 2" at bounding box center [432, 83] width 51 height 5
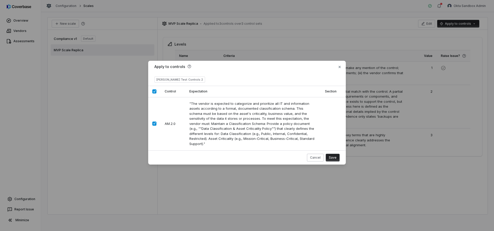
click at [311, 156] on button "Cancel" at bounding box center [315, 158] width 17 height 8
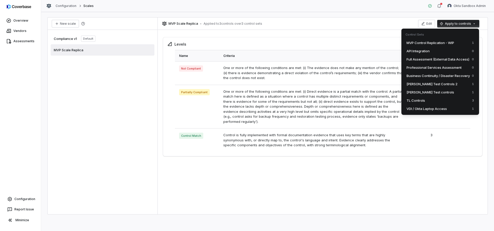
click at [452, 22] on html "Overview Vendors Assessments Configuration Report Issue Minimize Configuration …" at bounding box center [247, 115] width 494 height 231
click at [429, 91] on span "[PERSON_NAME] Test controls" at bounding box center [431, 92] width 48 height 5
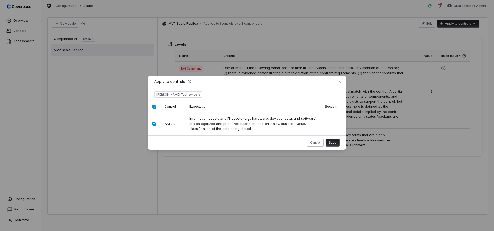
click at [320, 142] on button "Cancel" at bounding box center [315, 143] width 17 height 8
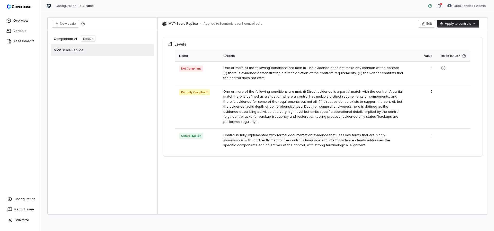
click at [455, 21] on html "Overview Vendors Assessments Configuration Report Issue Minimize Configuration …" at bounding box center [247, 115] width 494 height 231
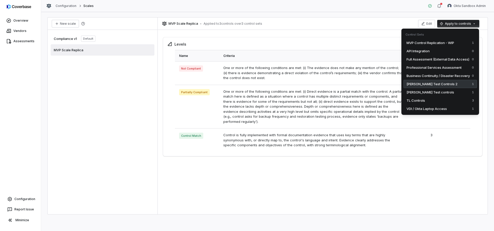
click at [446, 86] on div "Sam Test Controls 2 1" at bounding box center [440, 84] width 74 height 8
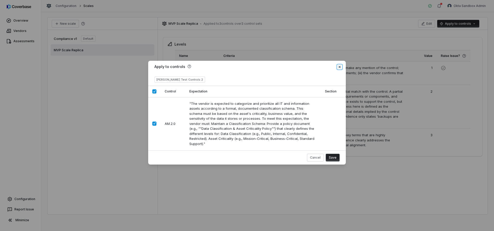
click at [339, 69] on icon "button" at bounding box center [340, 67] width 4 height 4
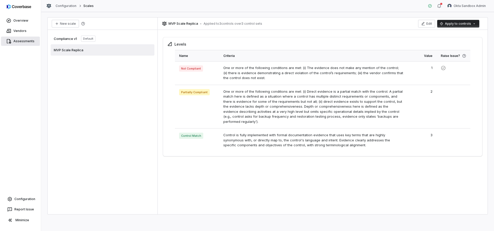
click at [24, 43] on link "Assessments" at bounding box center [20, 41] width 39 height 9
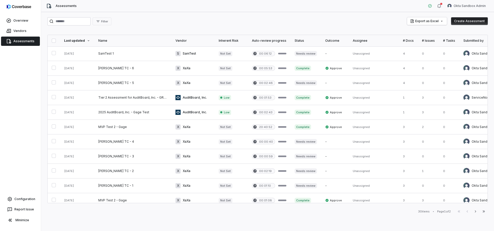
click at [463, 22] on button "Create Assessment" at bounding box center [469, 21] width 37 height 8
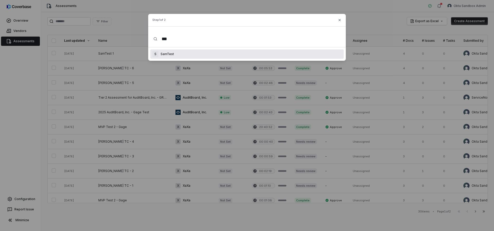
type input "***"
click at [201, 55] on div "S SamTest" at bounding box center [247, 53] width 194 height 9
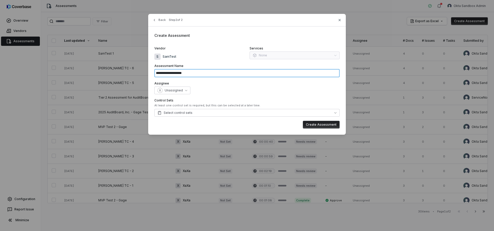
drag, startPoint x: 165, startPoint y: 73, endPoint x: 147, endPoint y: 73, distance: 18.5
click at [147, 73] on div "**********" at bounding box center [247, 74] width 494 height 148
click at [190, 74] on input "**********" at bounding box center [246, 73] width 185 height 8
type input "*********"
click at [225, 113] on button "Select control sets" at bounding box center [246, 113] width 185 height 8
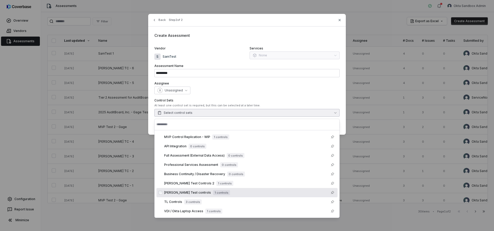
click at [213, 191] on span "1 controls" at bounding box center [221, 192] width 17 height 5
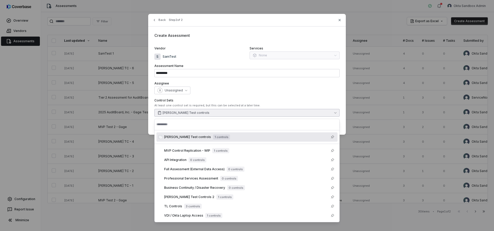
click at [251, 87] on div "Unassigned" at bounding box center [246, 90] width 185 height 8
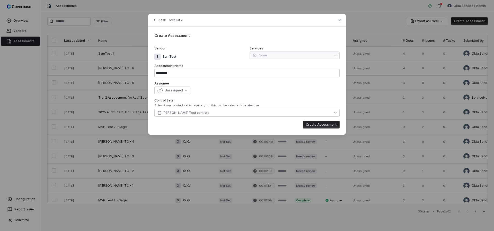
click at [326, 123] on button "Create Assessment" at bounding box center [321, 125] width 37 height 8
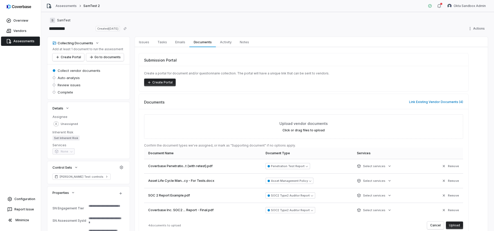
click at [453, 225] on button "Upload" at bounding box center [454, 225] width 17 height 8
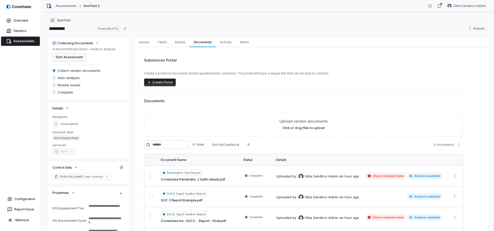
click at [73, 56] on button "Start Assessment" at bounding box center [68, 57] width 33 height 8
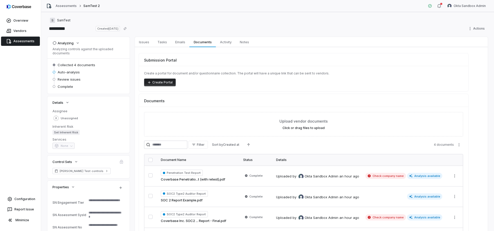
type textarea "*"
click at [63, 170] on span "[PERSON_NAME] Test controls" at bounding box center [82, 171] width 44 height 4
click at [80, 172] on span "[PERSON_NAME] Test controls" at bounding box center [82, 171] width 44 height 4
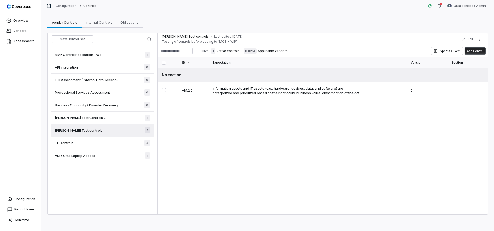
type textarea "*"
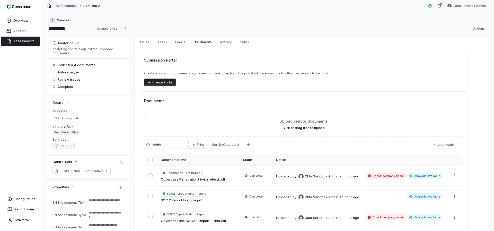
click at [63, 8] on link "Assessments" at bounding box center [66, 6] width 21 height 4
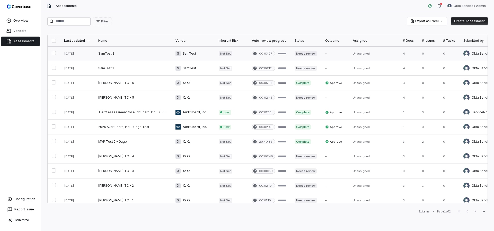
click at [116, 57] on link at bounding box center [132, 53] width 77 height 14
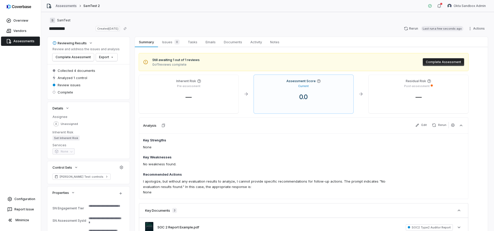
click at [64, 5] on link "Assessments" at bounding box center [66, 6] width 21 height 4
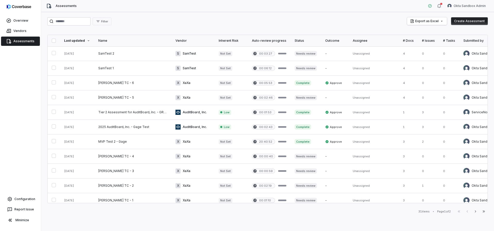
click at [465, 21] on button "Create Assessment" at bounding box center [469, 21] width 37 height 8
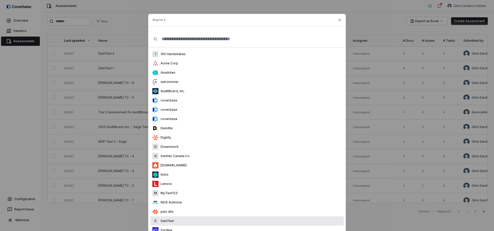
click at [193, 220] on div "S SamTest" at bounding box center [247, 220] width 194 height 9
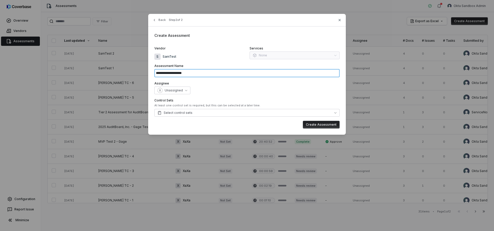
drag, startPoint x: 194, startPoint y: 75, endPoint x: 180, endPoint y: 73, distance: 14.1
click at [180, 73] on input "**********" at bounding box center [246, 73] width 185 height 8
drag, startPoint x: 166, startPoint y: 73, endPoint x: 141, endPoint y: 73, distance: 25.0
click at [141, 73] on div "**********" at bounding box center [247, 74] width 494 height 148
type input "*********"
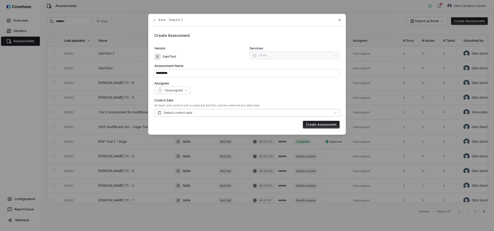
click at [216, 112] on button "Select control sets" at bounding box center [246, 113] width 185 height 8
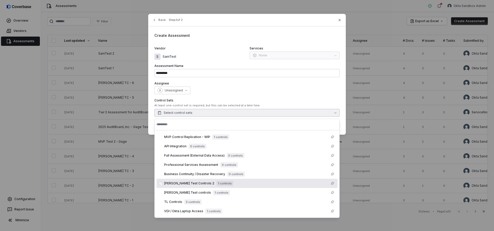
click at [191, 181] on span "[PERSON_NAME] Test Controls 2" at bounding box center [189, 183] width 50 height 4
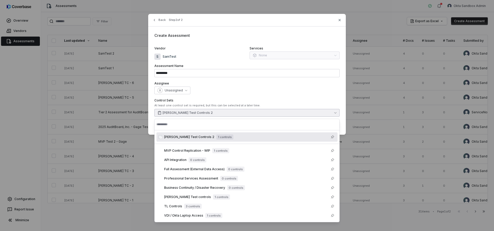
click at [235, 83] on label "Assignee" at bounding box center [246, 83] width 185 height 4
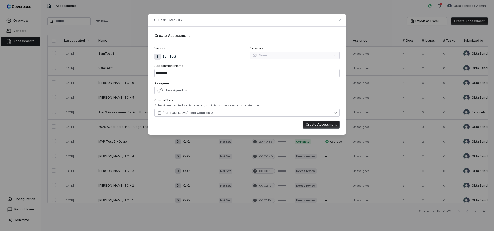
click at [312, 122] on button "Create Assessment" at bounding box center [321, 125] width 37 height 8
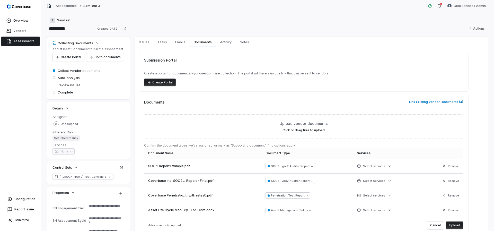
click at [453, 223] on button "Upload" at bounding box center [454, 225] width 17 height 8
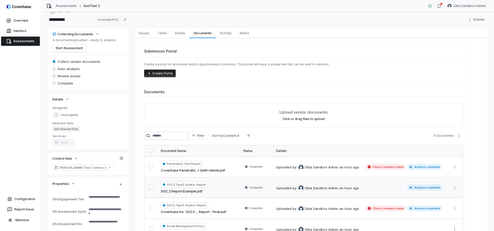
scroll to position [8, 0]
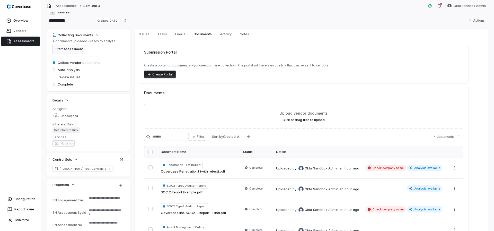
click at [81, 46] on button "Start Assessment" at bounding box center [68, 49] width 33 height 8
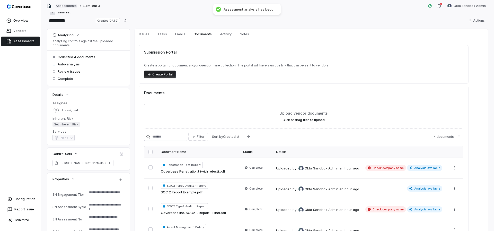
click at [64, 6] on link "Assessments" at bounding box center [66, 6] width 21 height 4
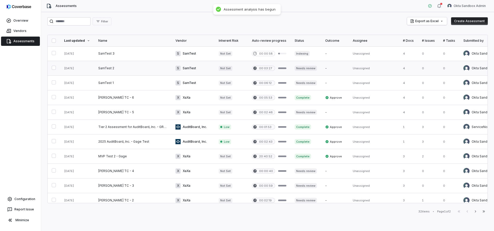
click at [146, 65] on link at bounding box center [132, 68] width 77 height 14
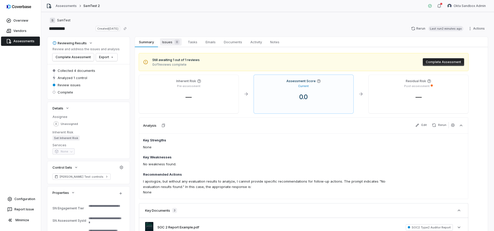
click at [166, 42] on span "Issues 0" at bounding box center [171, 41] width 22 height 7
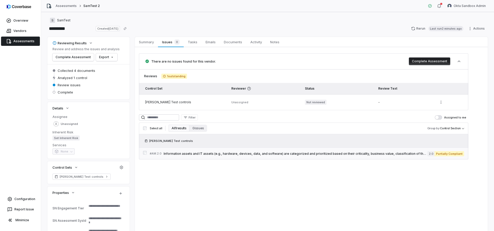
click at [225, 156] on link "# AM.2.0 Information assets and IT assets (e.g., hardware, devices, data, and s…" at bounding box center [307, 154] width 314 height 12
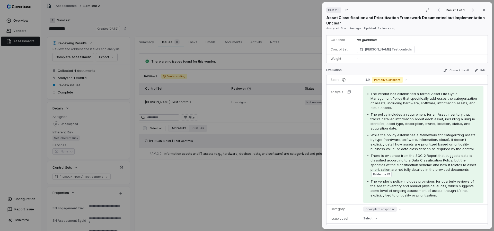
scroll to position [40, 0]
click at [160, 11] on div "# AM.2.0 Result 1 of 1 Close Asset Classification and Prioritization Framework …" at bounding box center [247, 115] width 494 height 231
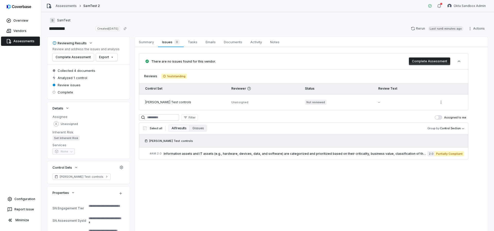
click at [61, 4] on link "Assessments" at bounding box center [66, 6] width 21 height 4
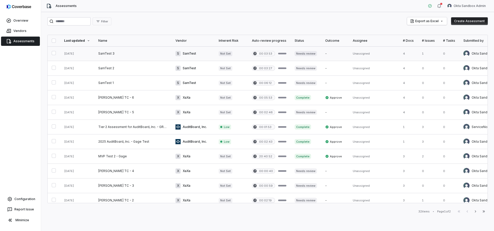
click at [125, 53] on link at bounding box center [132, 53] width 77 height 14
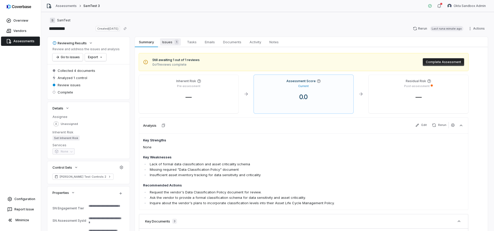
click at [169, 45] on span "Issues 1" at bounding box center [170, 41] width 21 height 7
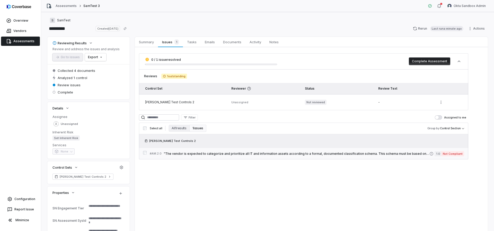
click at [231, 153] on span ""The vendor is expected to categorize and prioritize all IT and information ass…" at bounding box center [297, 154] width 266 height 4
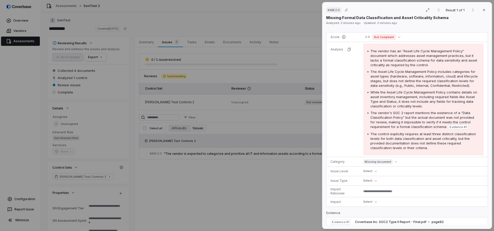
scroll to position [107, 0]
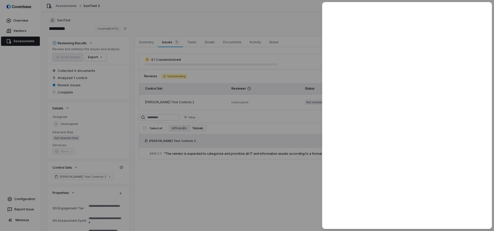
click at [190, 21] on div at bounding box center [247, 115] width 494 height 231
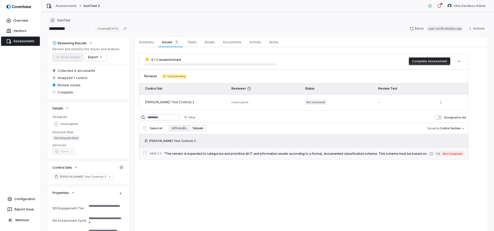
click at [245, 152] on span ""The vendor is expected to categorize and prioritize all IT and information ass…" at bounding box center [297, 154] width 266 height 4
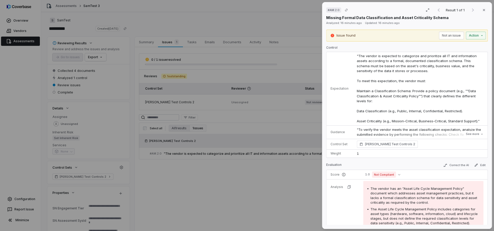
scroll to position [1, 0]
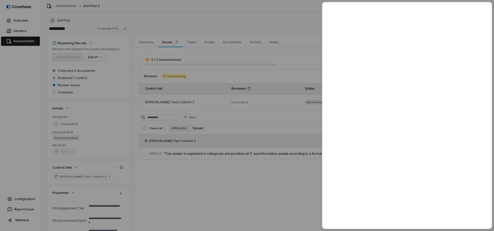
click at [67, 7] on div at bounding box center [247, 115] width 494 height 231
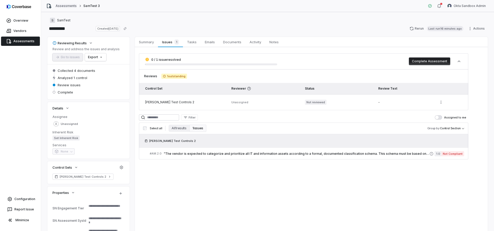
click at [67, 7] on link "Assessments" at bounding box center [66, 6] width 21 height 4
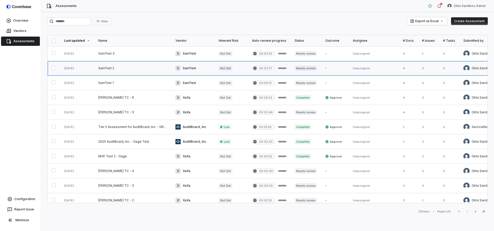
click at [102, 70] on link at bounding box center [132, 68] width 77 height 14
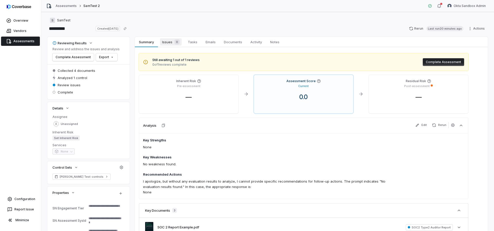
click at [168, 42] on span "Issues 0" at bounding box center [171, 41] width 22 height 7
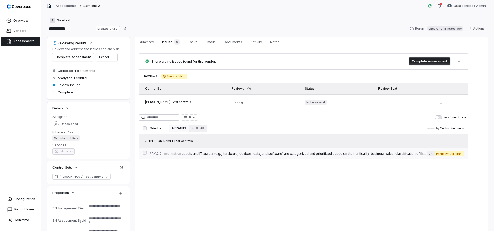
click at [268, 154] on span "Information assets and IT assets (e.g., hardware, devices, data, and software) …" at bounding box center [296, 154] width 264 height 4
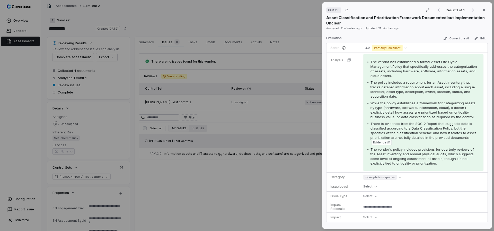
scroll to position [70, 0]
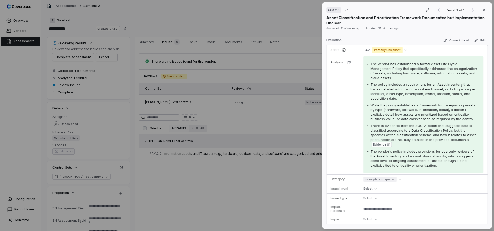
click at [215, 171] on div "# AM.2.0 Result 1 of 1 Close Asset Classification and Prioritization Framework …" at bounding box center [247, 115] width 494 height 231
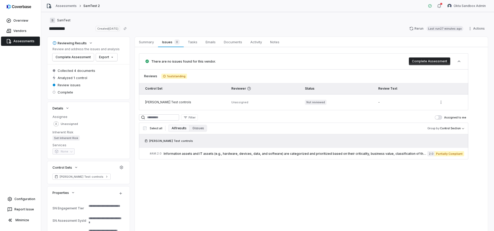
type textarea "*"
